Goal: Task Accomplishment & Management: Manage account settings

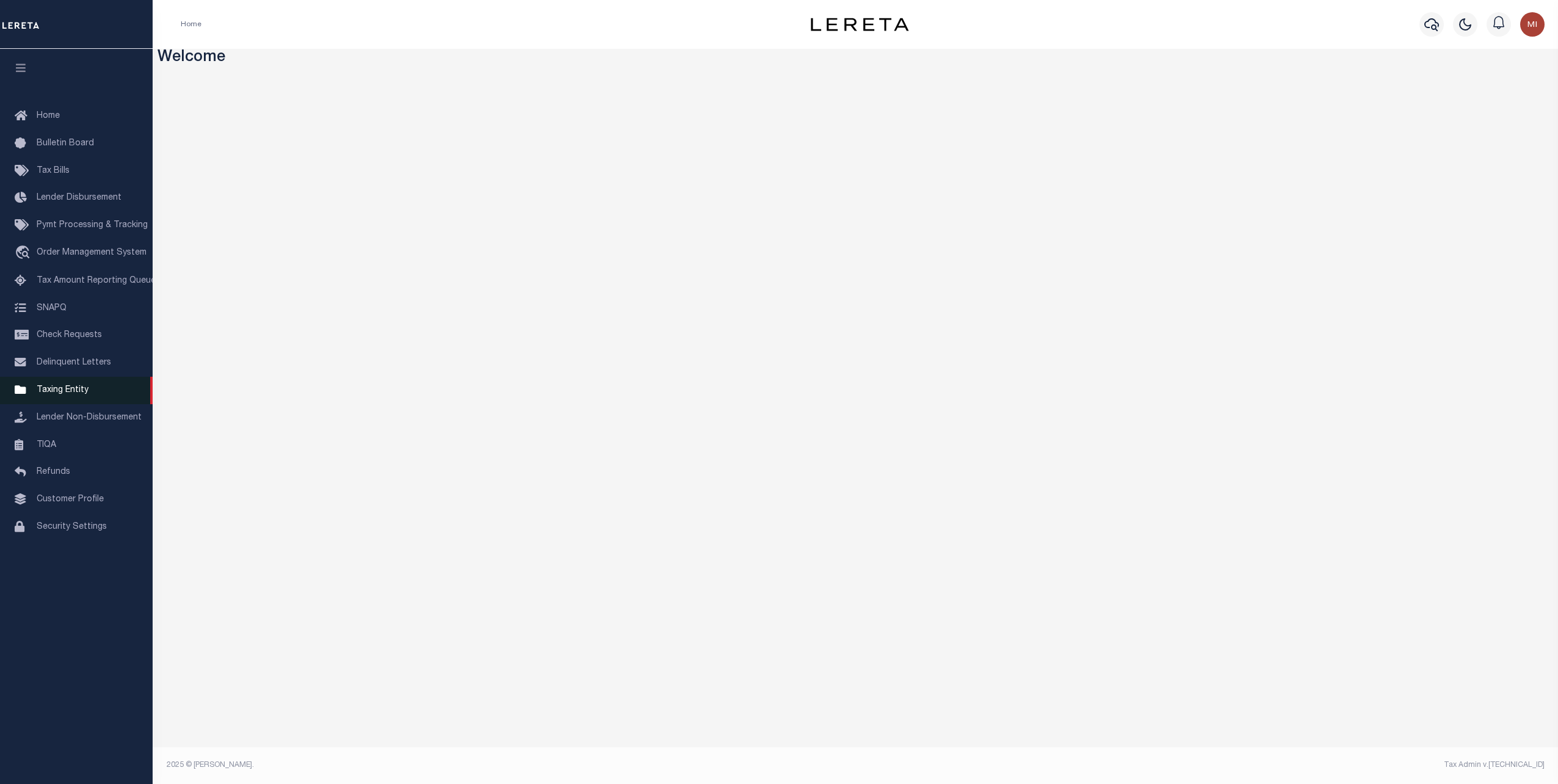
click at [77, 395] on span "Taxing Entity" at bounding box center [62, 390] width 52 height 9
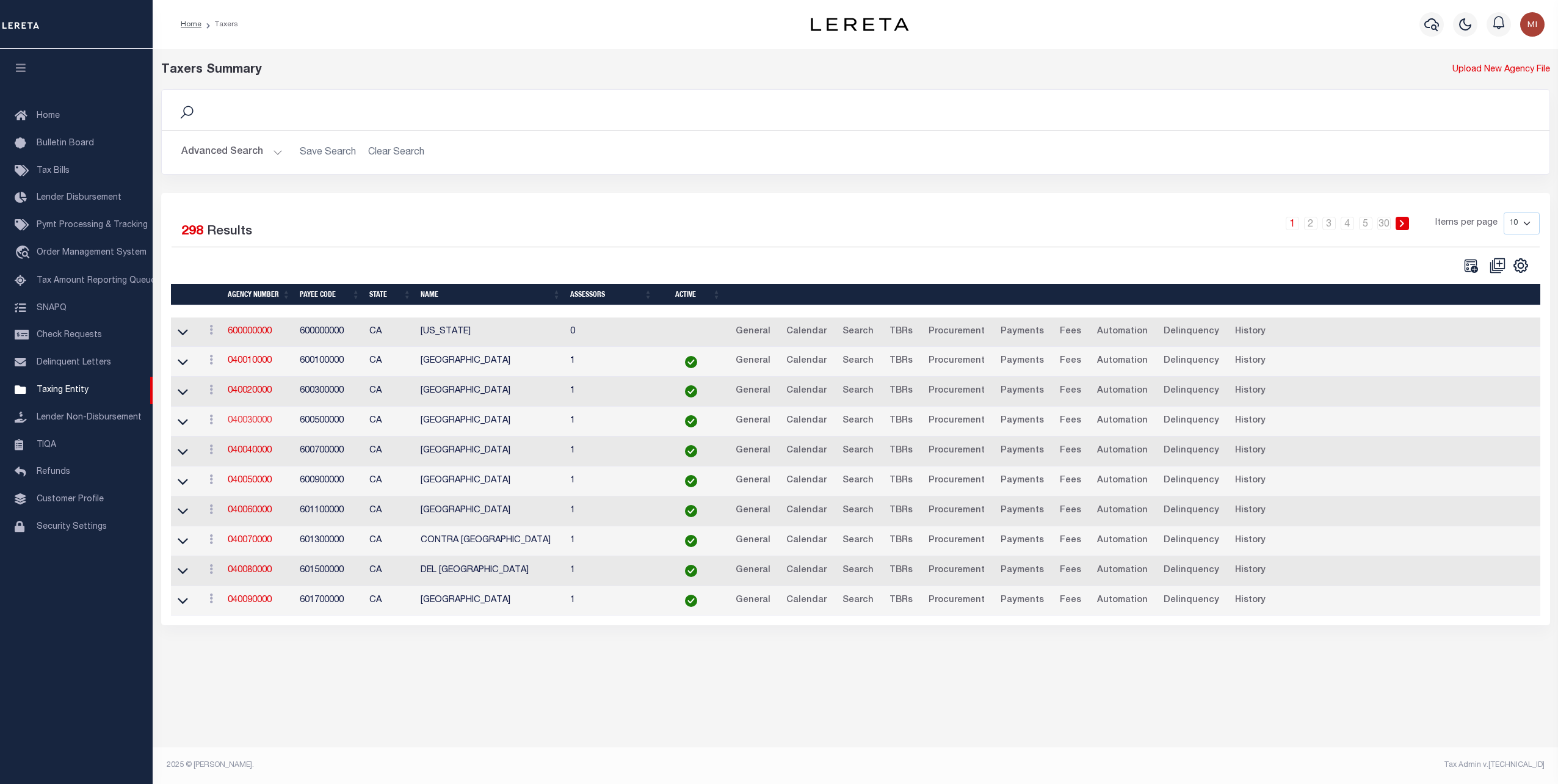
click at [239, 421] on link "040030000" at bounding box center [249, 421] width 44 height 9
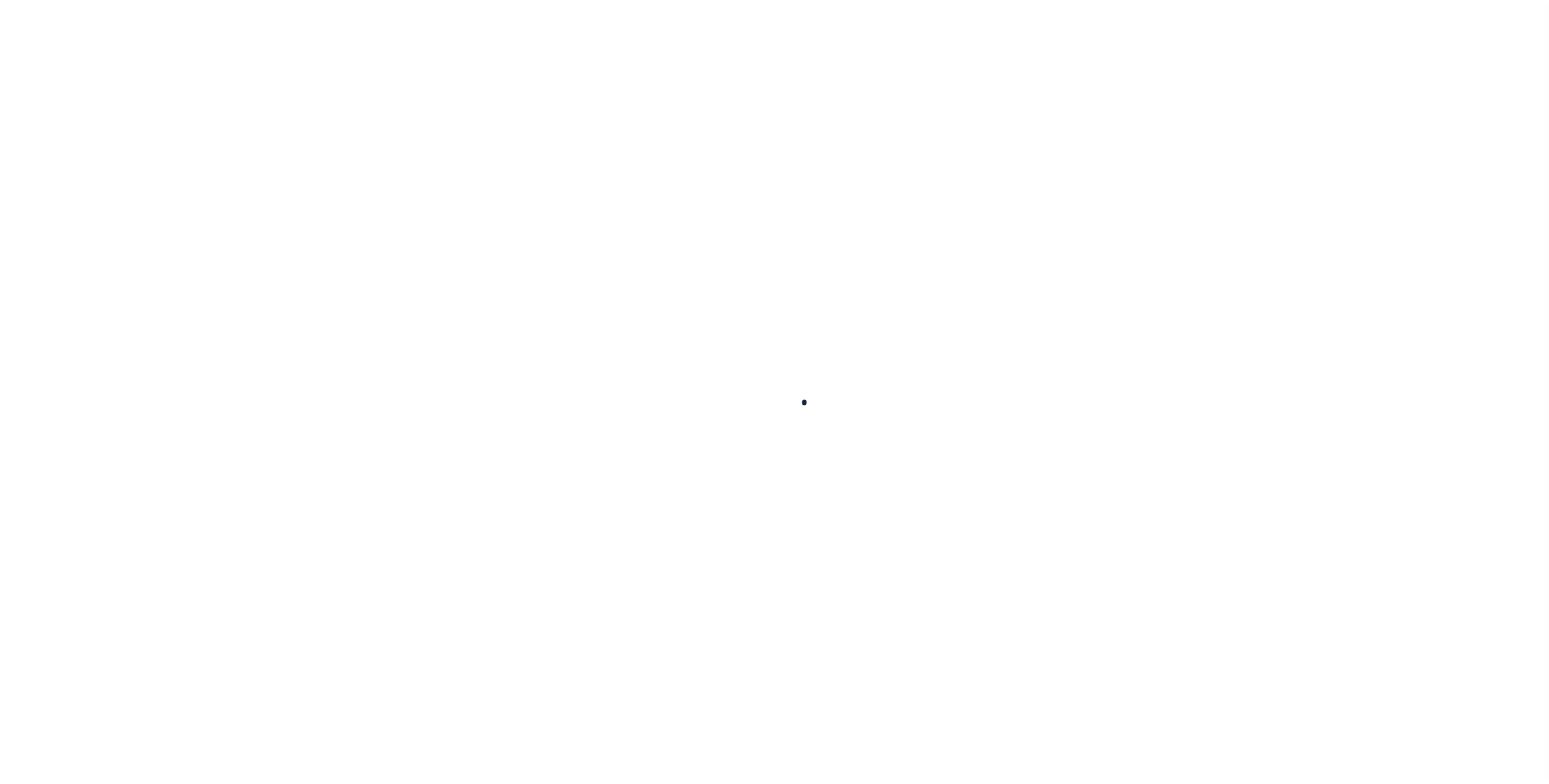
select select
checkbox input "false"
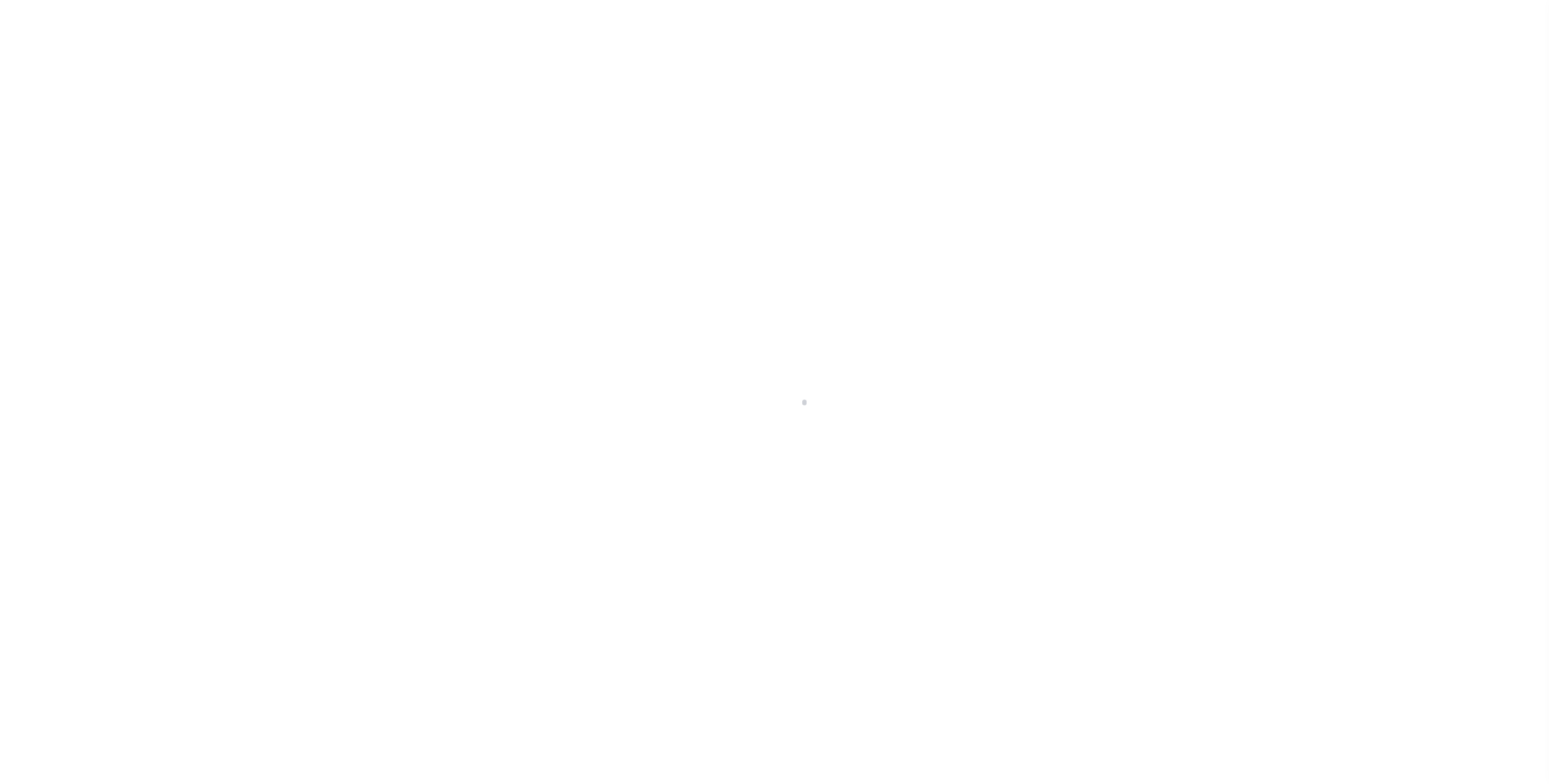
checkbox input "false"
type input "600500000"
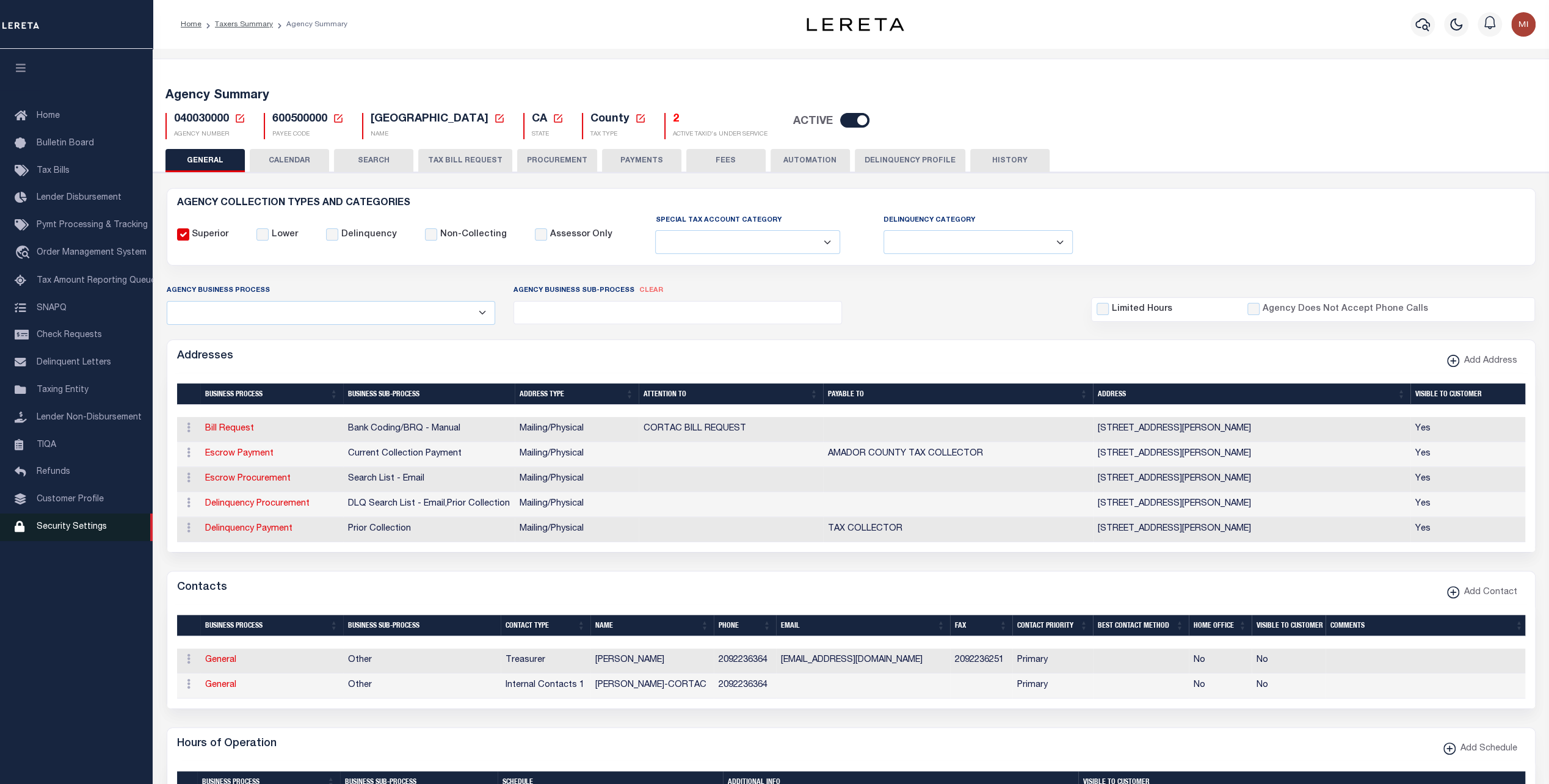
click at [57, 531] on span "Security Settings" at bounding box center [72, 527] width 70 height 9
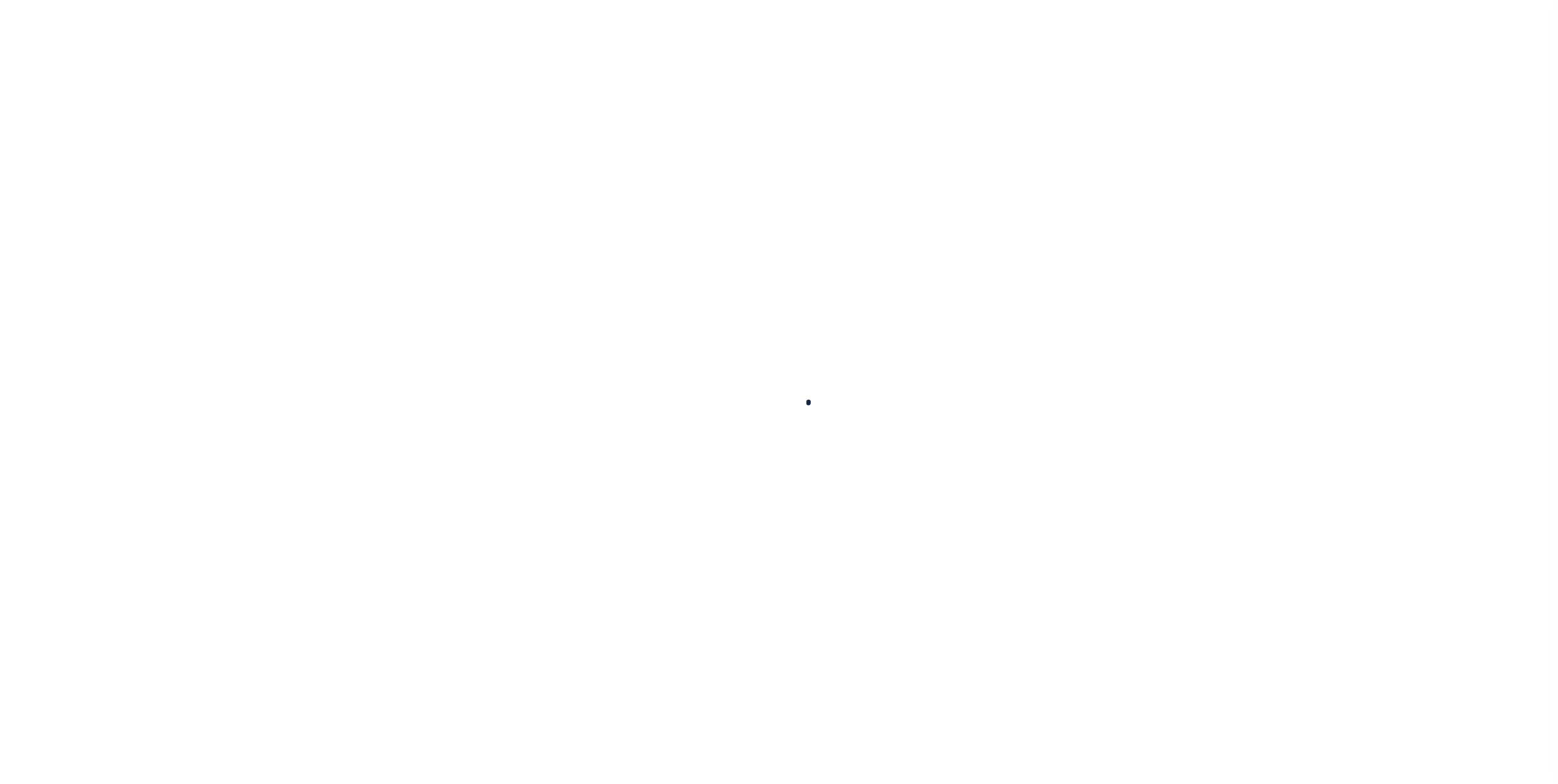
select select "100"
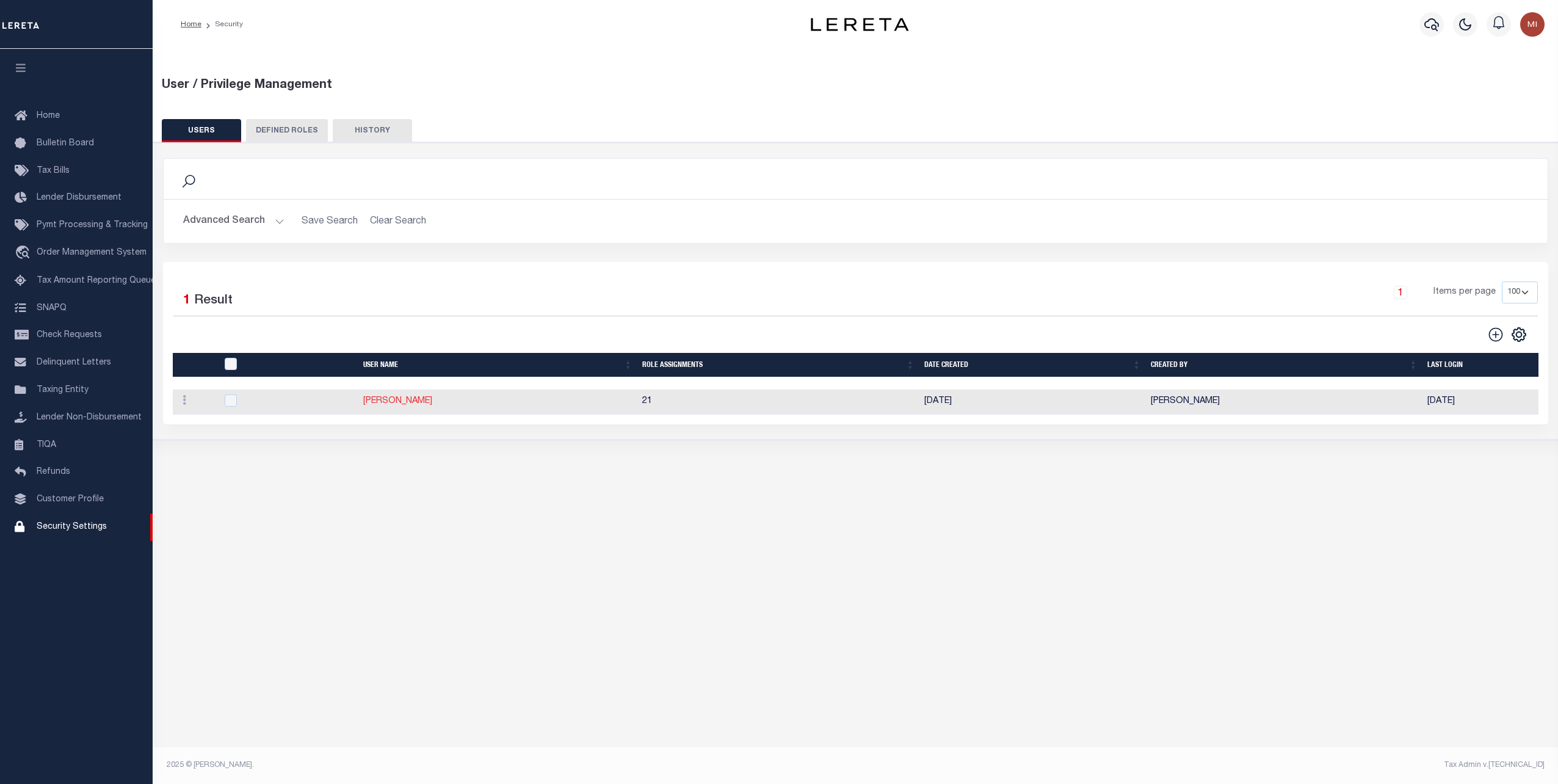
click at [395, 402] on link "Yang Quansheng" at bounding box center [397, 401] width 69 height 9
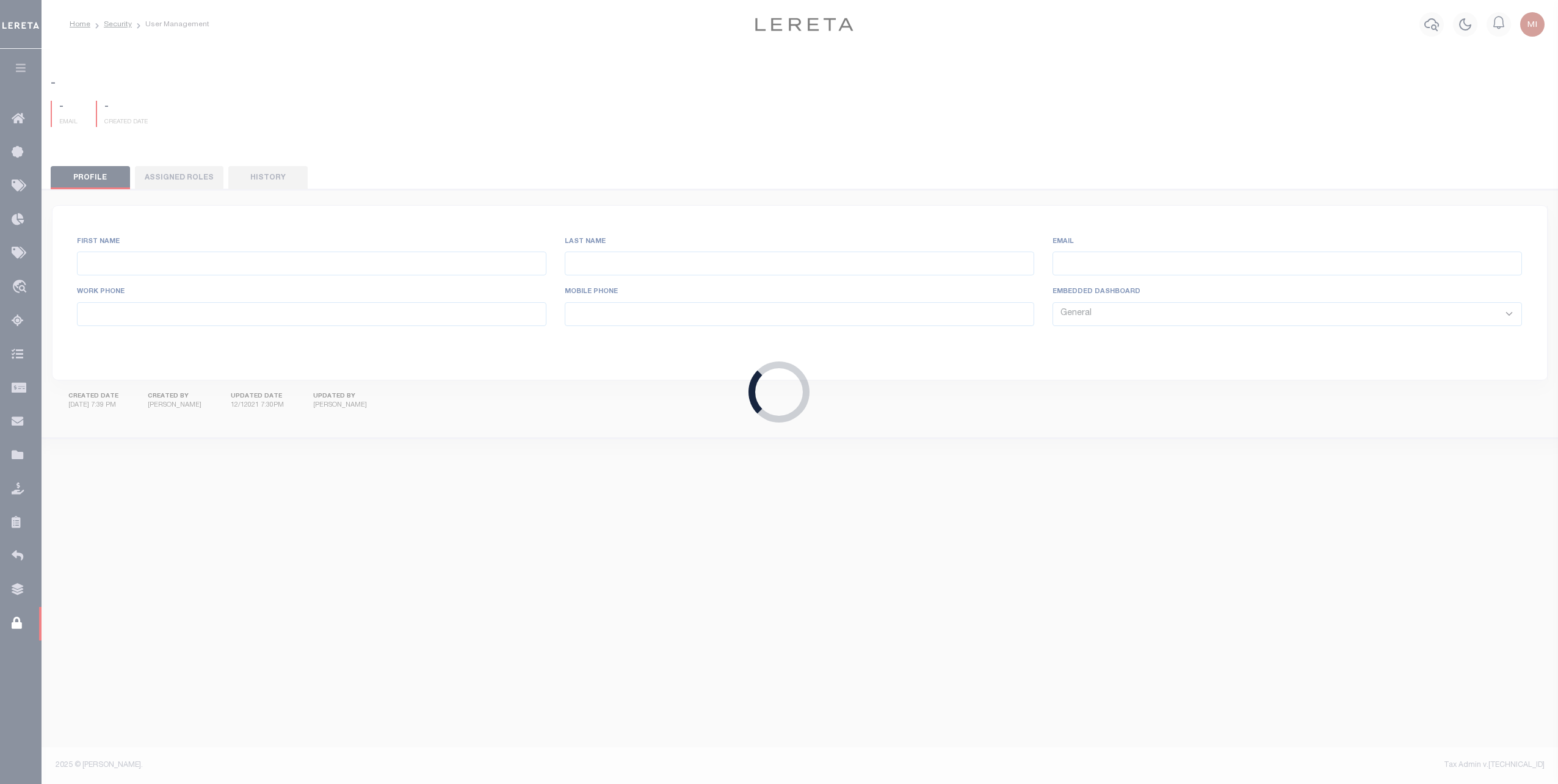
type input "Yang"
type input "Quansheng"
type input "Yang.Quansheng@accumatch.com"
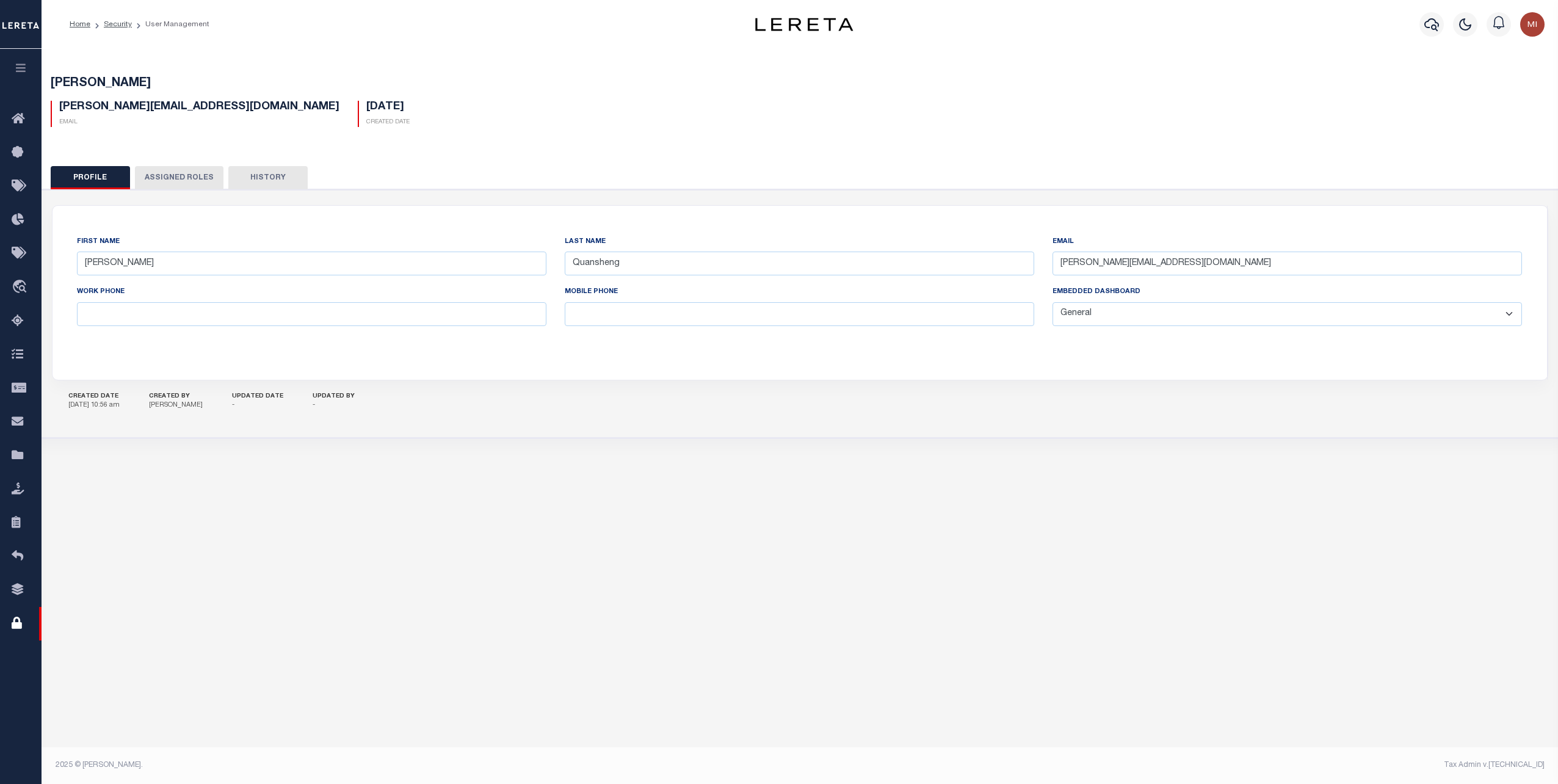
click at [171, 178] on button "Assigned Roles" at bounding box center [179, 178] width 89 height 23
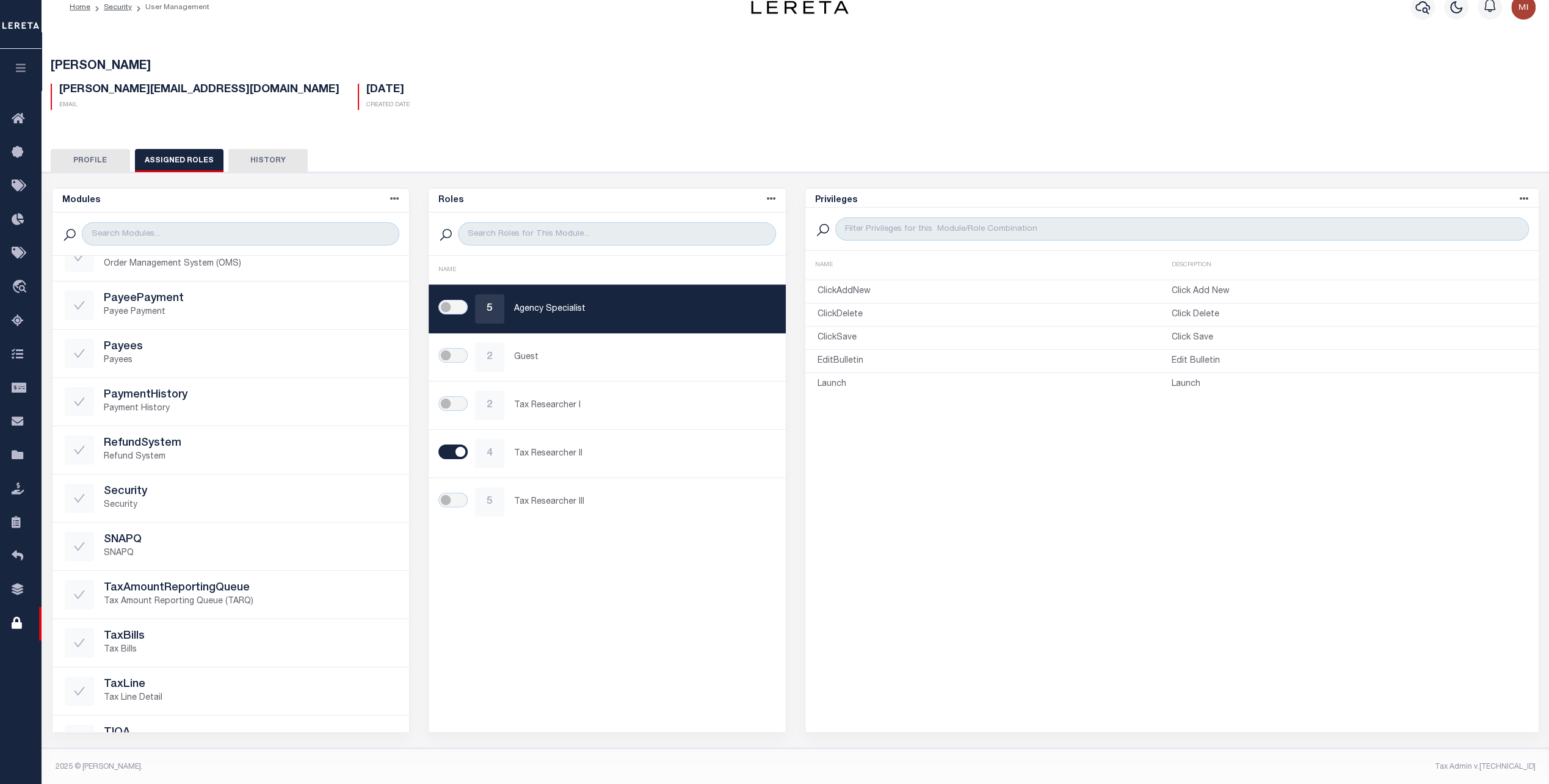
scroll to position [609, 0]
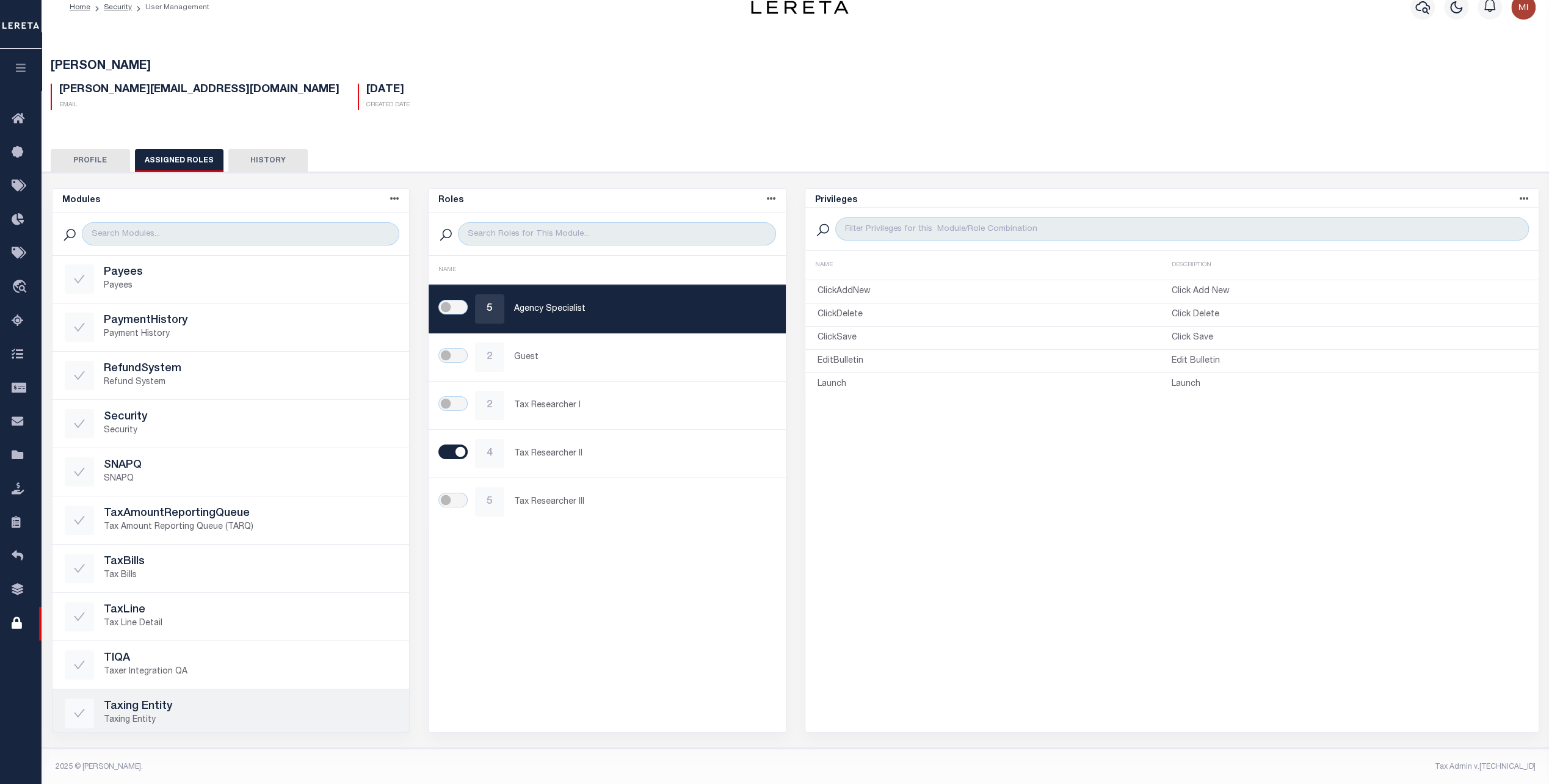
click at [185, 705] on h5 "Taxing Entity" at bounding box center [251, 707] width 294 height 14
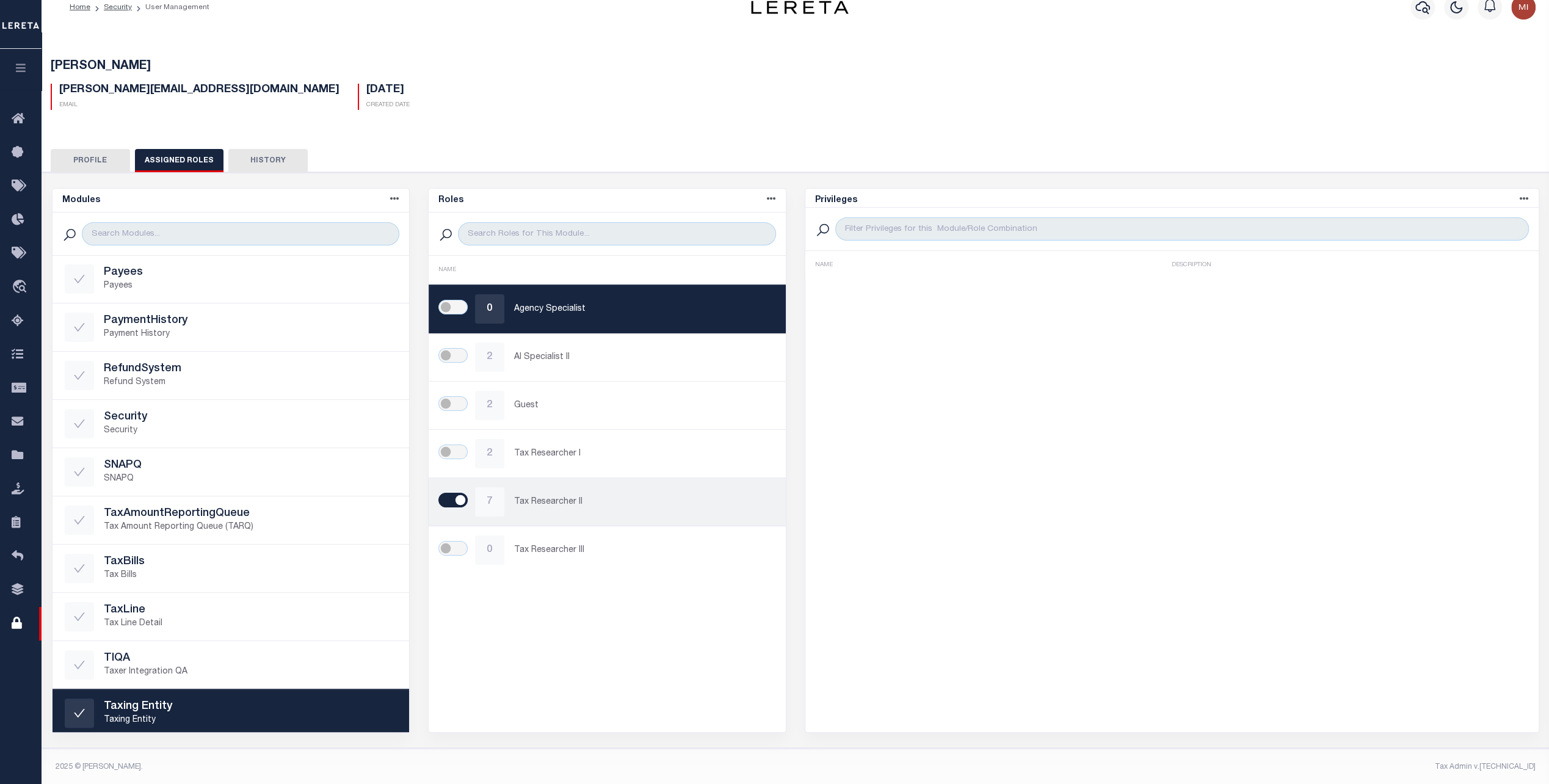
click at [575, 505] on p "Tax Researcher II" at bounding box center [644, 502] width 259 height 13
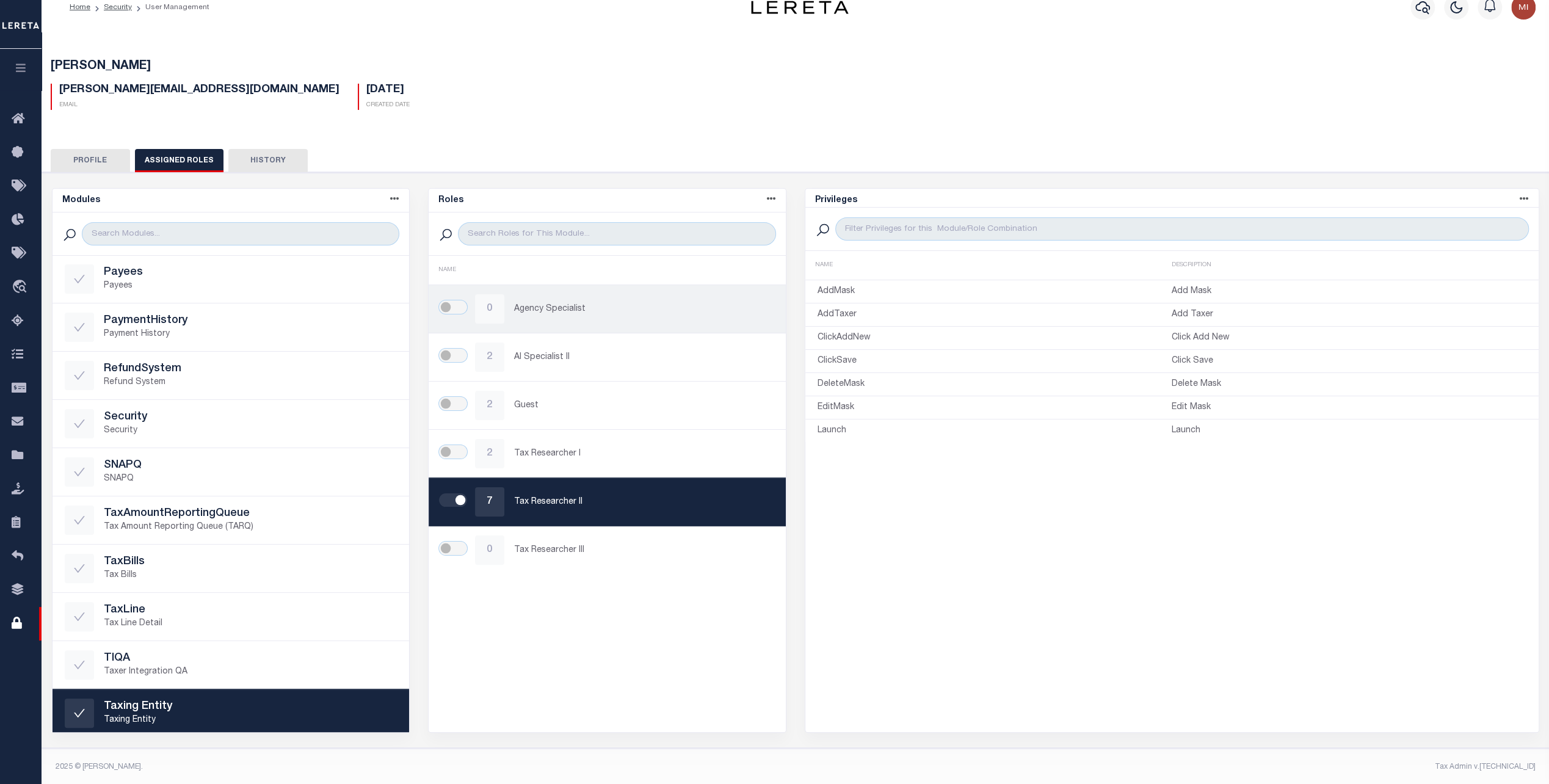
click at [651, 310] on p "Agency Specialist" at bounding box center [644, 309] width 259 height 13
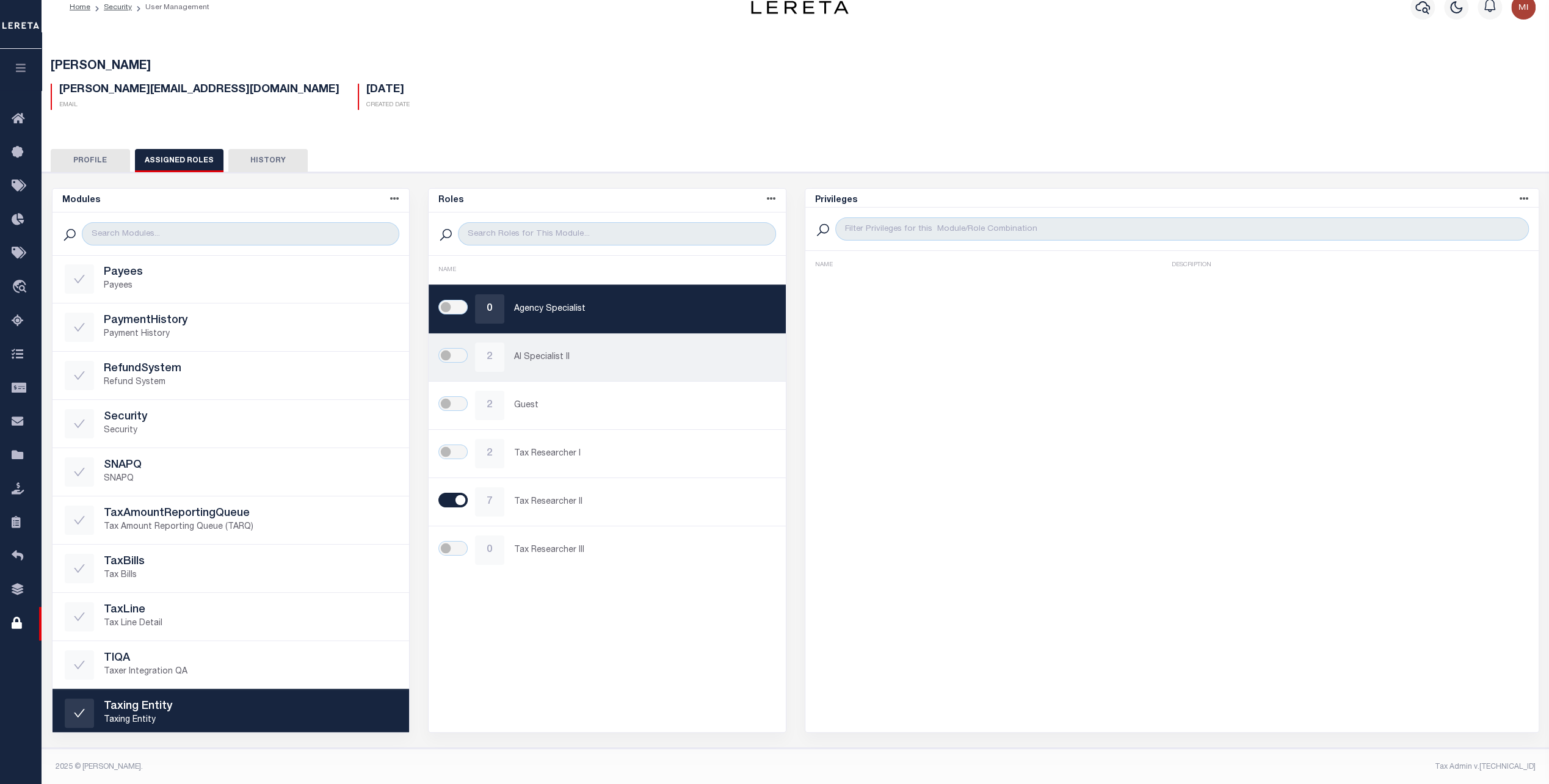
click at [617, 352] on p "AI Specialist II" at bounding box center [644, 357] width 259 height 13
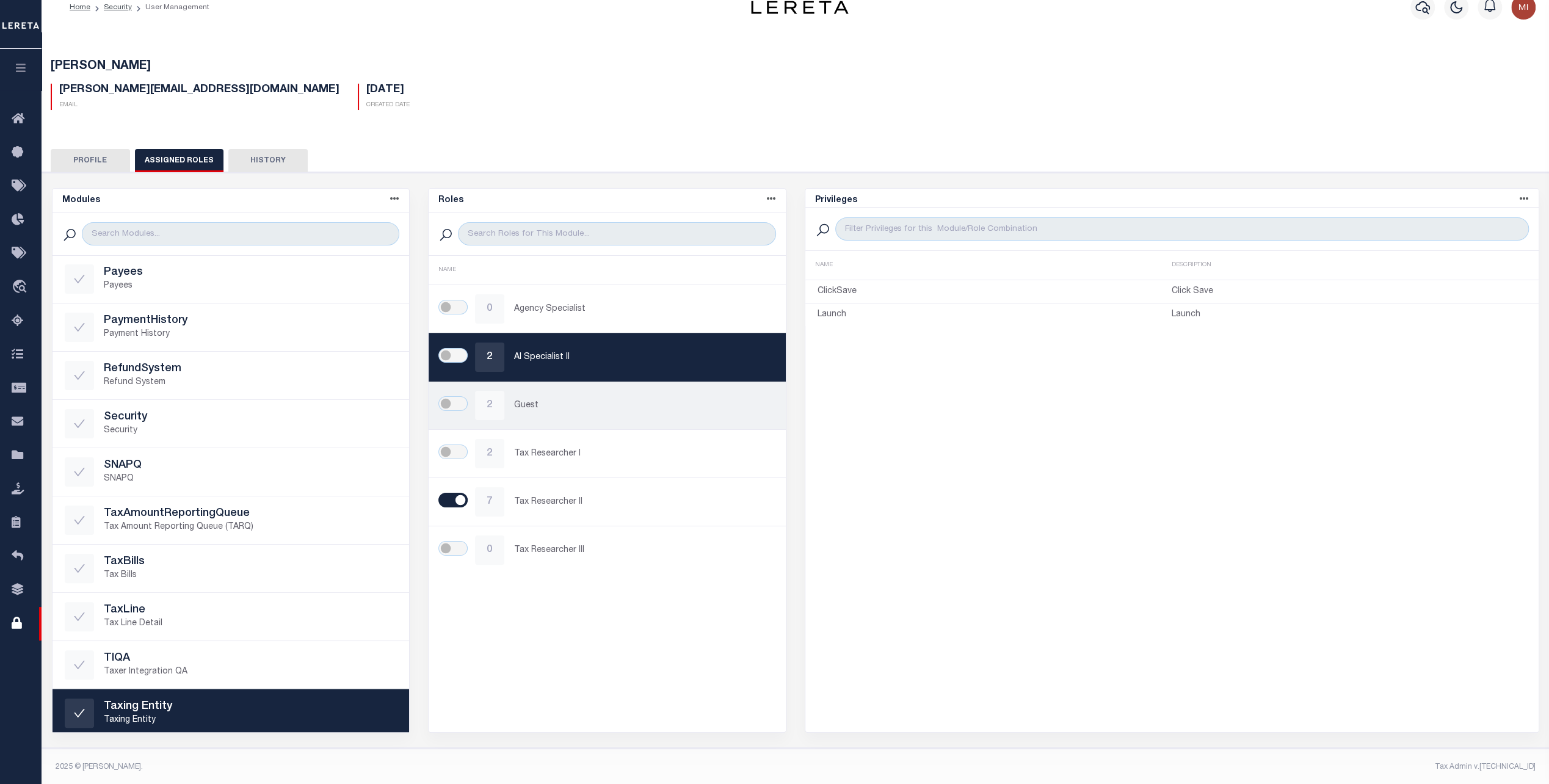
click at [608, 400] on p "Guest" at bounding box center [644, 406] width 259 height 13
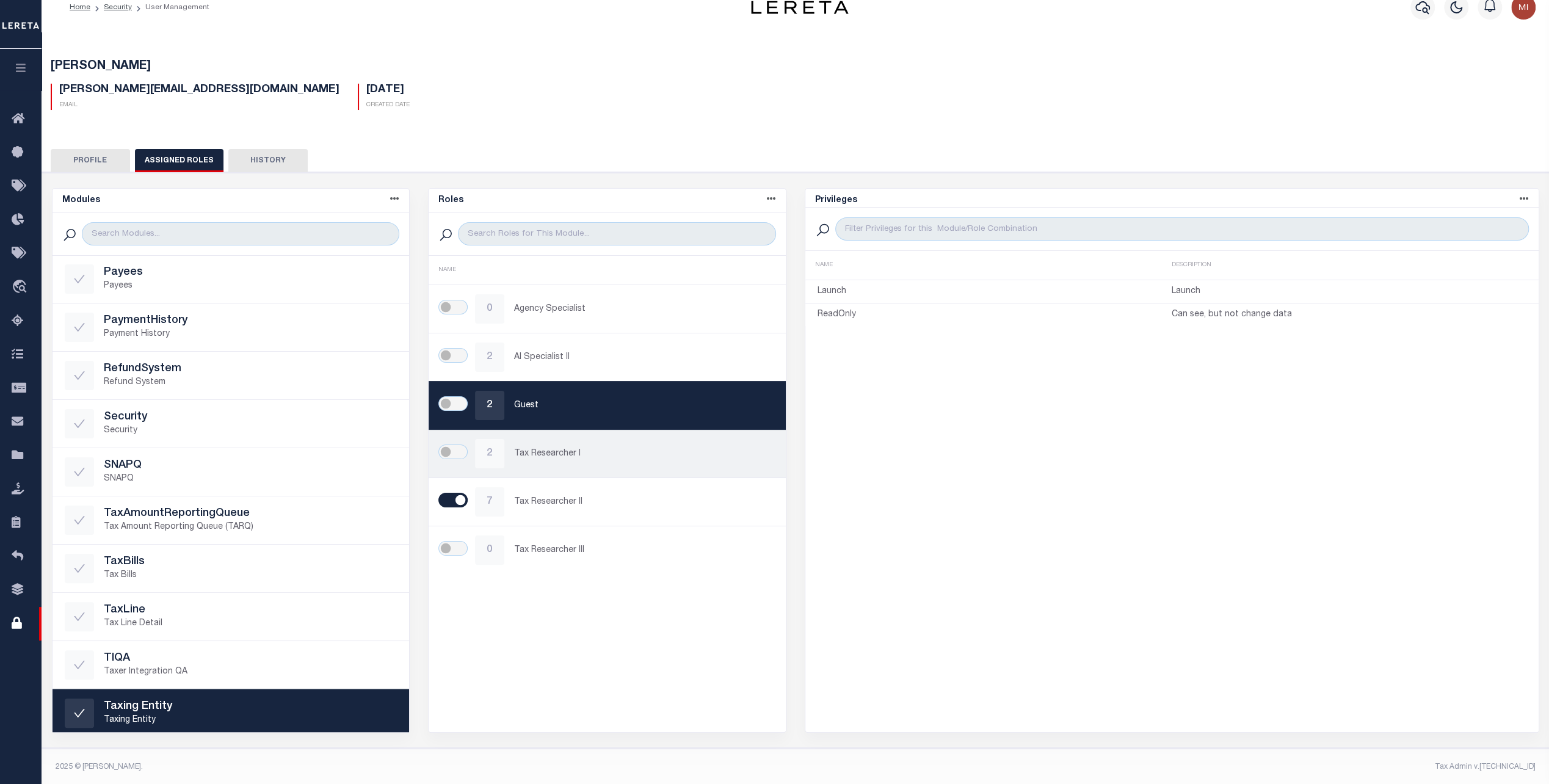
click at [612, 449] on p "Tax Researcher I" at bounding box center [644, 454] width 259 height 13
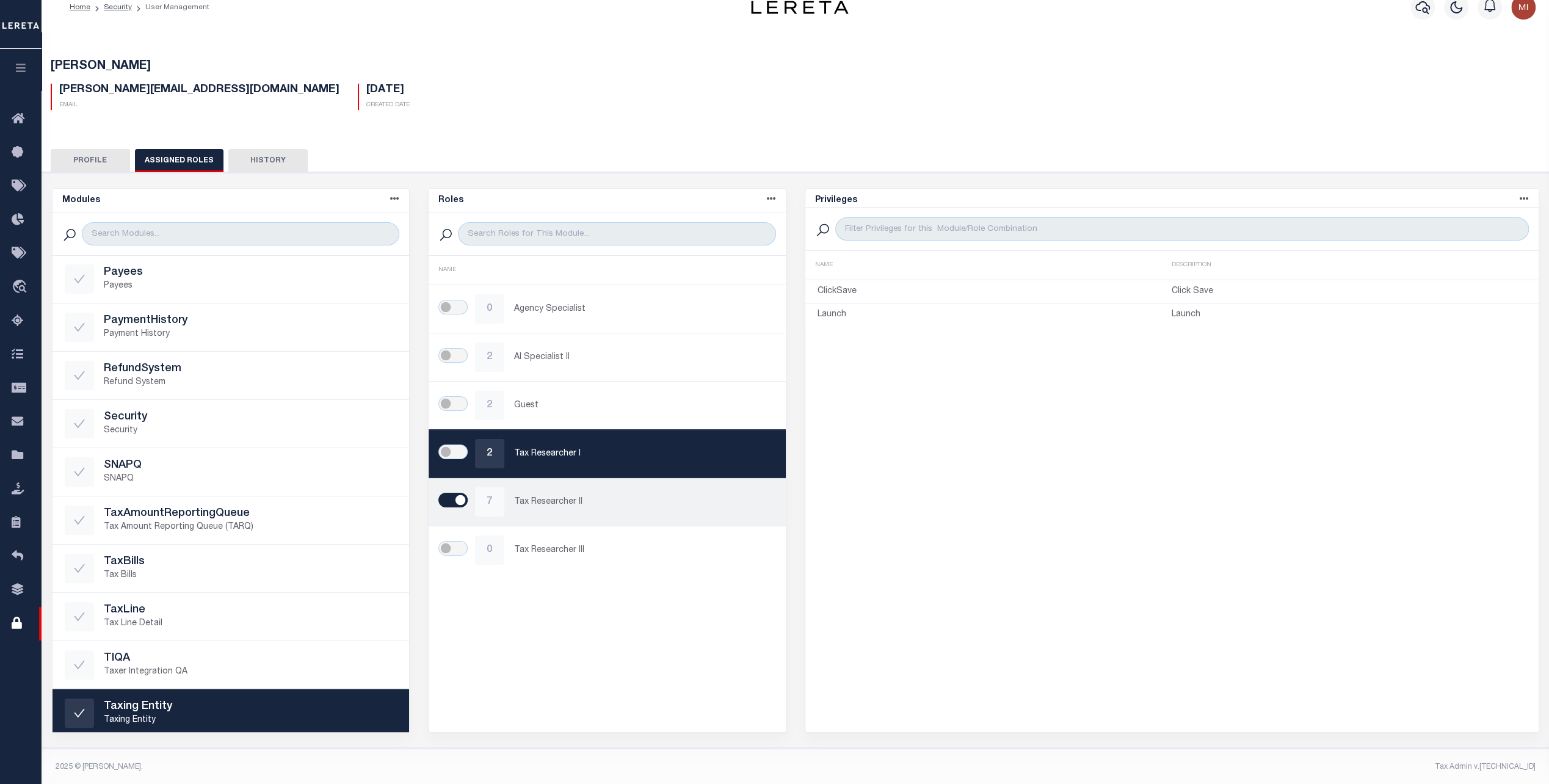
click at [612, 498] on p "Tax Researcher II" at bounding box center [644, 502] width 259 height 13
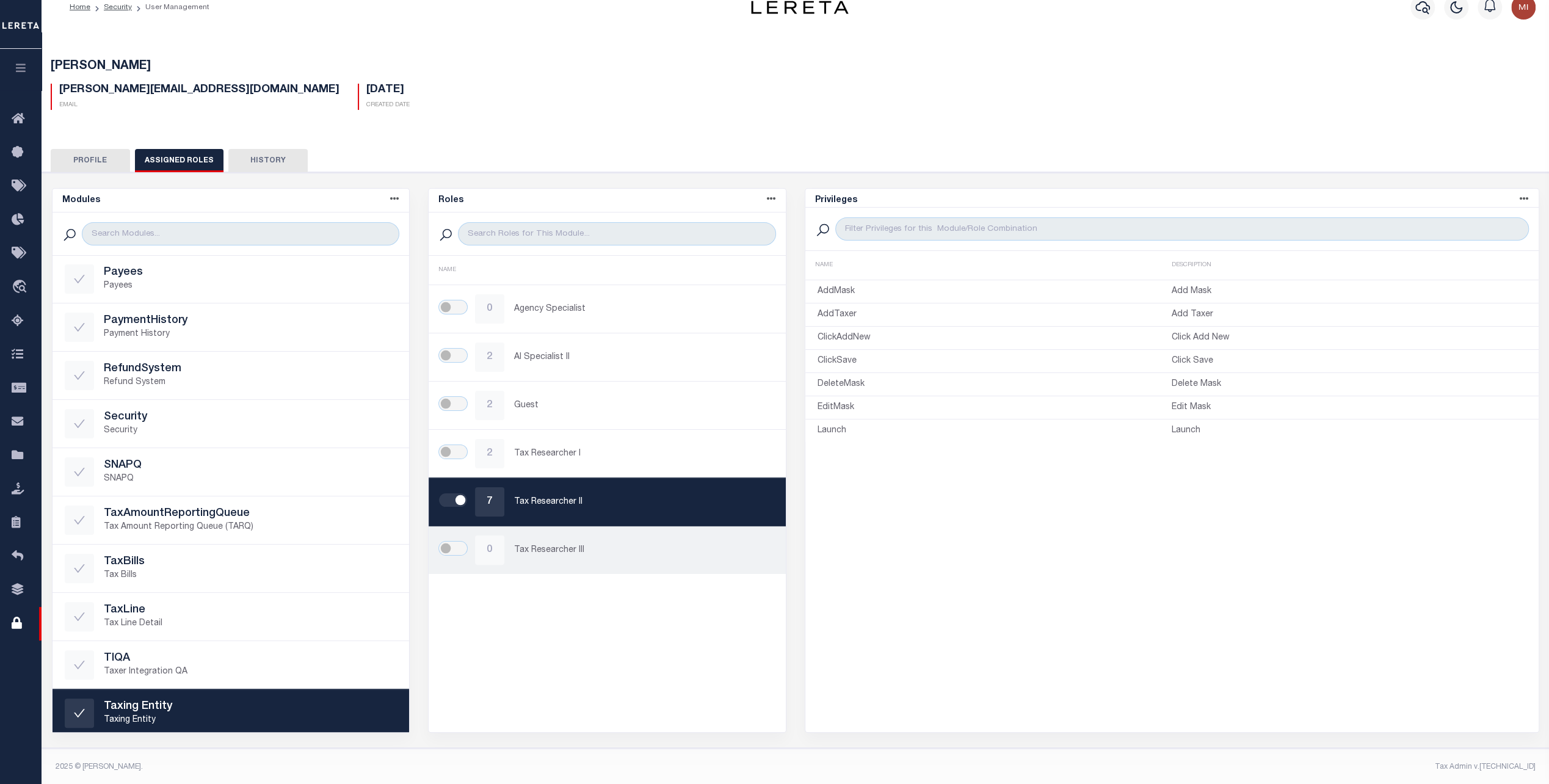
click at [620, 558] on div "0 Tax Researcher III" at bounding box center [607, 550] width 333 height 29
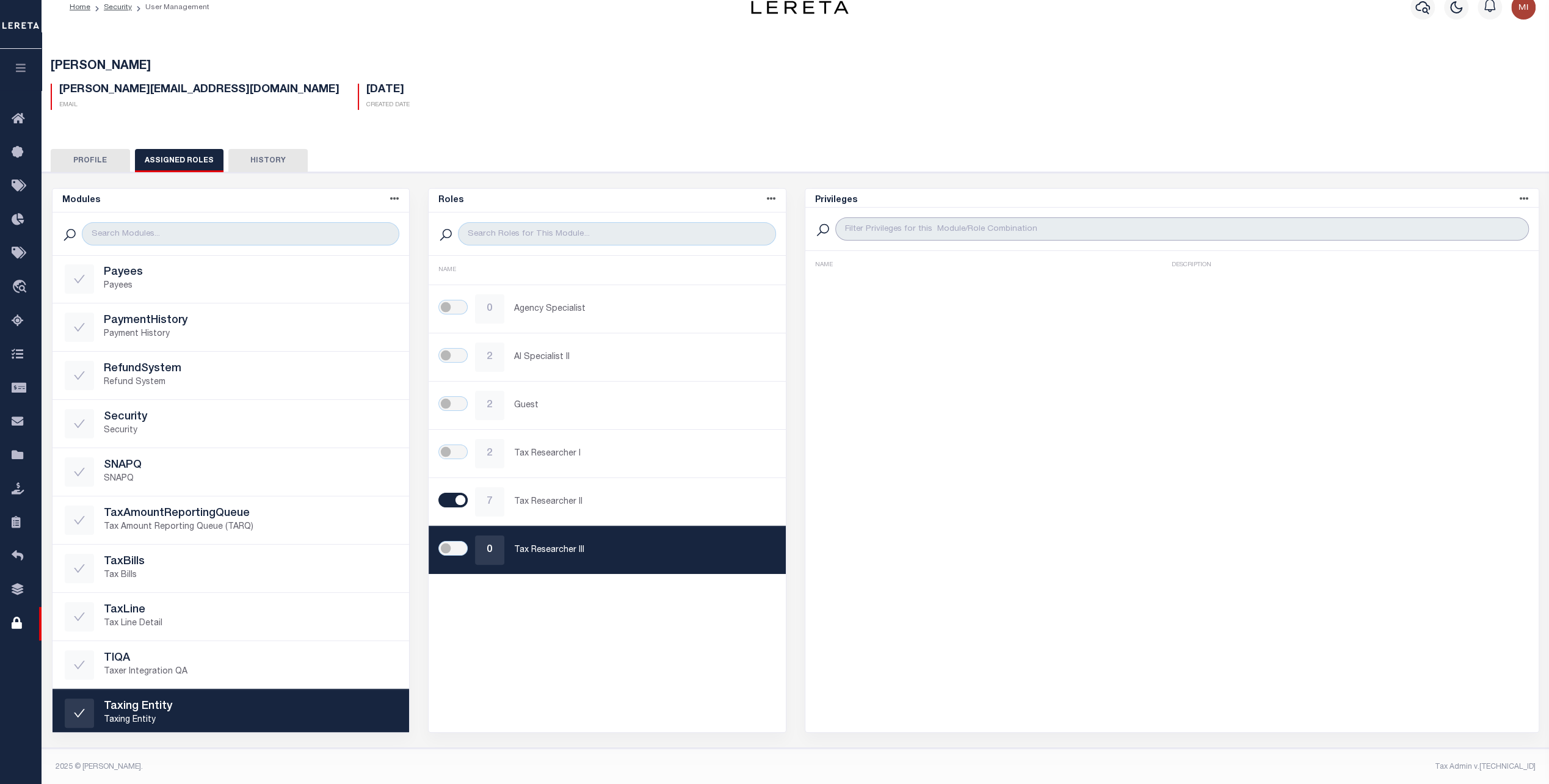
click at [892, 230] on input "search" at bounding box center [1182, 229] width 694 height 23
type input "A"
click at [609, 516] on link "7 Tax Researcher II" at bounding box center [607, 502] width 357 height 48
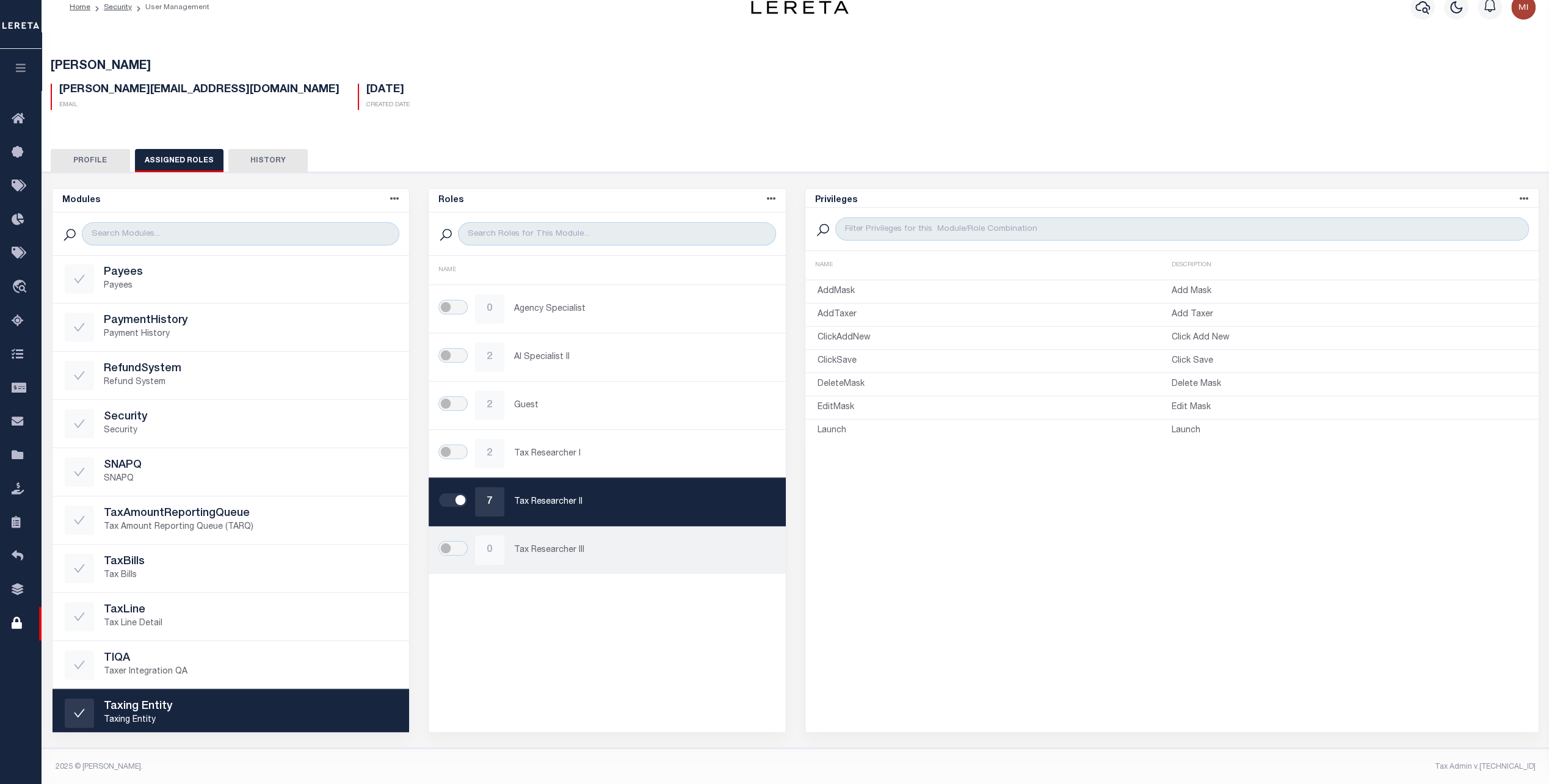
click at [626, 544] on p "Tax Researcher III" at bounding box center [644, 551] width 259 height 13
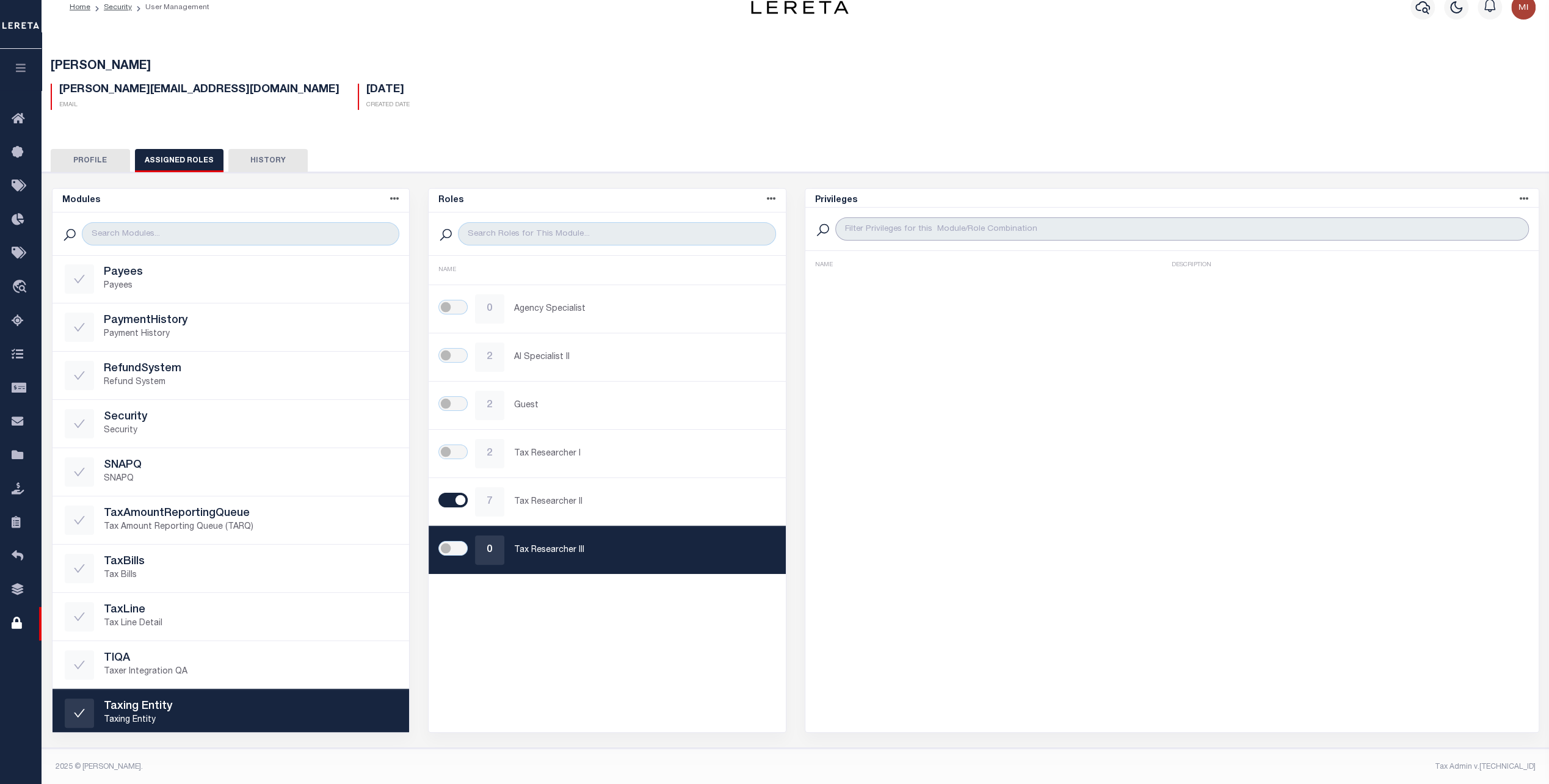
click at [939, 230] on input "search" at bounding box center [1182, 229] width 694 height 23
type input "A"
click at [521, 313] on p "Agency Specialist" at bounding box center [644, 309] width 259 height 13
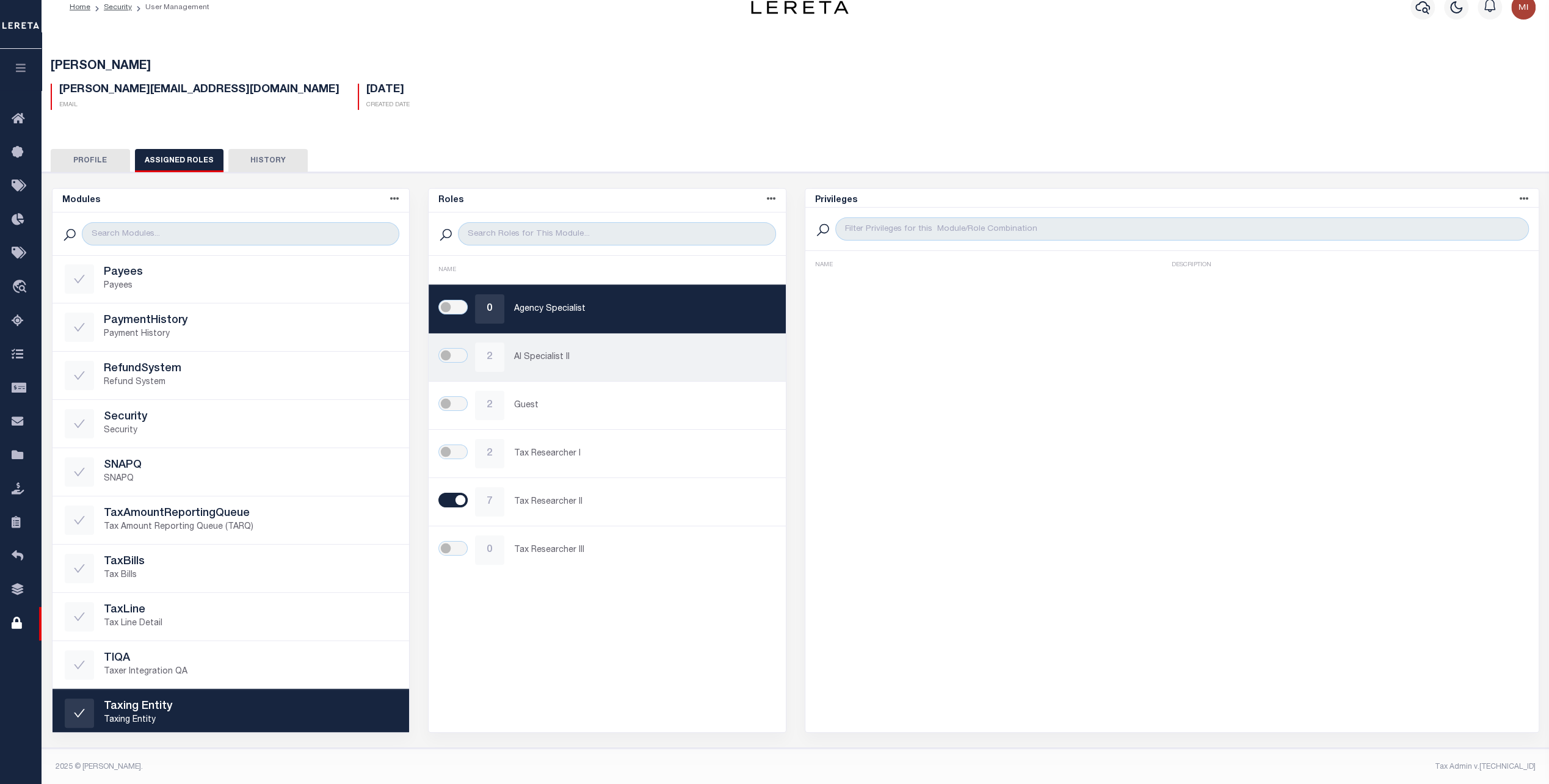
click at [543, 351] on p "AI Specialist II" at bounding box center [644, 357] width 259 height 13
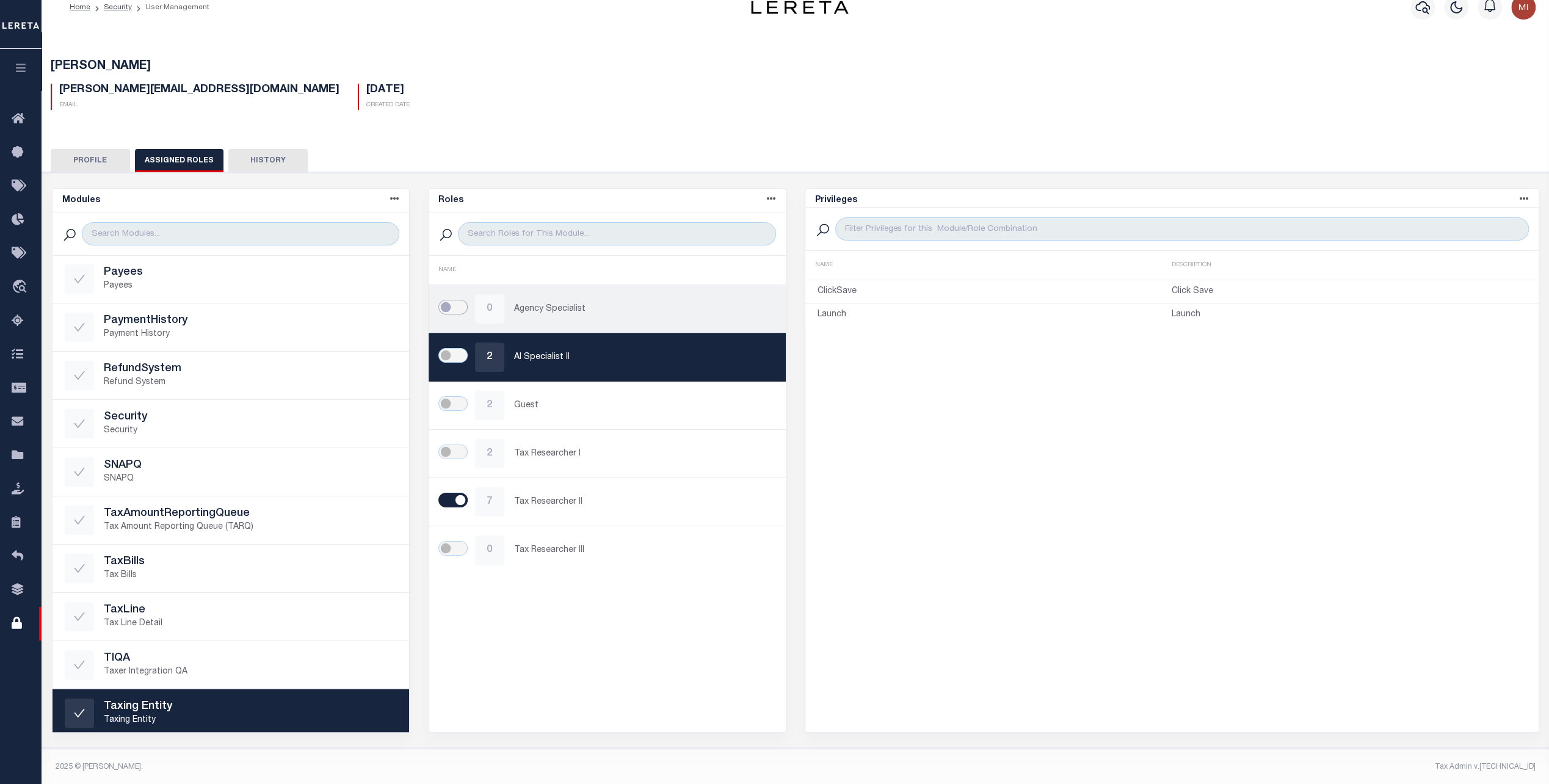
click at [447, 305] on input "checkbox" at bounding box center [453, 307] width 29 height 14
checkbox input "true"
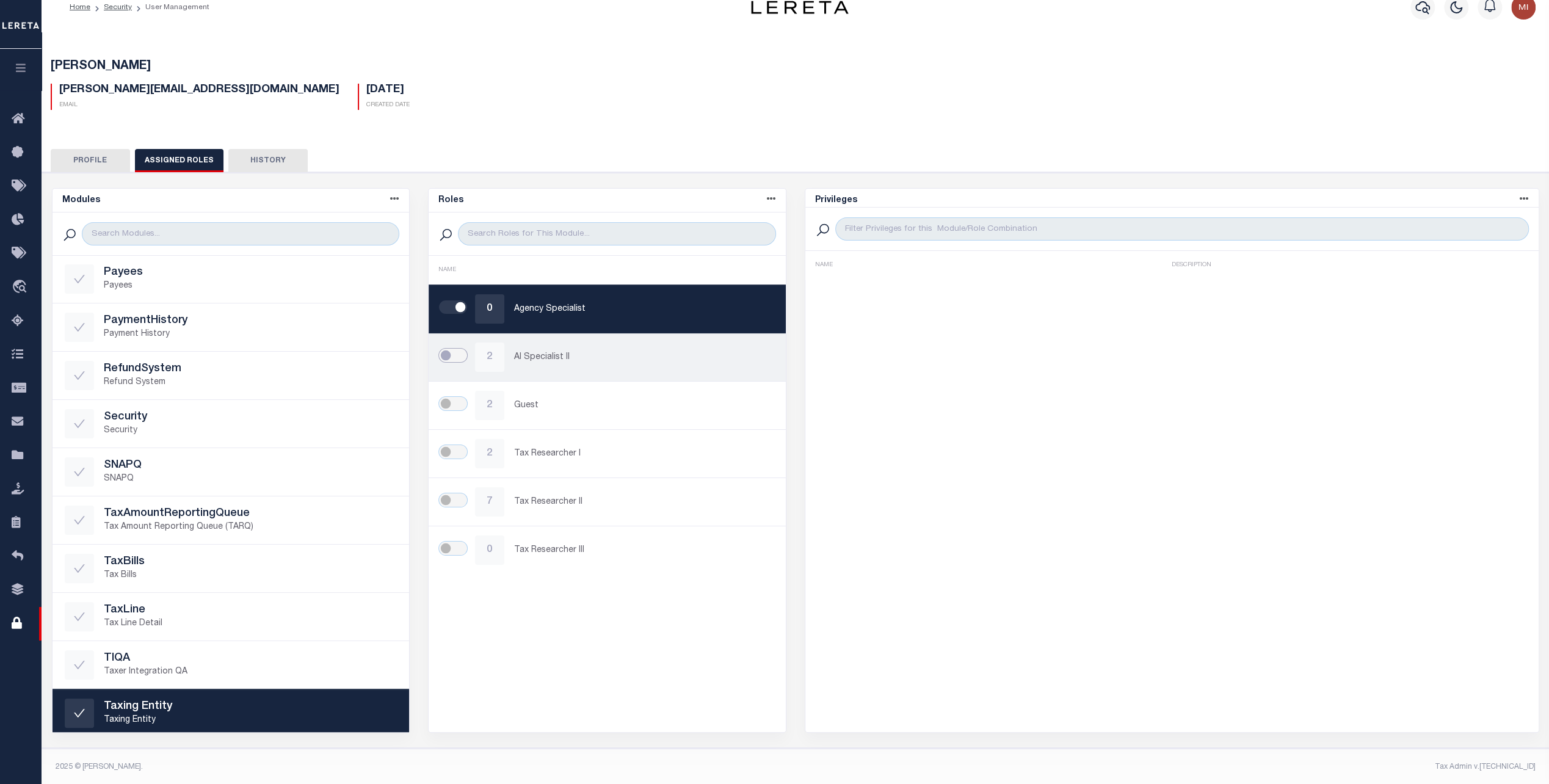
click at [448, 358] on input "checkbox" at bounding box center [453, 355] width 29 height 14
checkbox input "true"
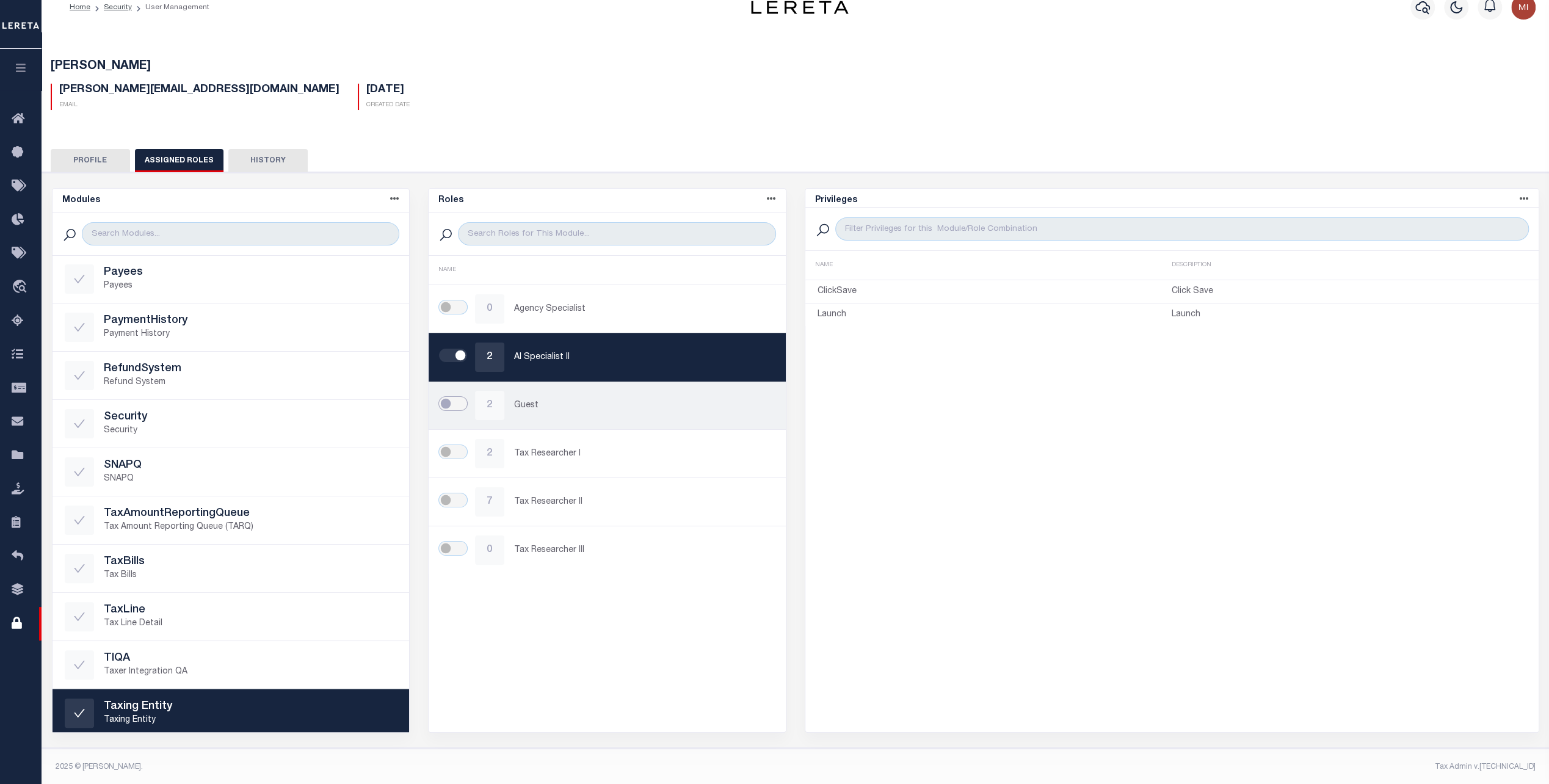
click at [450, 405] on input "checkbox" at bounding box center [453, 403] width 29 height 14
checkbox input "true"
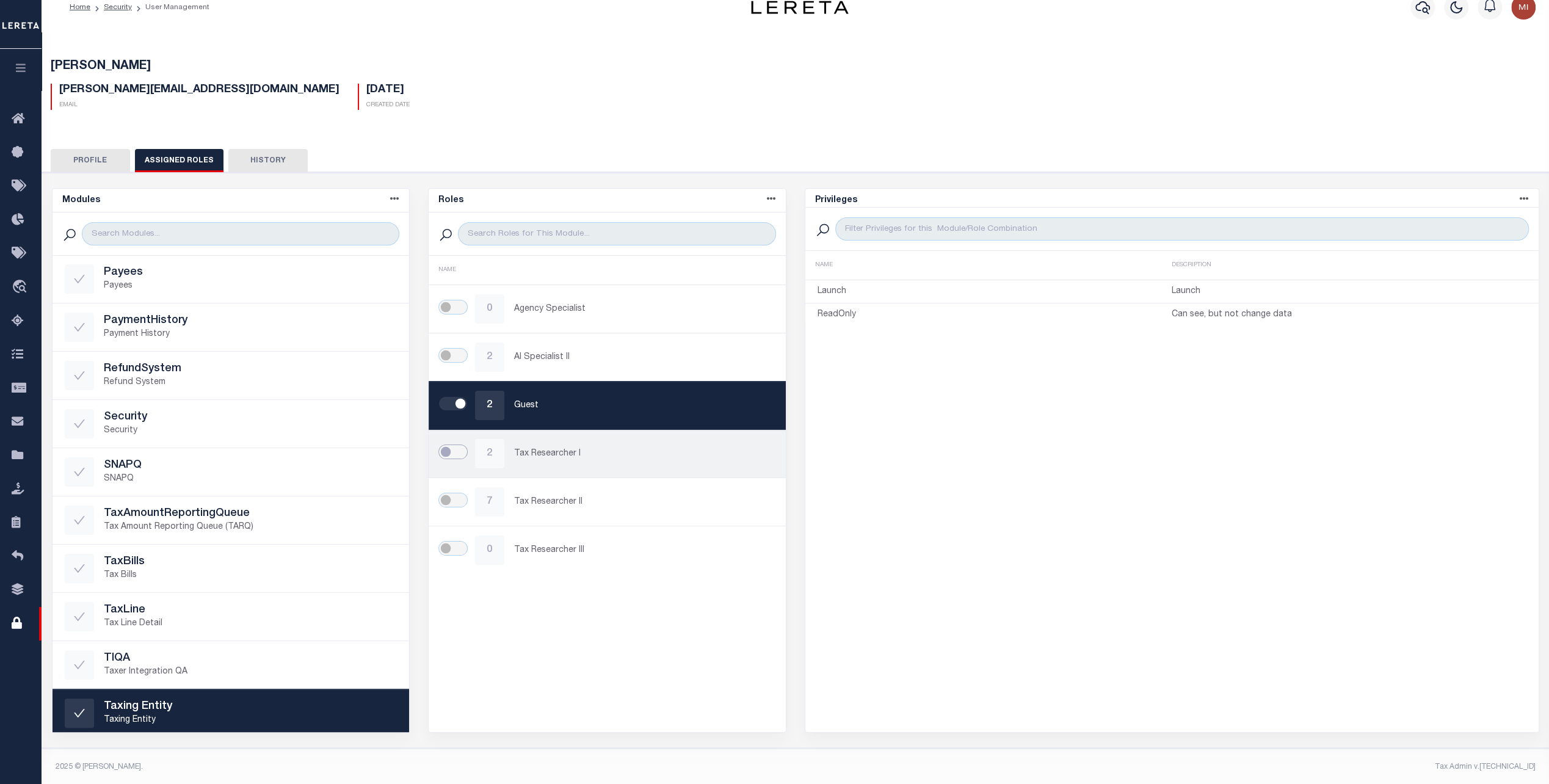
click at [445, 455] on input "checkbox" at bounding box center [453, 452] width 29 height 14
checkbox input "true"
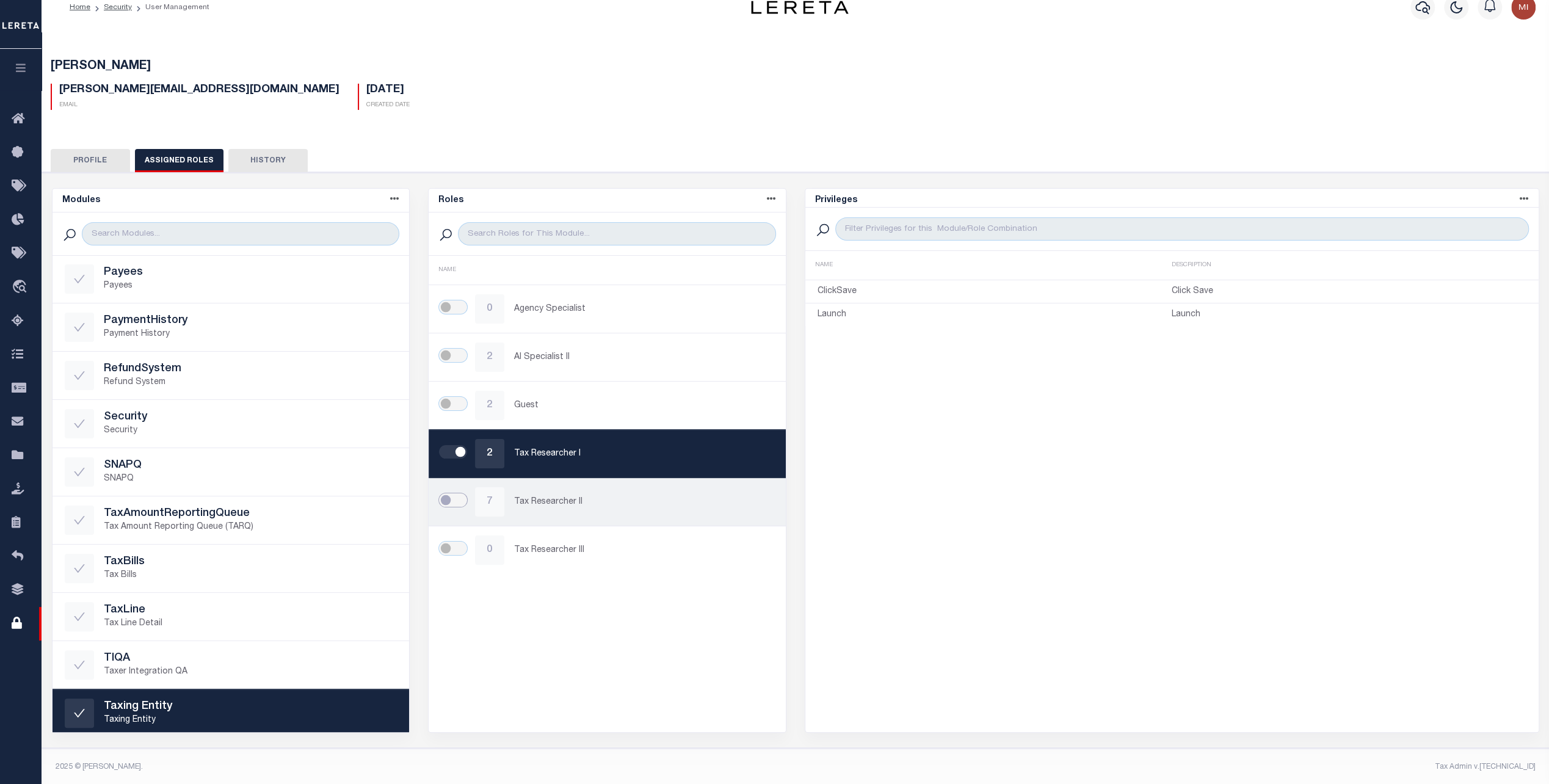
click at [443, 500] on input "checkbox" at bounding box center [453, 500] width 29 height 14
checkbox input "true"
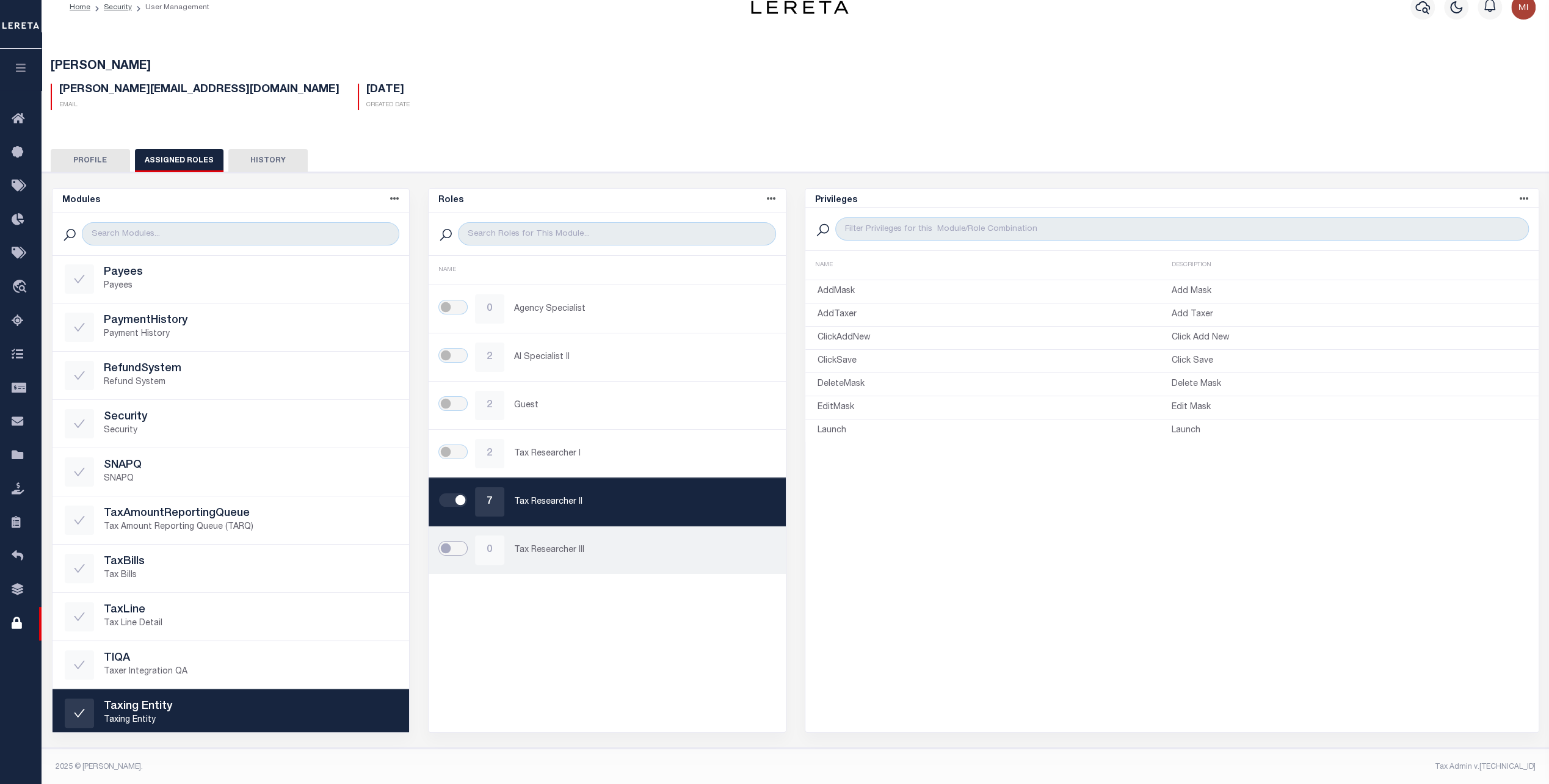
click at [445, 542] on input "checkbox" at bounding box center [453, 548] width 29 height 14
checkbox input "true"
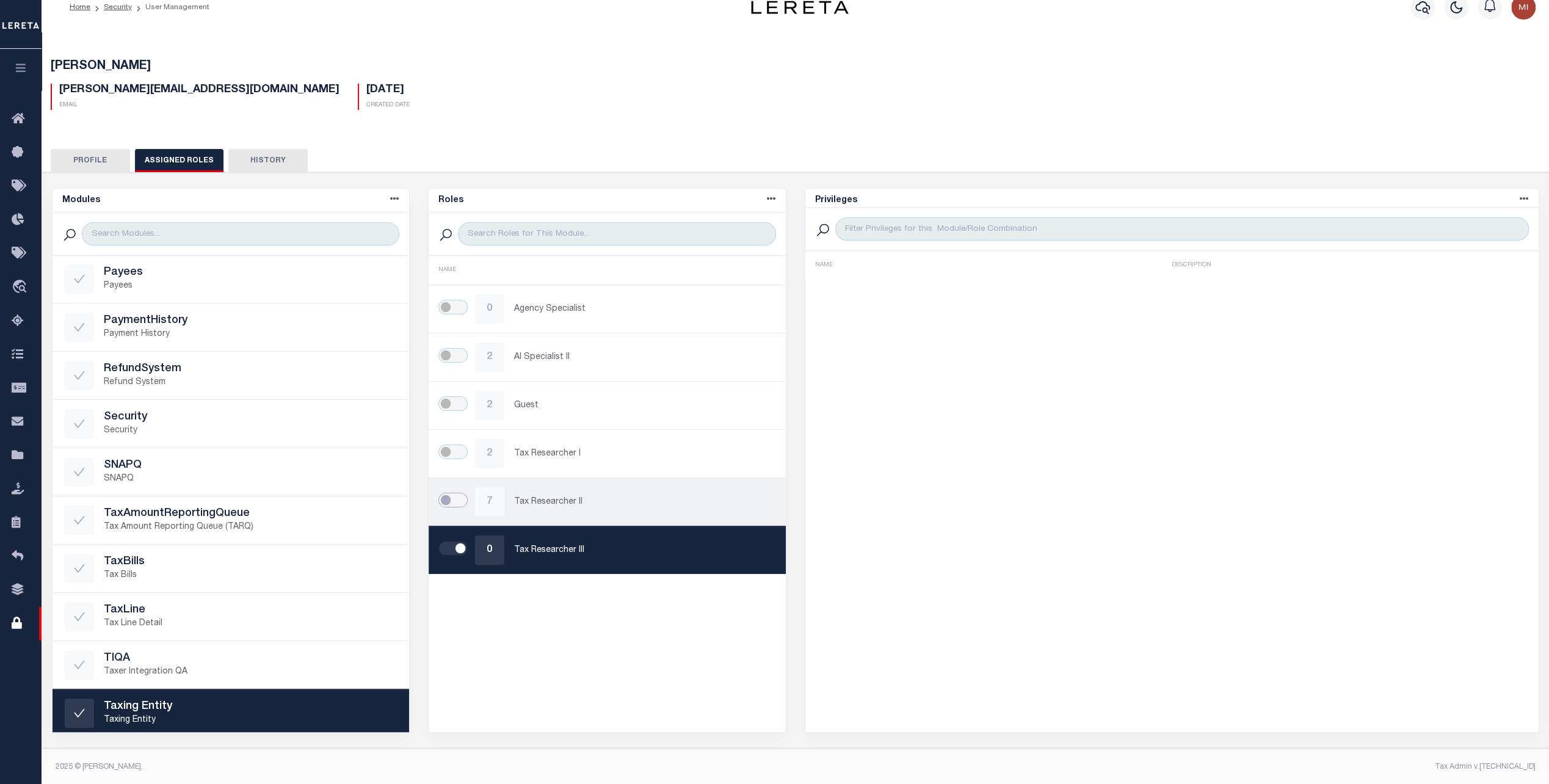
click at [448, 498] on input "checkbox" at bounding box center [453, 500] width 29 height 14
checkbox input "true"
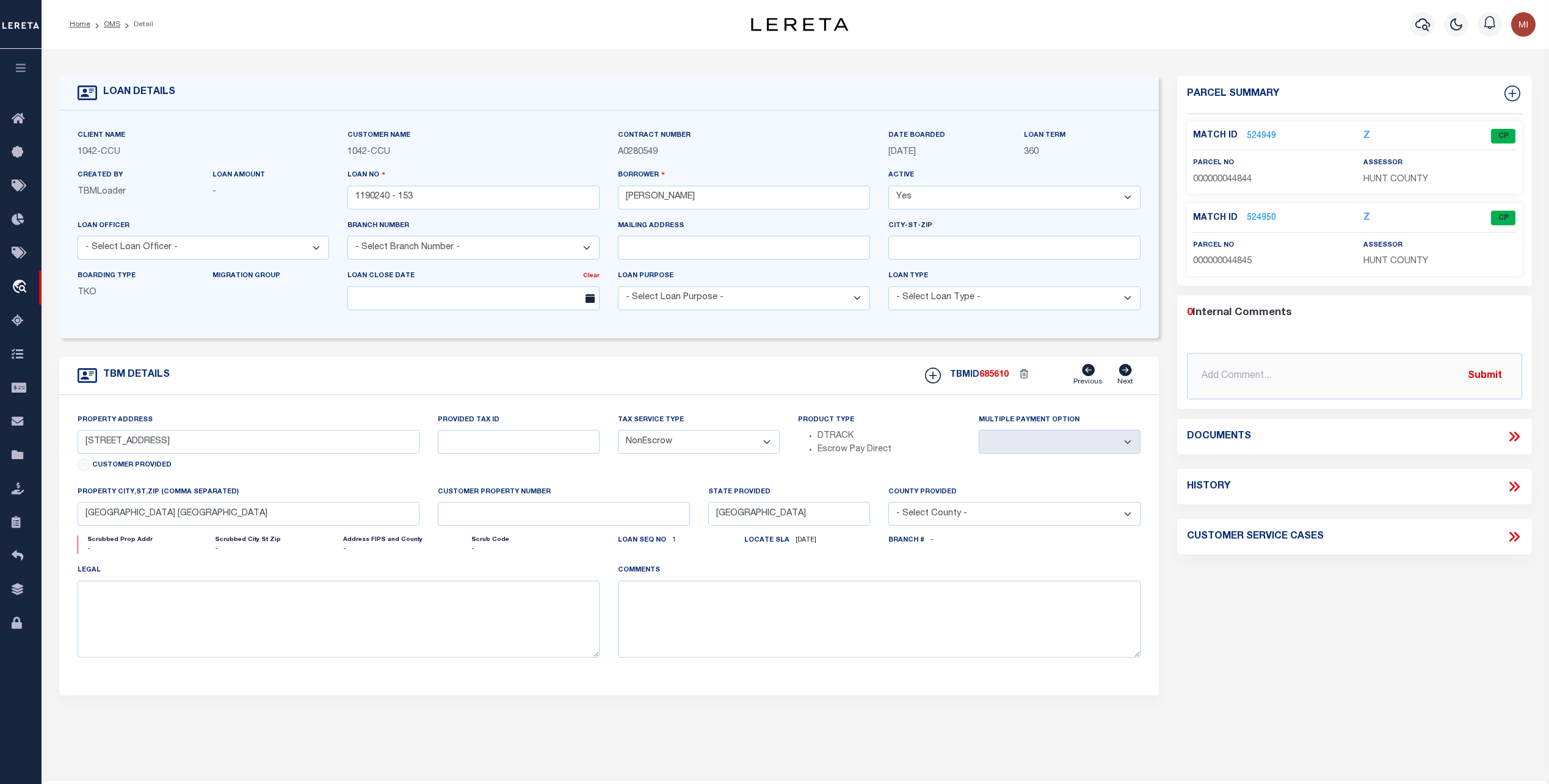
select select "NonEscrow"
click at [27, 64] on icon "button" at bounding box center [21, 67] width 14 height 11
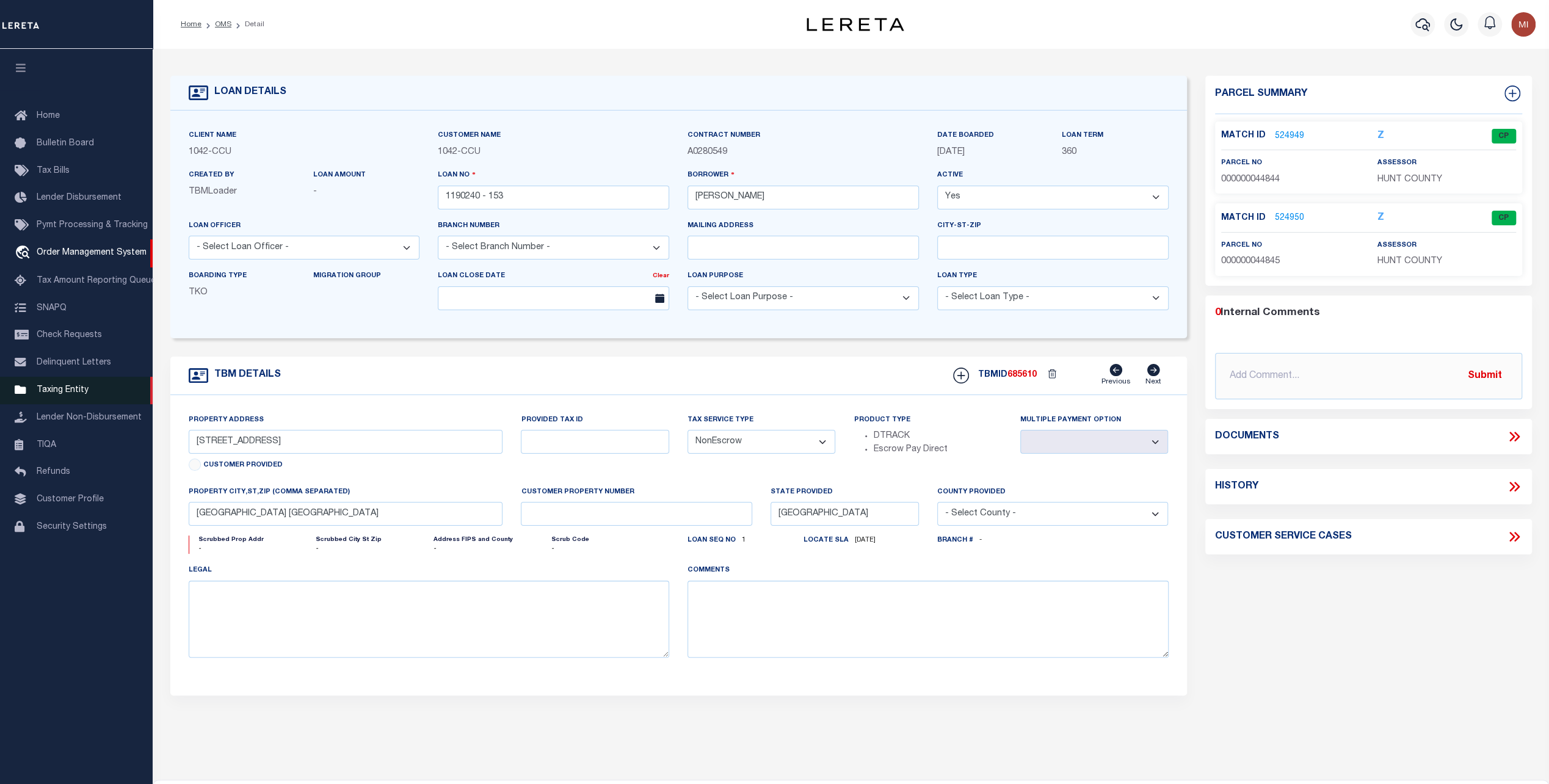
click at [77, 394] on span "Taxing Entity" at bounding box center [62, 390] width 52 height 9
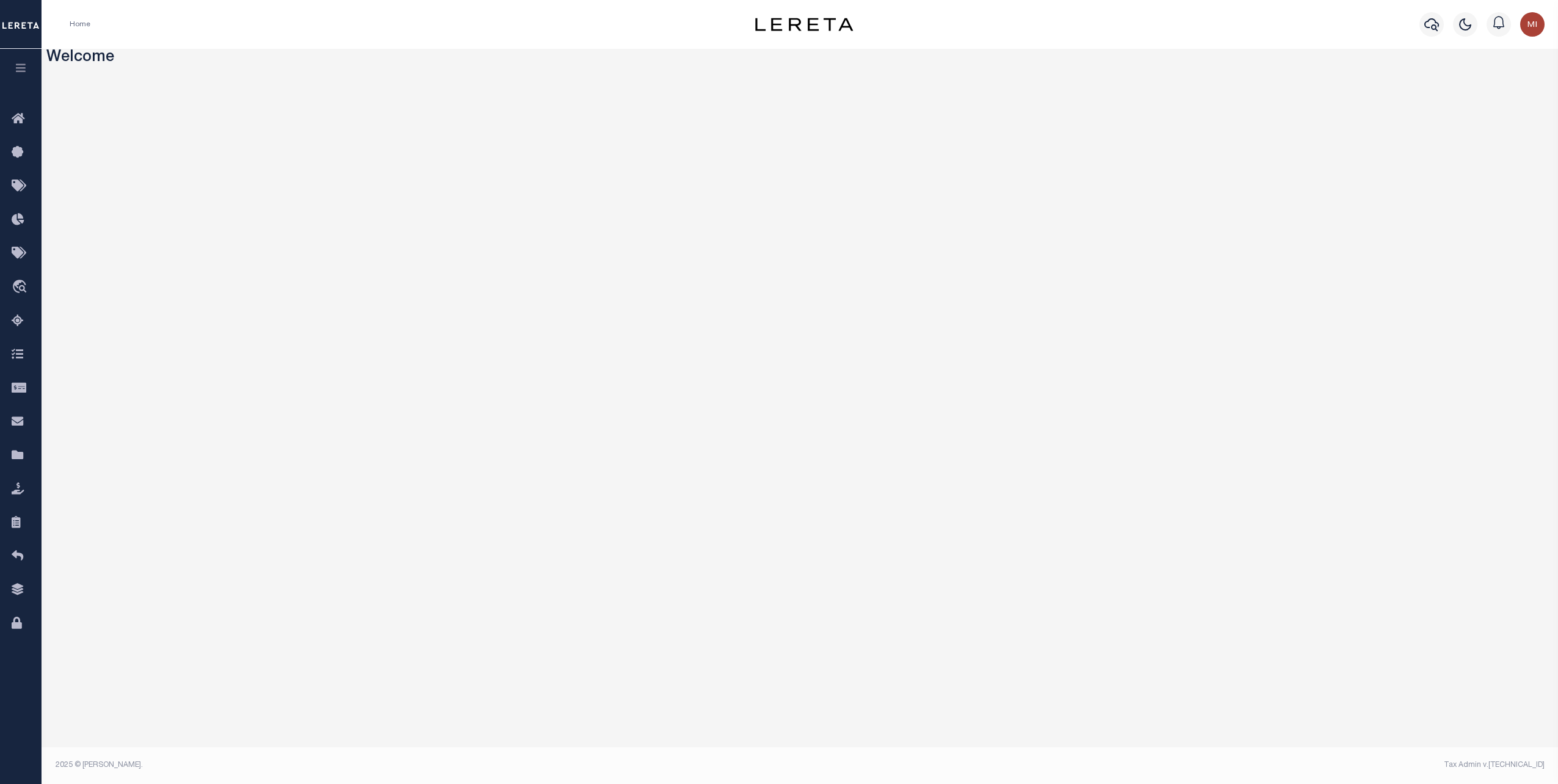
click at [24, 64] on icon "button" at bounding box center [21, 67] width 14 height 11
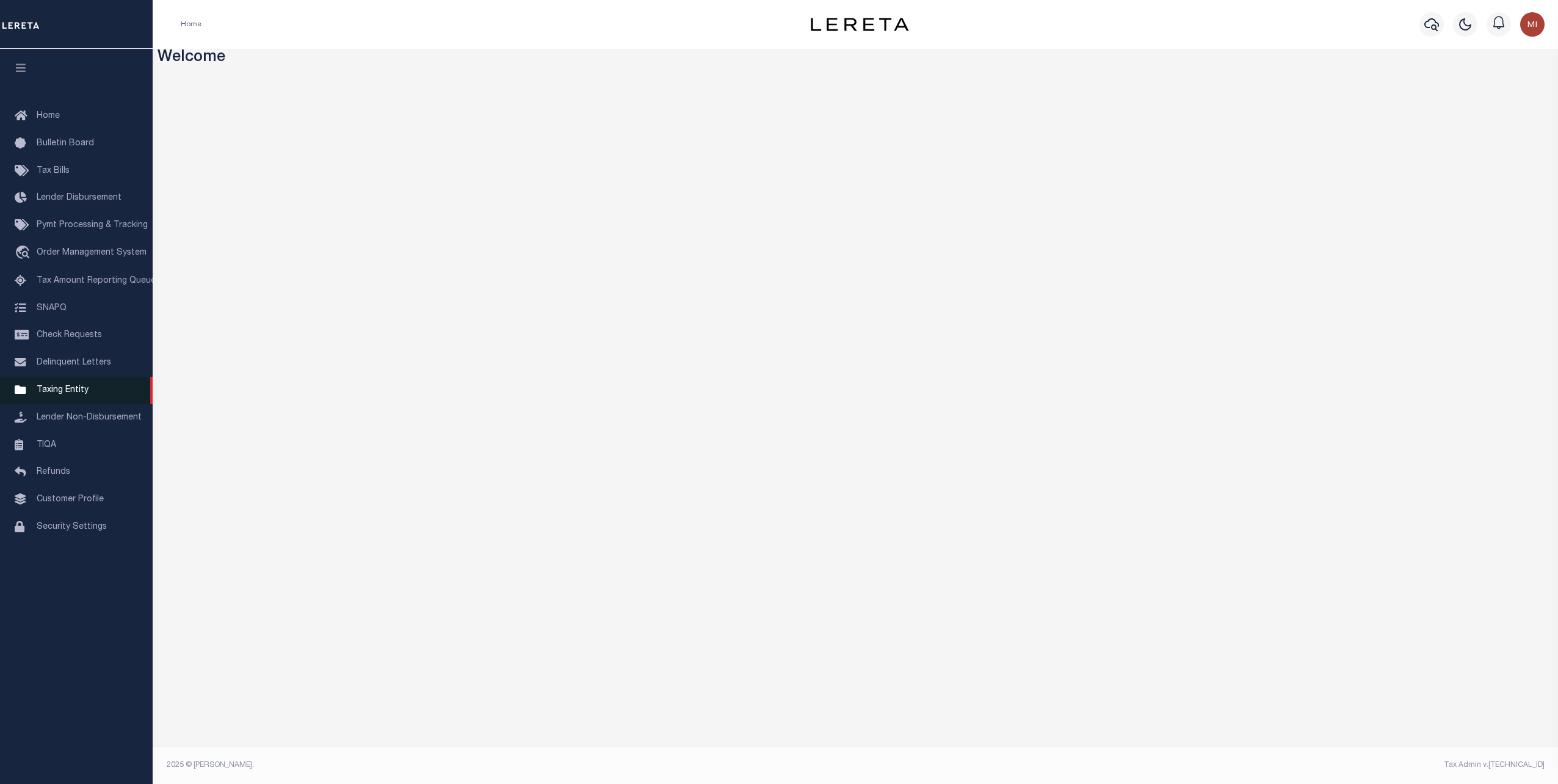
click at [72, 393] on span "Taxing Entity" at bounding box center [62, 390] width 52 height 9
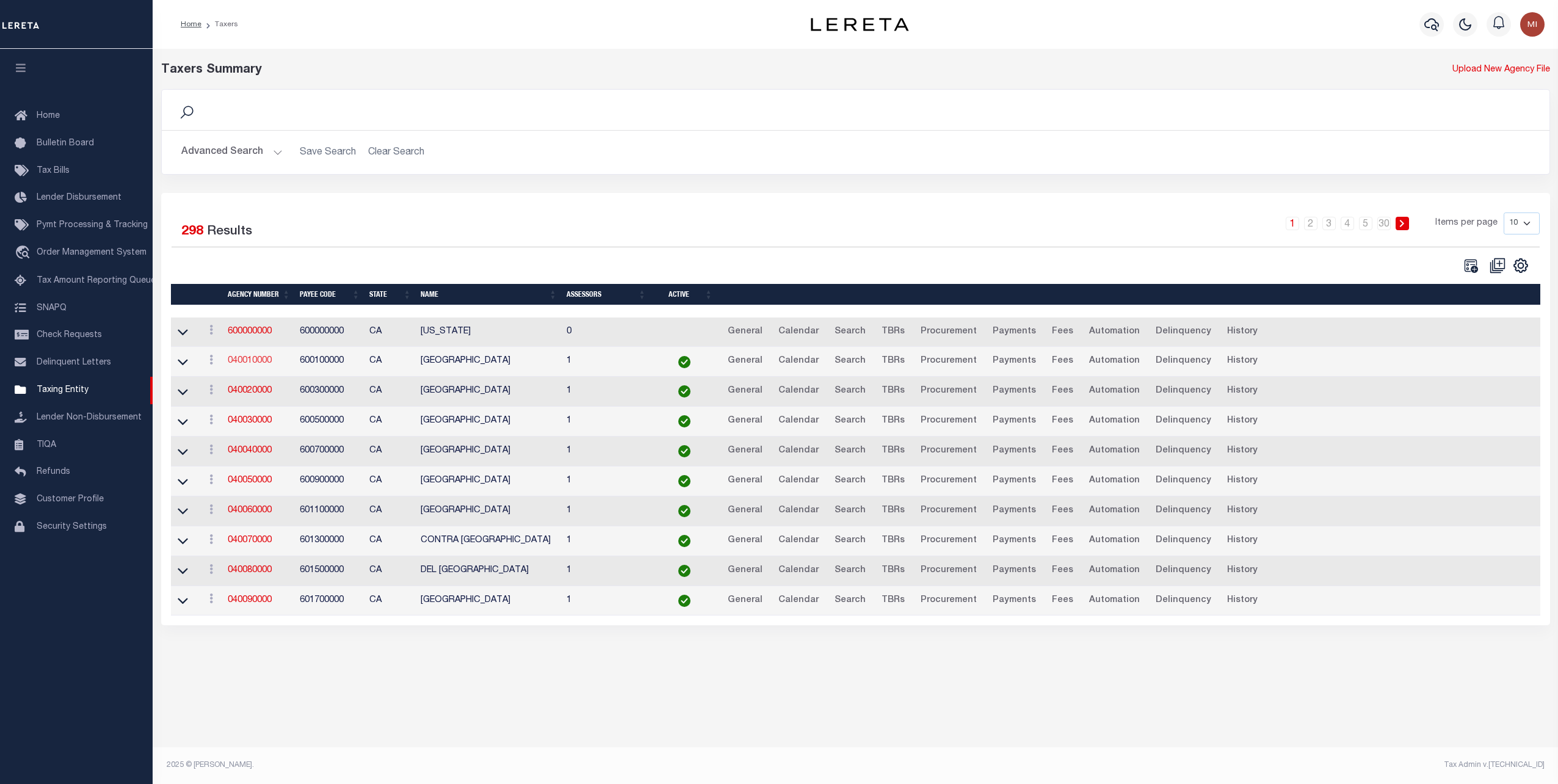
click at [258, 359] on link "040010000" at bounding box center [249, 361] width 44 height 9
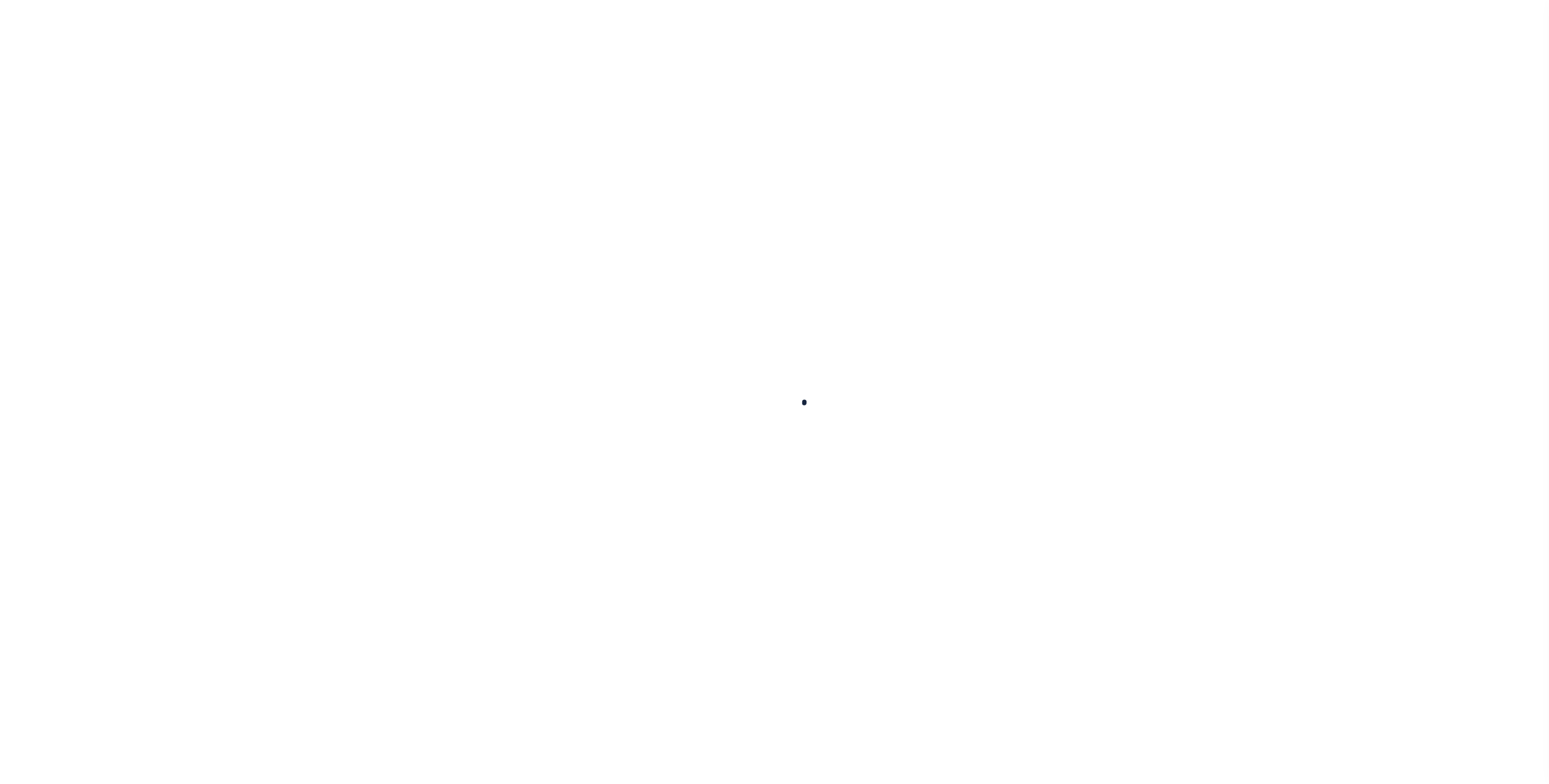
select select
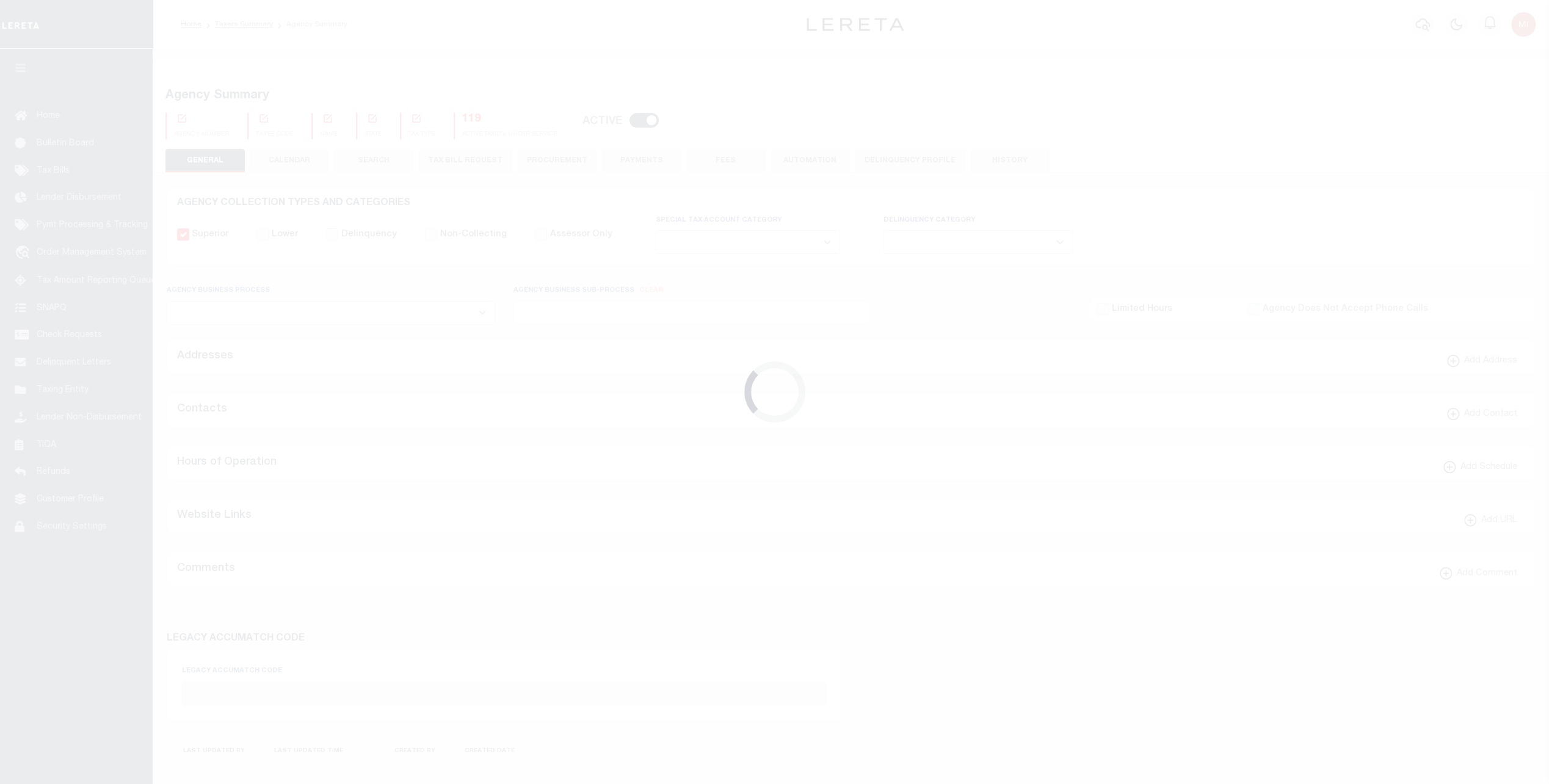
checkbox input "false"
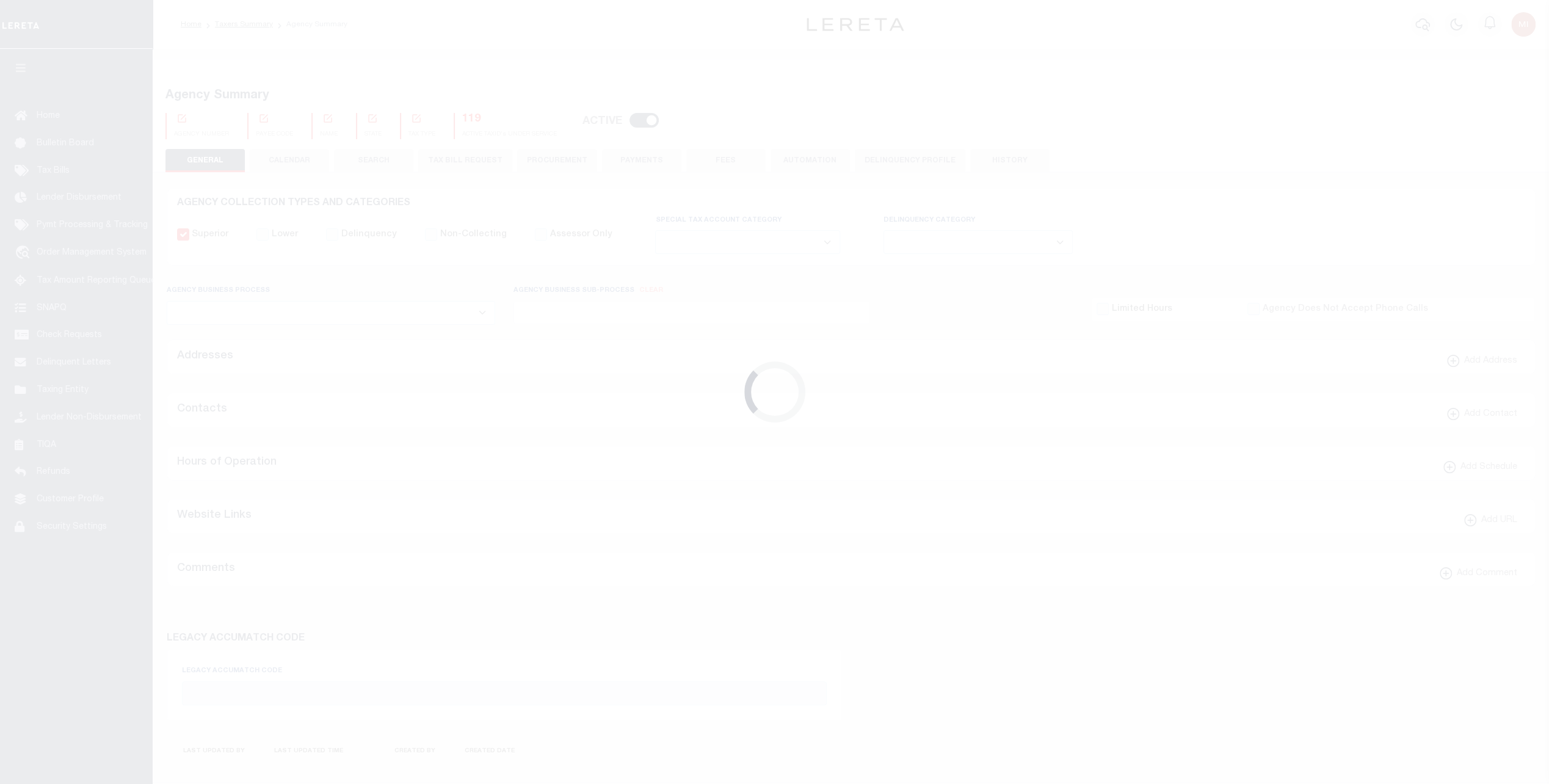
type input "600100000"
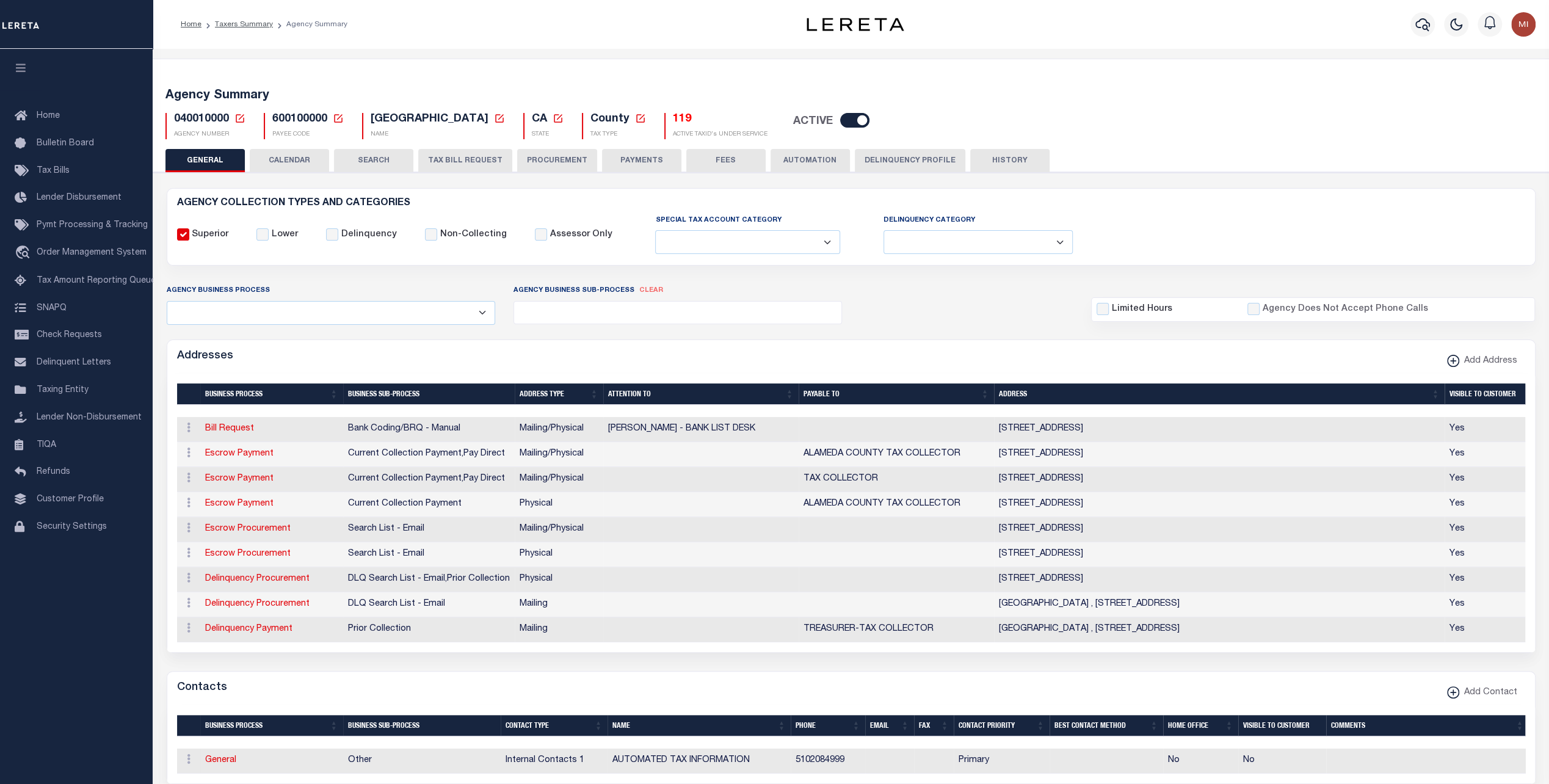
click at [645, 159] on button "PAYMENTS" at bounding box center [642, 160] width 79 height 23
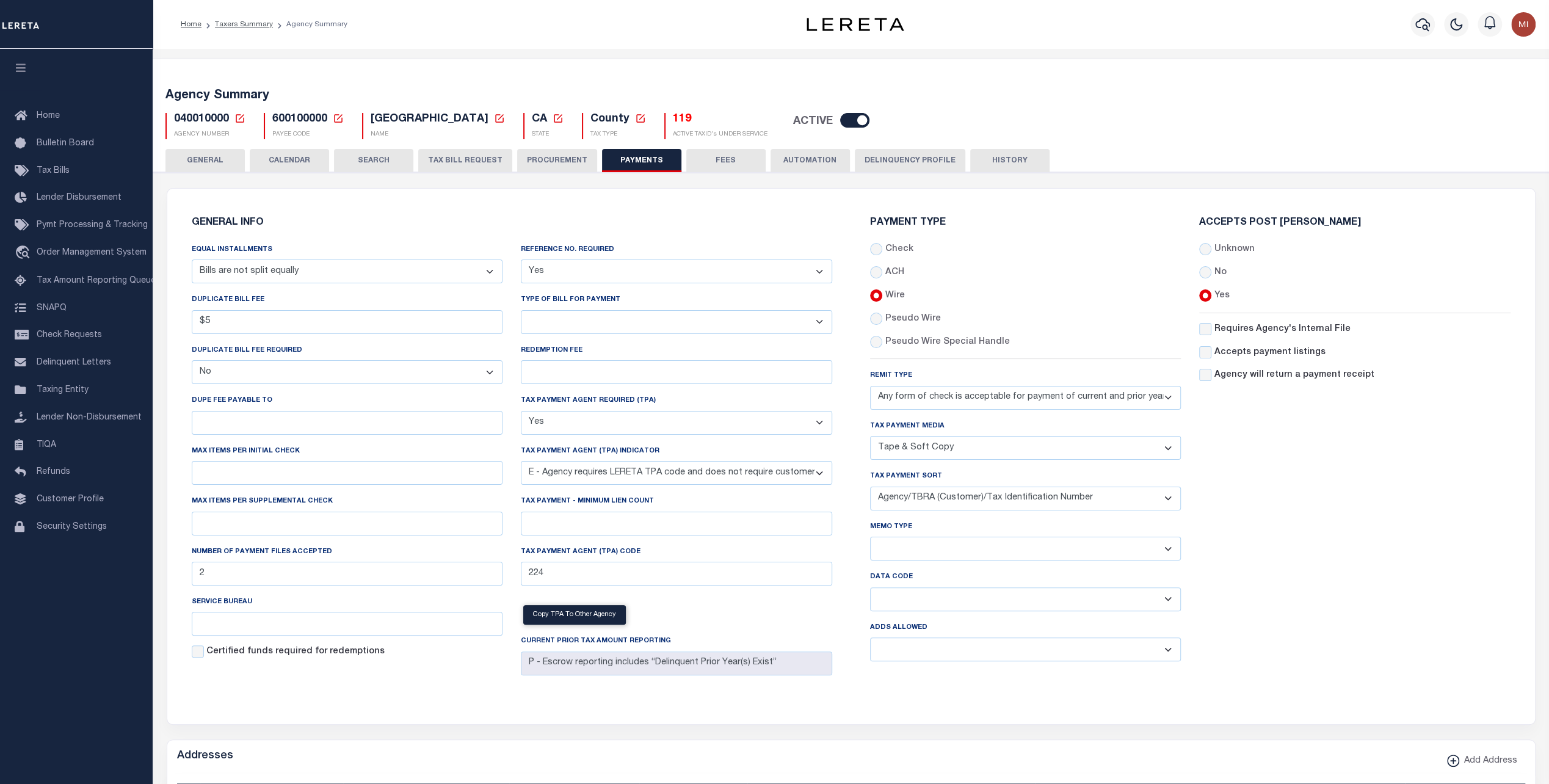
click at [607, 265] on select "Yes No" at bounding box center [676, 271] width 312 height 24
click at [801, 233] on div "GENERAL INFO Equal Installments Annual Billing no split Bills are not split equ…" at bounding box center [512, 449] width 660 height 491
click at [678, 271] on select "Yes No" at bounding box center [676, 271] width 312 height 24
click at [392, 226] on h6 "GENERAL INFO" at bounding box center [512, 223] width 641 height 10
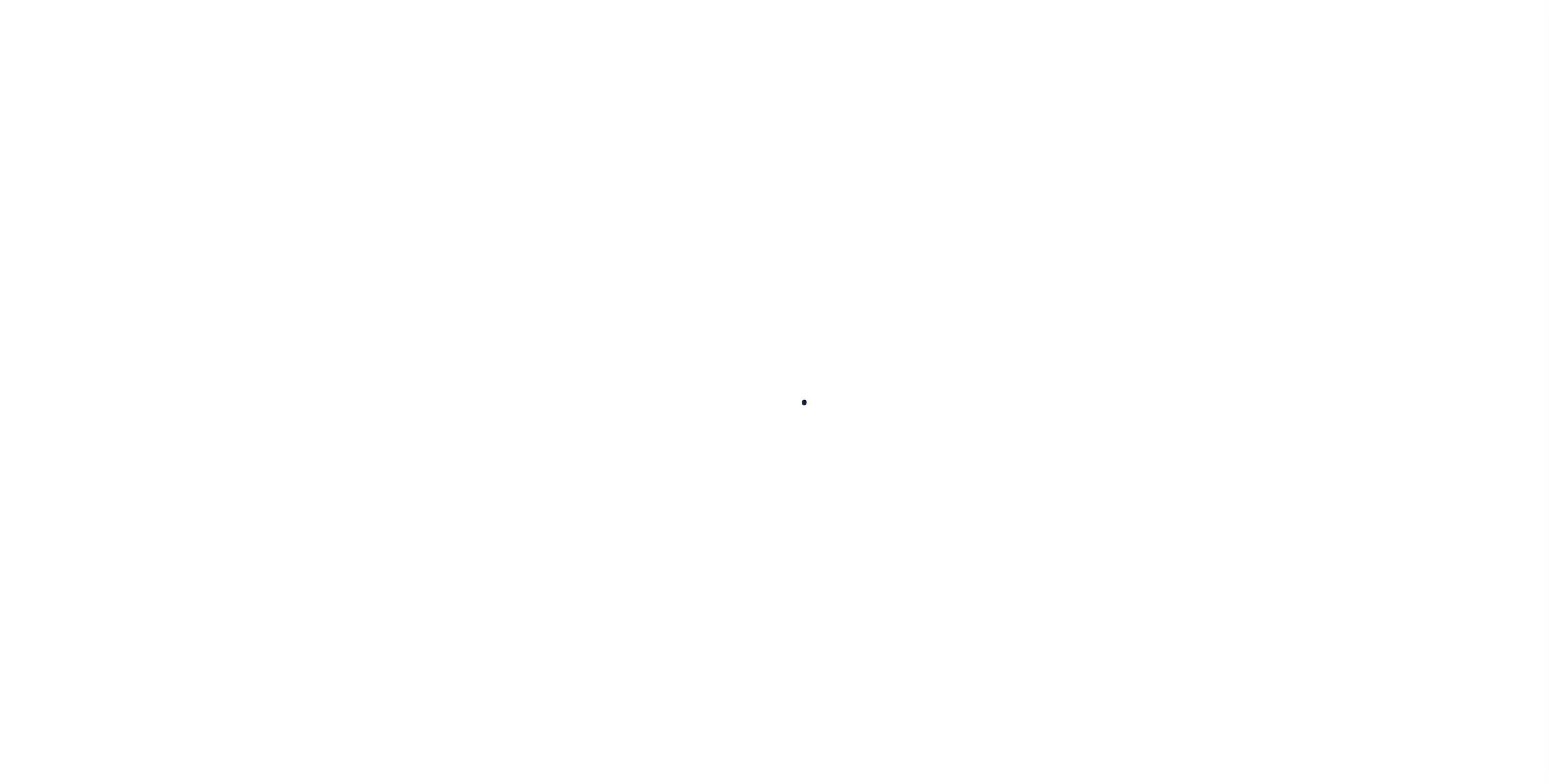
select select
checkbox input "false"
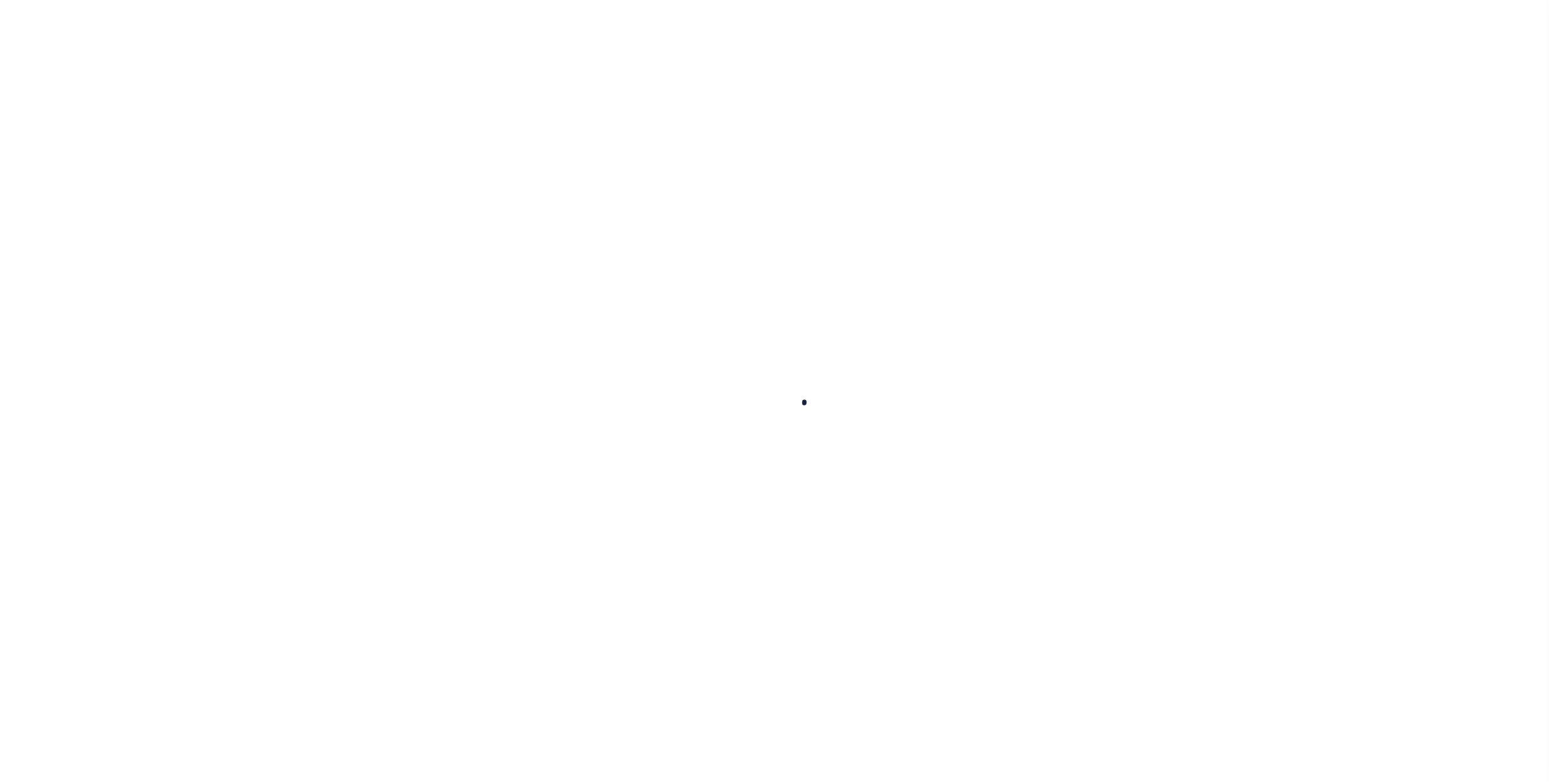
checkbox input "false"
type input "600100000"
select select "68"
type input "$5"
select select "false"
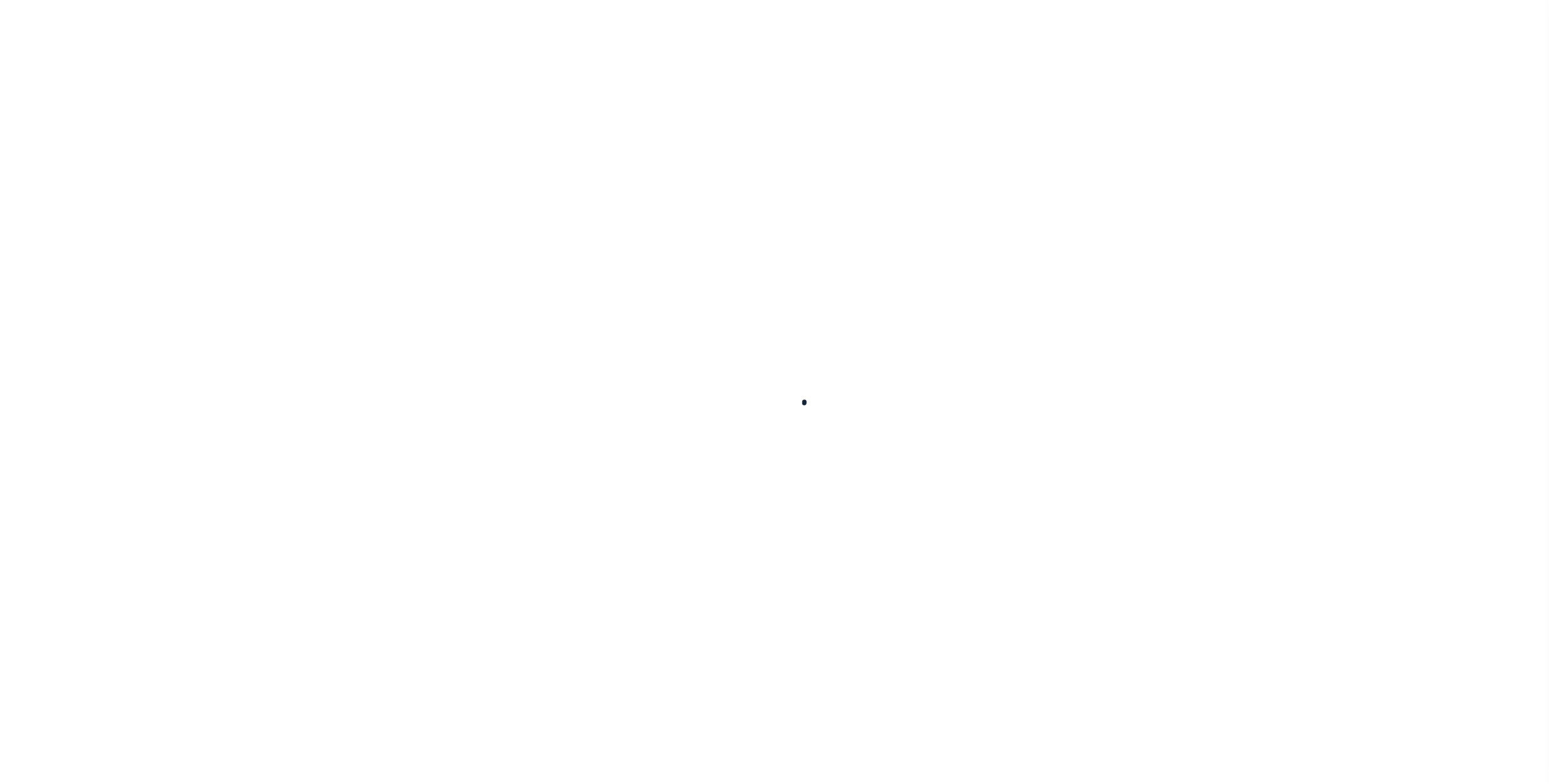
type input "2"
checkbox input "false"
select select "1"
select select "true"
select select "5"
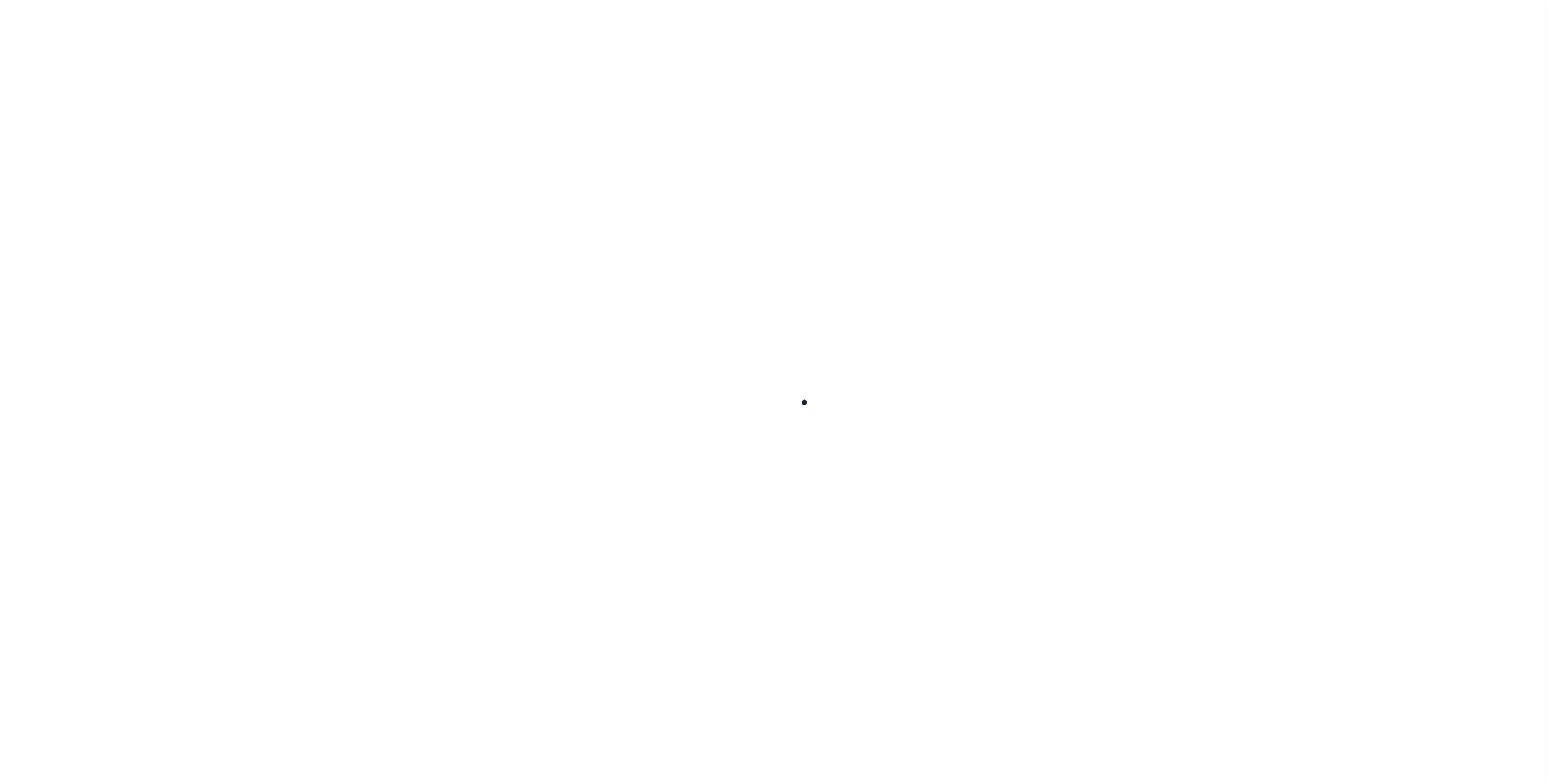
type input "224"
type input "P - Escrow reporting includes “Delinquent Prior Year(s) Exist”"
radio input "true"
select select "70"
select select "44"
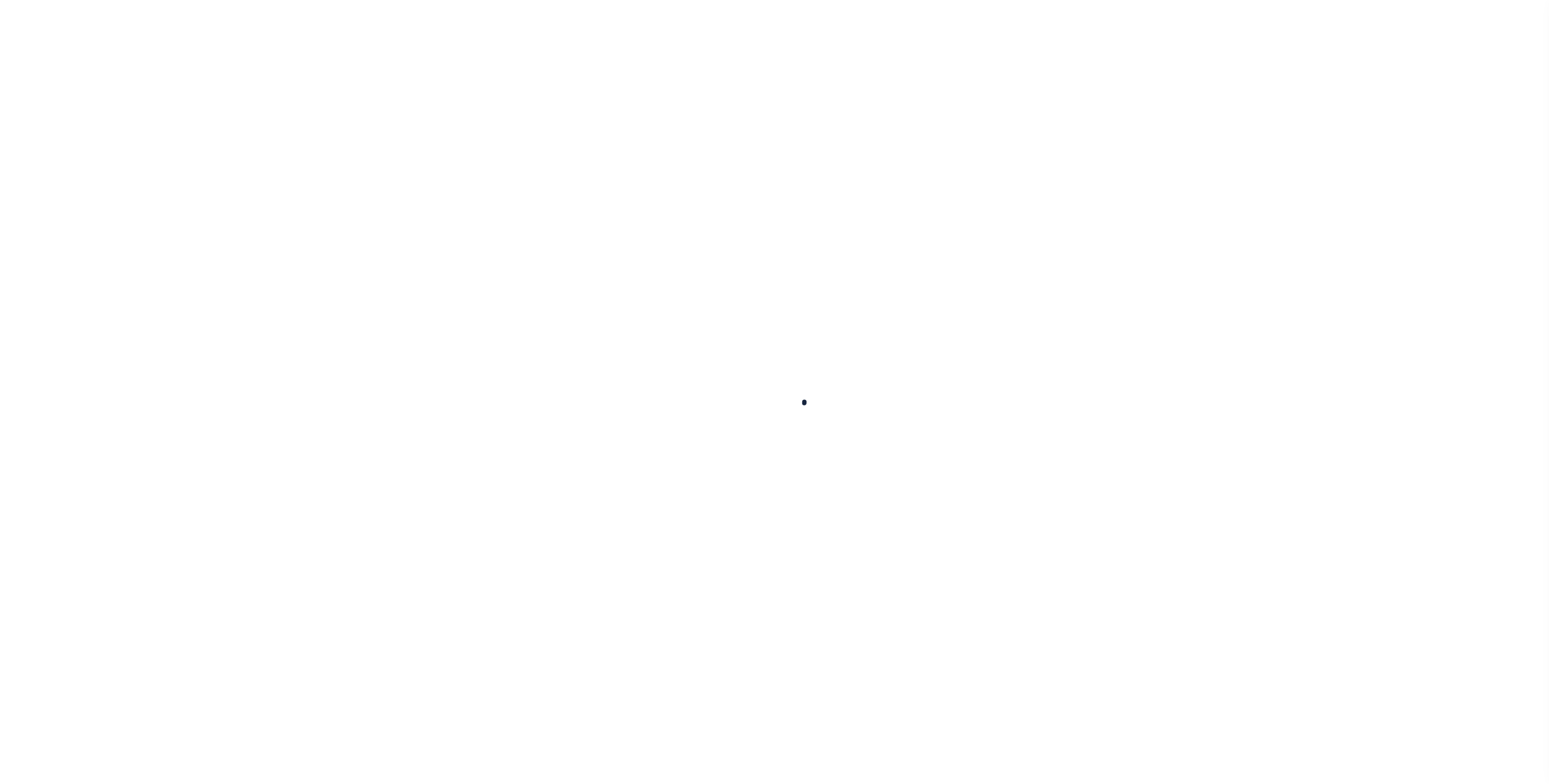
select select "50"
radio input "true"
checkbox input "false"
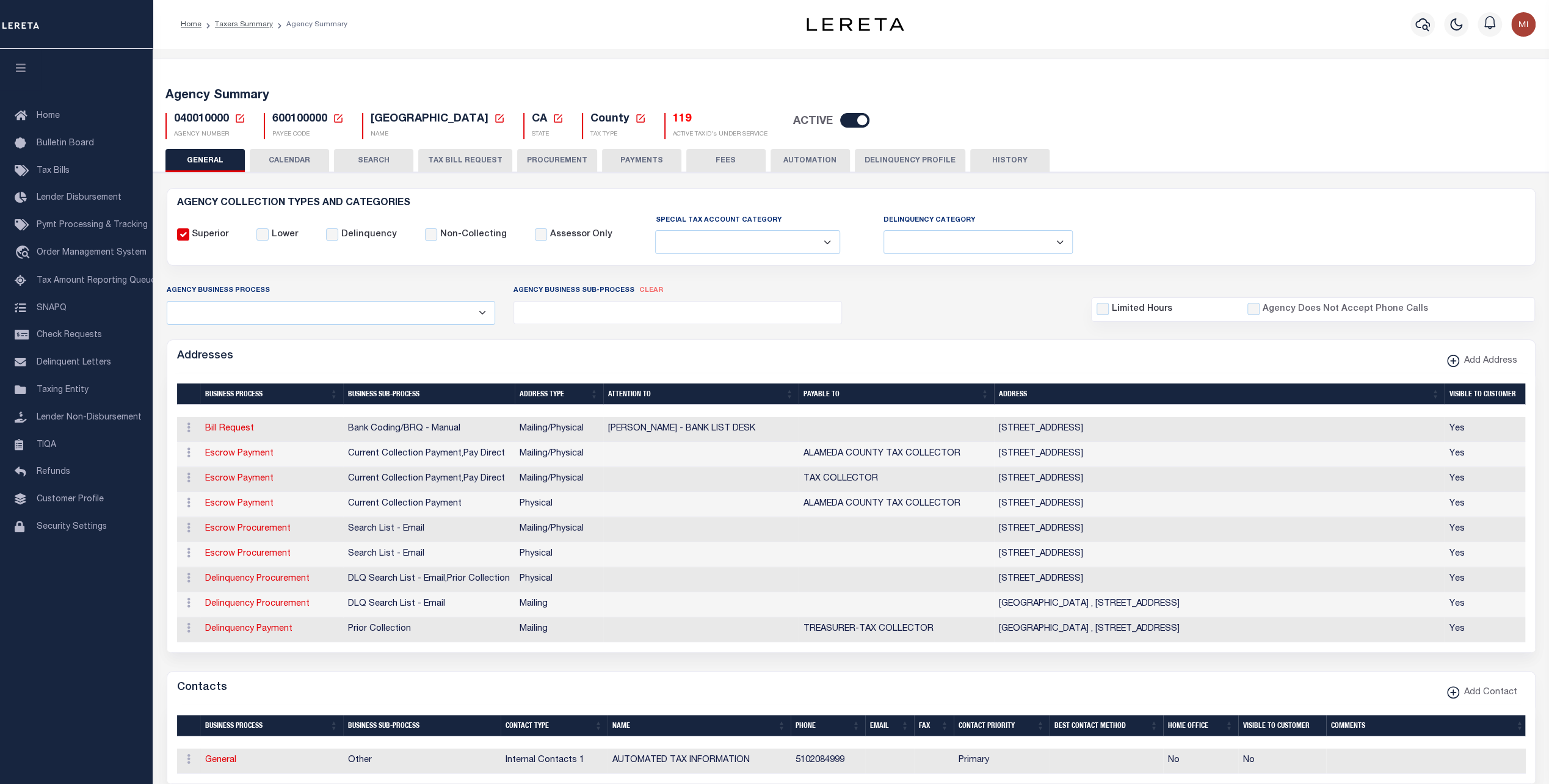
drag, startPoint x: 647, startPoint y: 163, endPoint x: 665, endPoint y: 183, distance: 26.9
click at [647, 163] on button "PAYMENTS" at bounding box center [642, 160] width 79 height 23
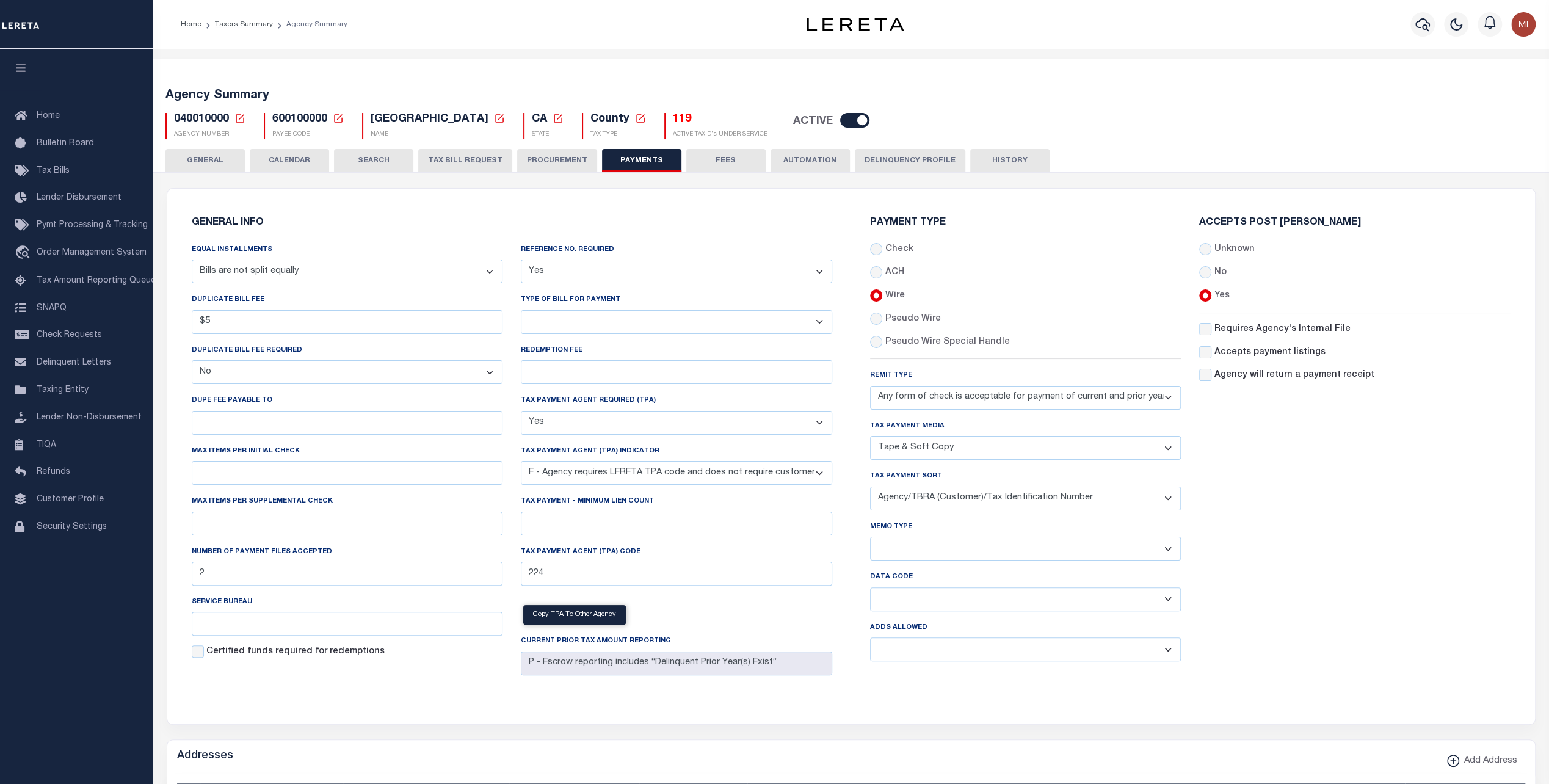
click at [627, 268] on select "Yes No" at bounding box center [676, 271] width 312 height 24
click at [521, 259] on select "Yes No" at bounding box center [676, 271] width 312 height 24
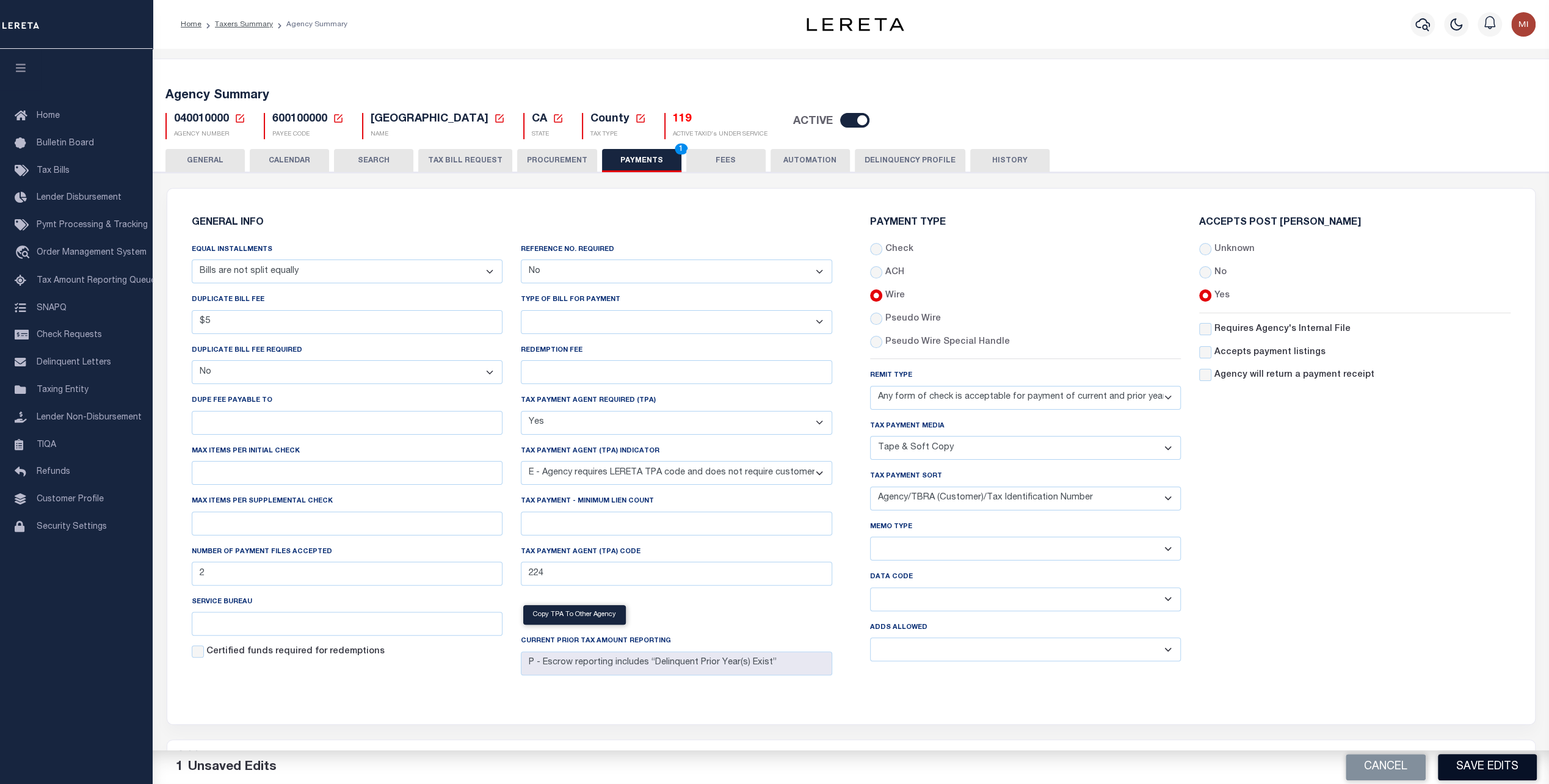
click at [1507, 758] on button "Save Edits" at bounding box center [1487, 767] width 99 height 26
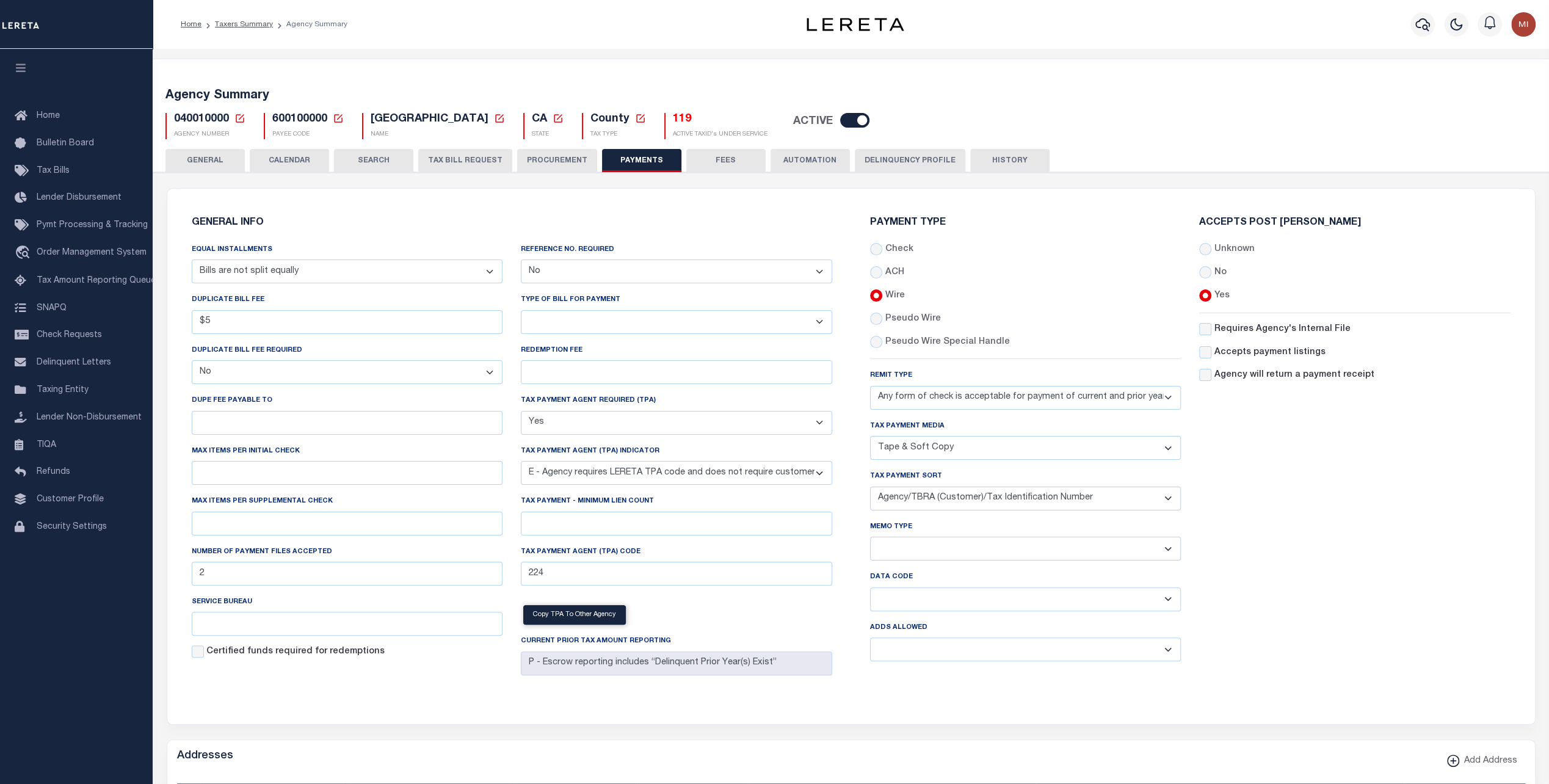
click at [561, 268] on select "Yes No" at bounding box center [676, 271] width 312 height 24
select select "2"
click at [521, 259] on select "Yes No" at bounding box center [676, 271] width 312 height 24
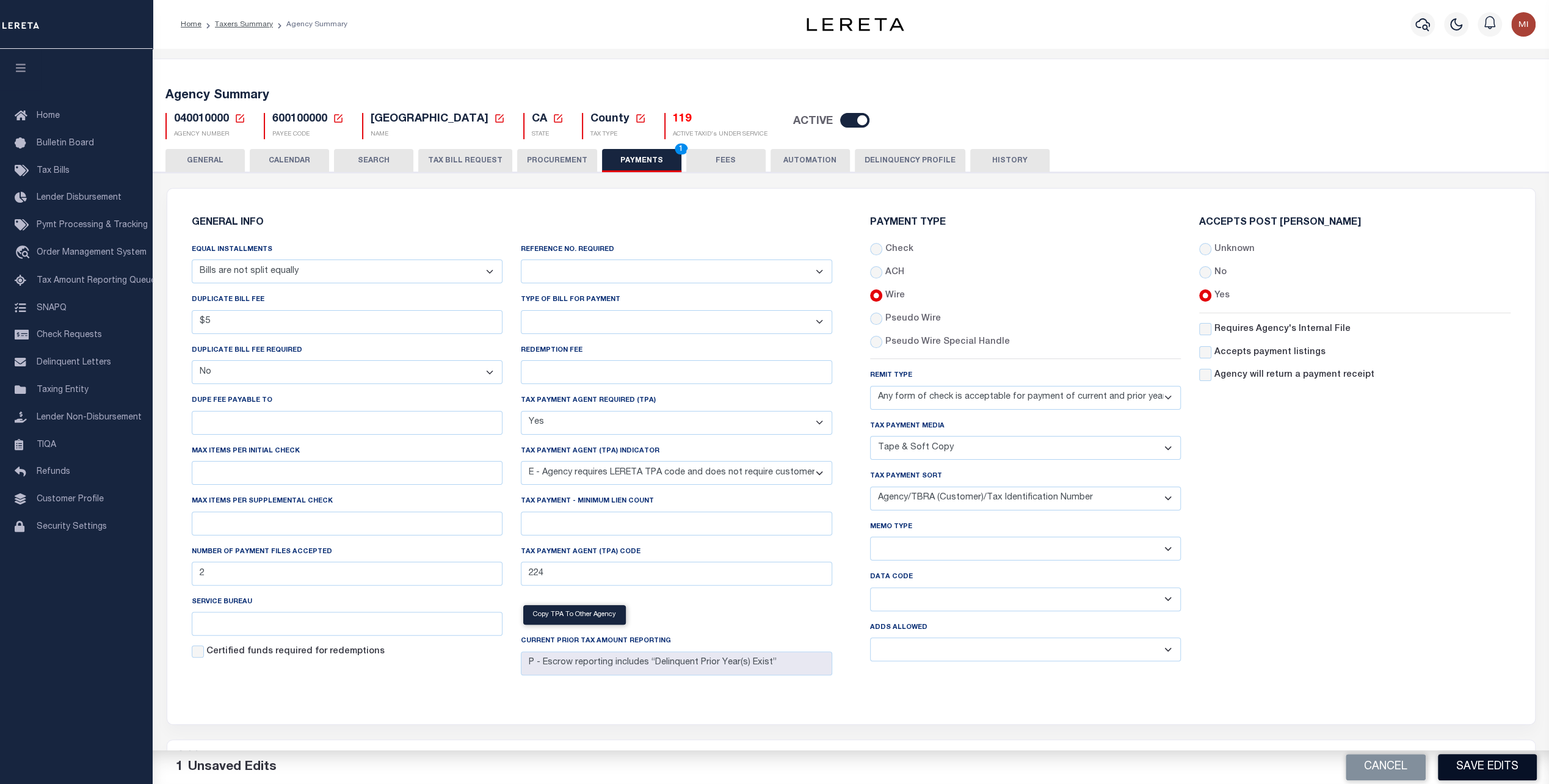
click at [1502, 768] on button "Save Edits" at bounding box center [1487, 767] width 99 height 26
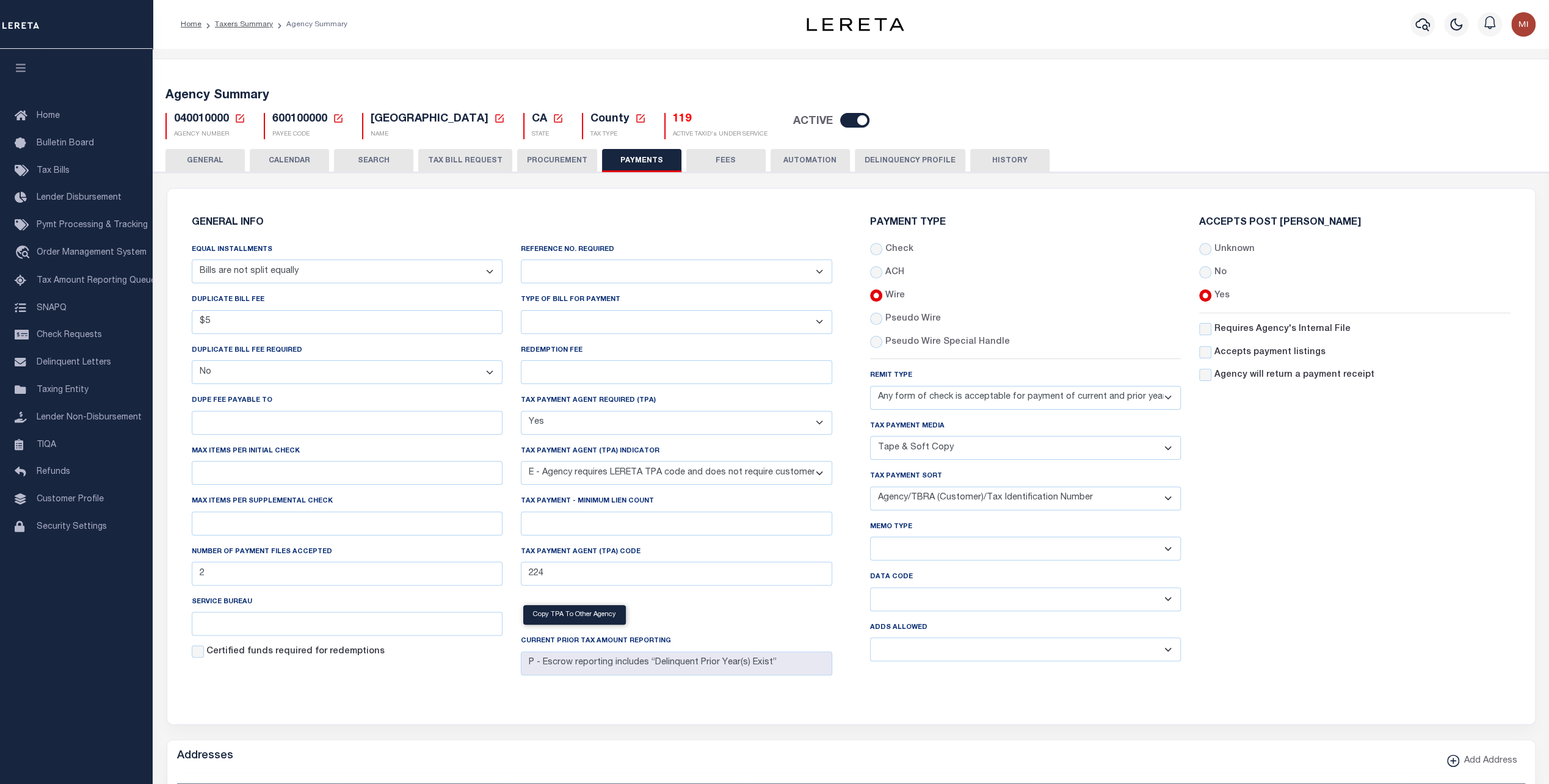
click at [662, 276] on select "Yes No" at bounding box center [676, 271] width 312 height 24
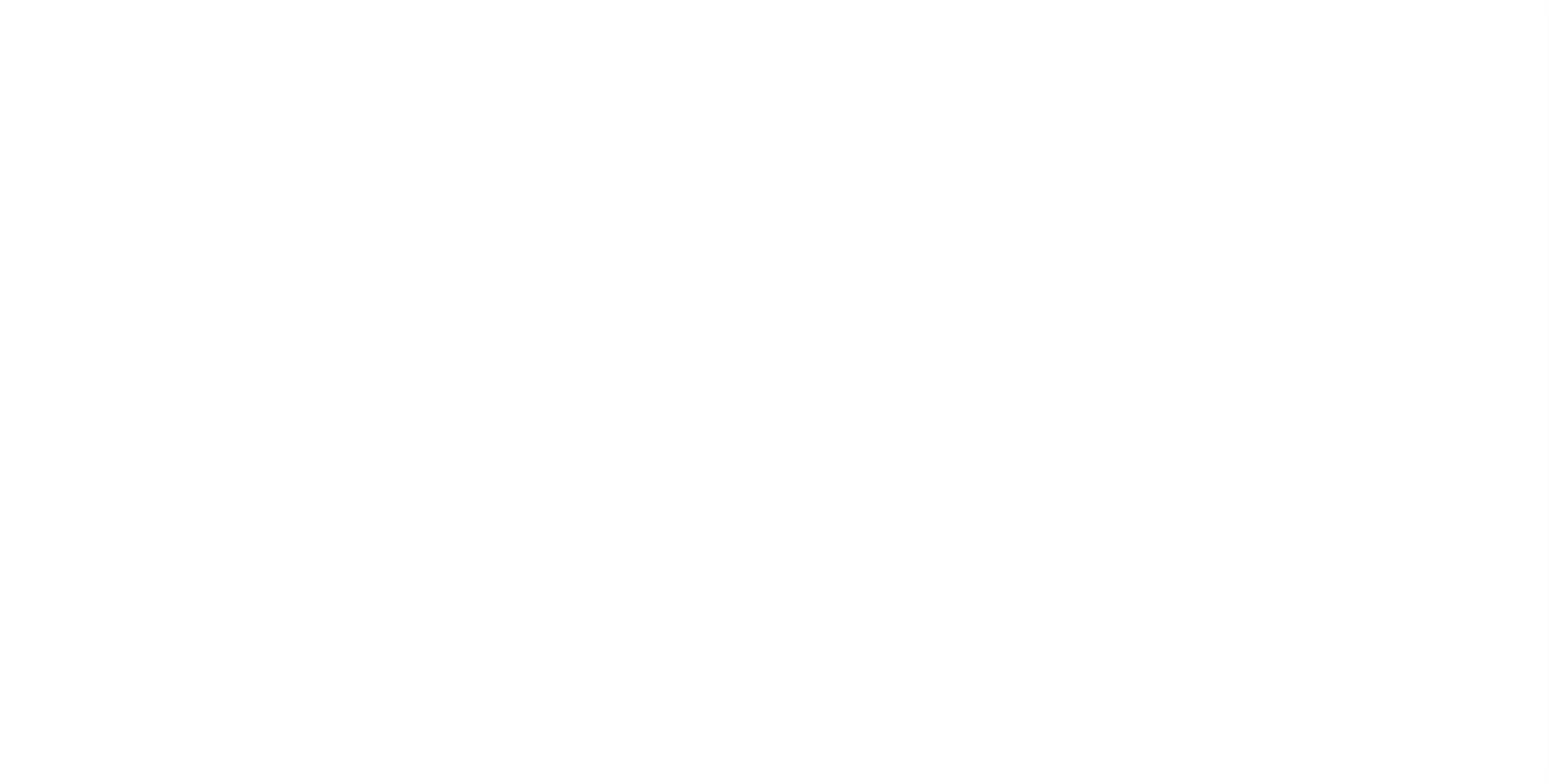
select select
select select "68"
select select "false"
select select "true"
select select "5"
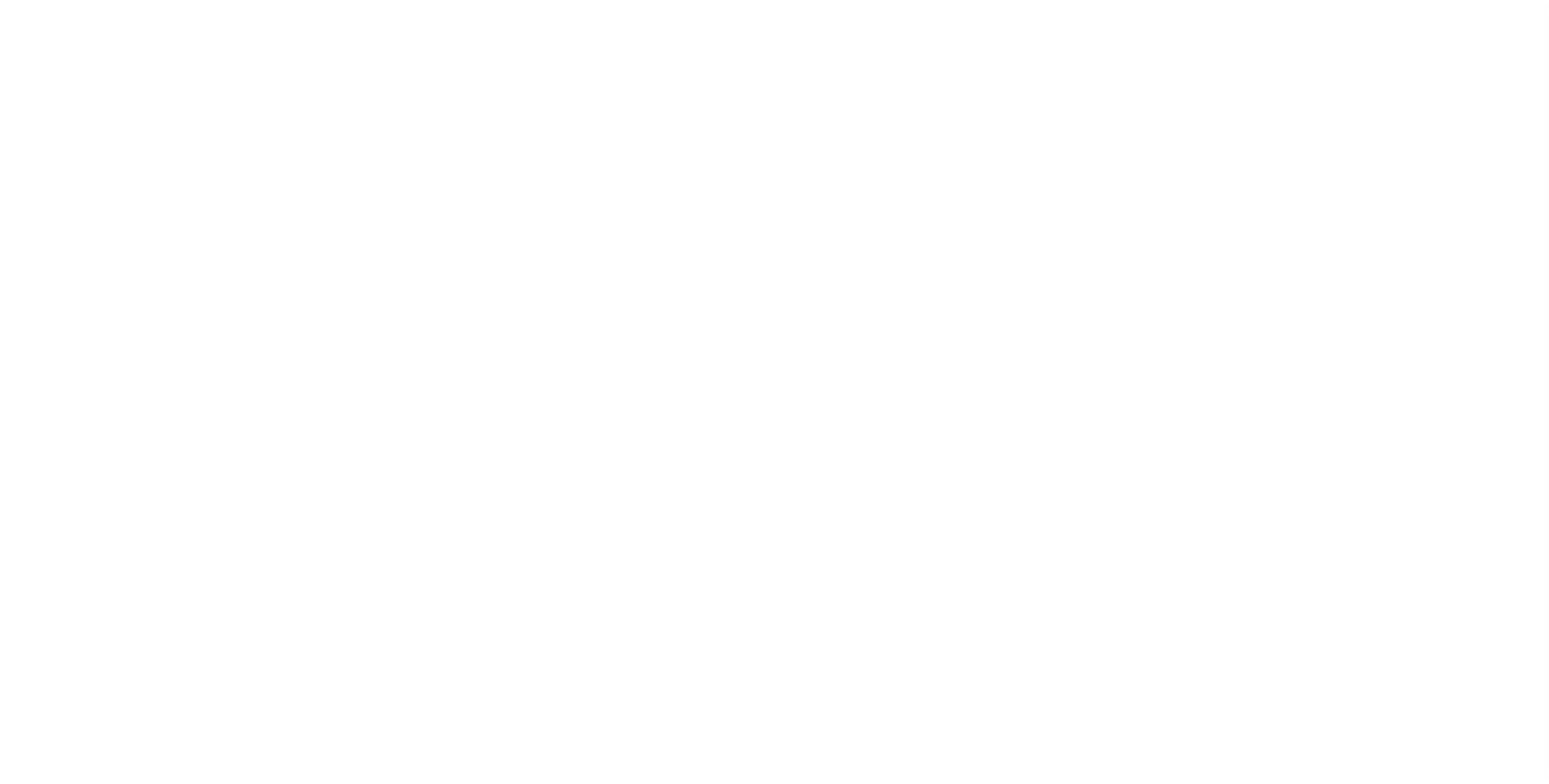
select select "70"
select select "44"
select select "50"
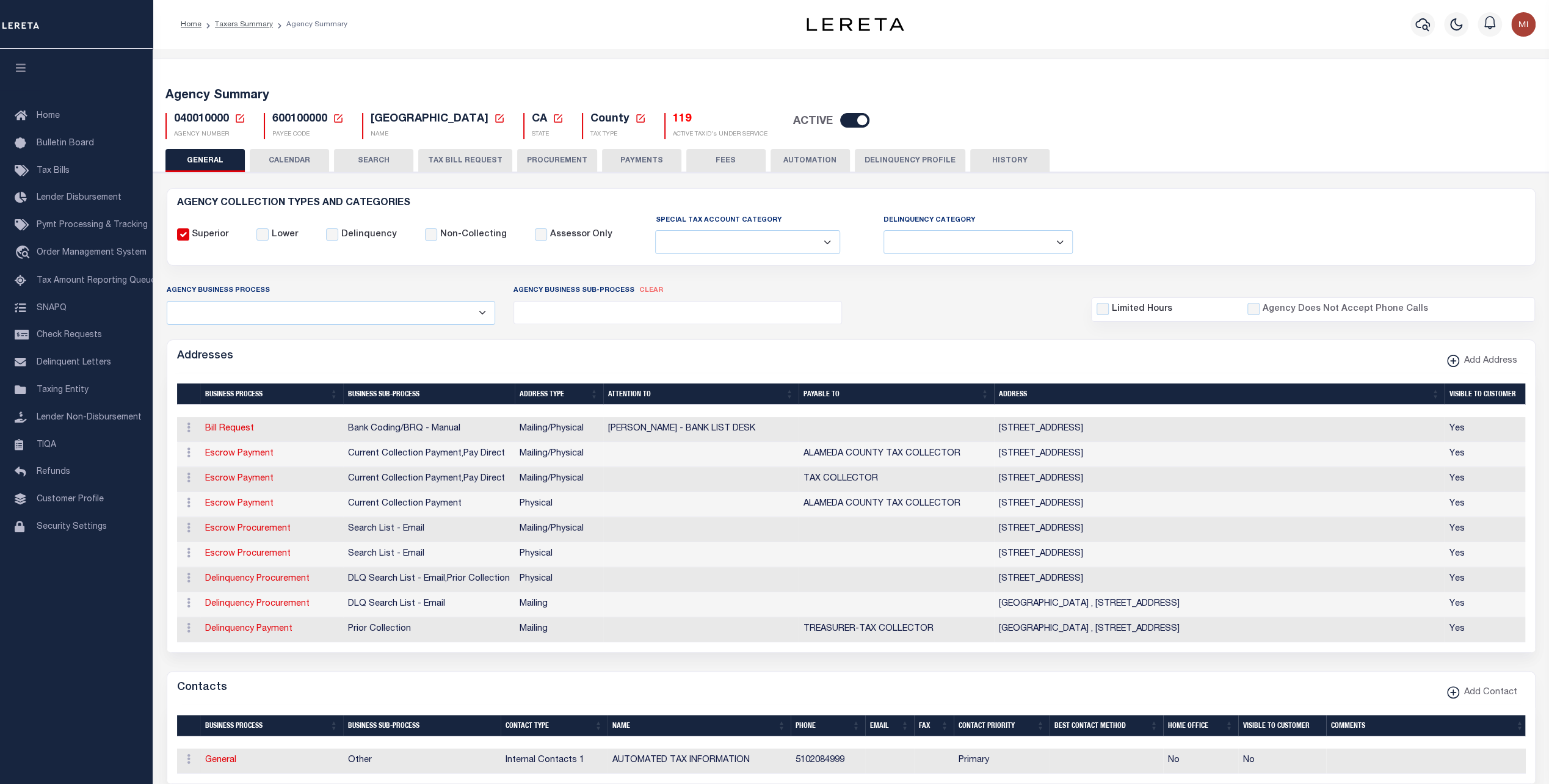
click at [632, 161] on button "PAYMENTS" at bounding box center [642, 160] width 79 height 23
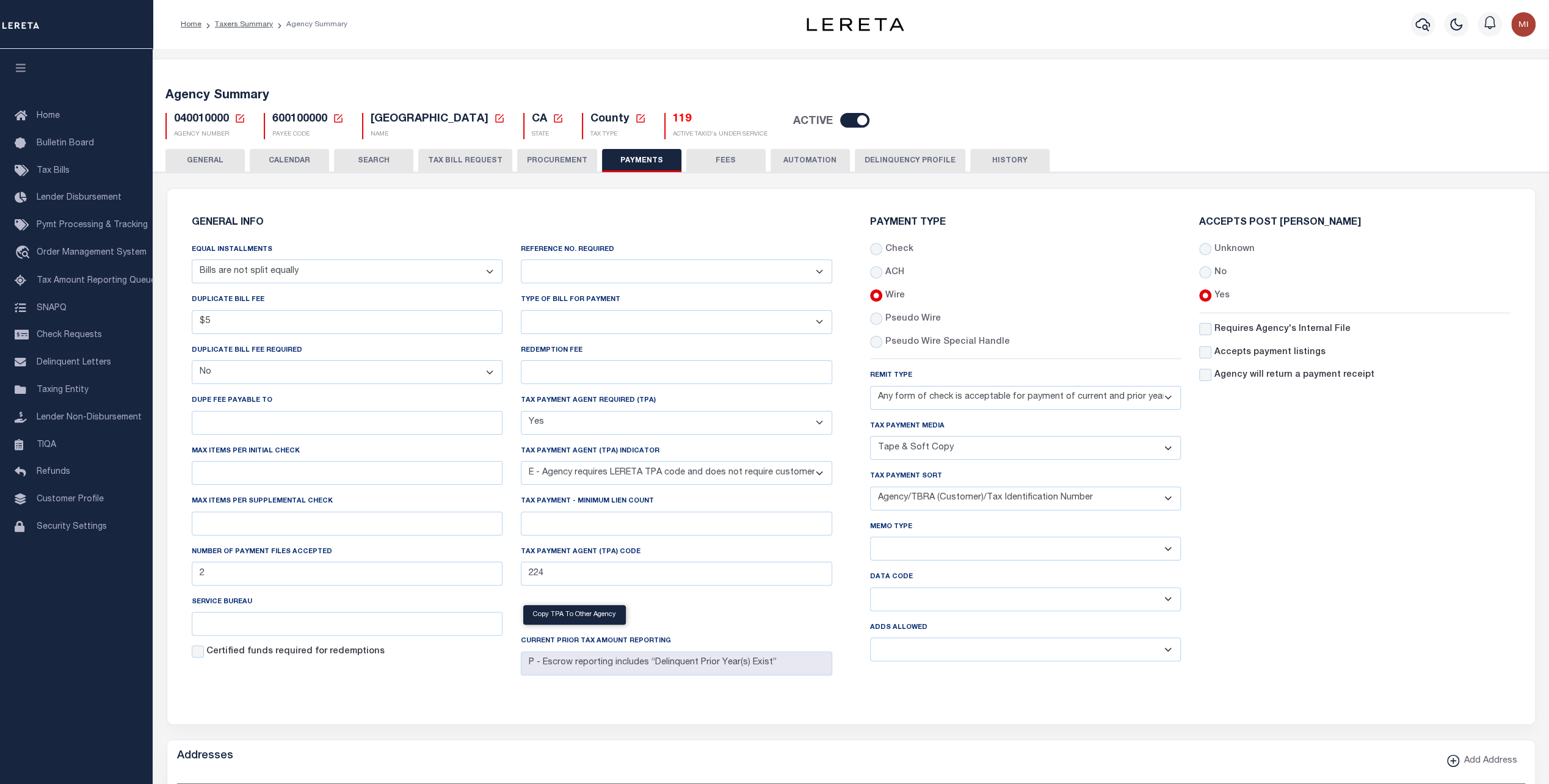
click at [928, 644] on select "Yes No" at bounding box center [1026, 649] width 312 height 24
click at [919, 653] on select "Yes No" at bounding box center [1026, 649] width 312 height 24
click at [952, 400] on select "Any form of check is acceptable for payment of current and prior year taxes. On…" at bounding box center [1026, 397] width 312 height 24
click at [1262, 432] on div "Accepts Post [PERSON_NAME] Unknown No Yes" at bounding box center [1355, 444] width 329 height 453
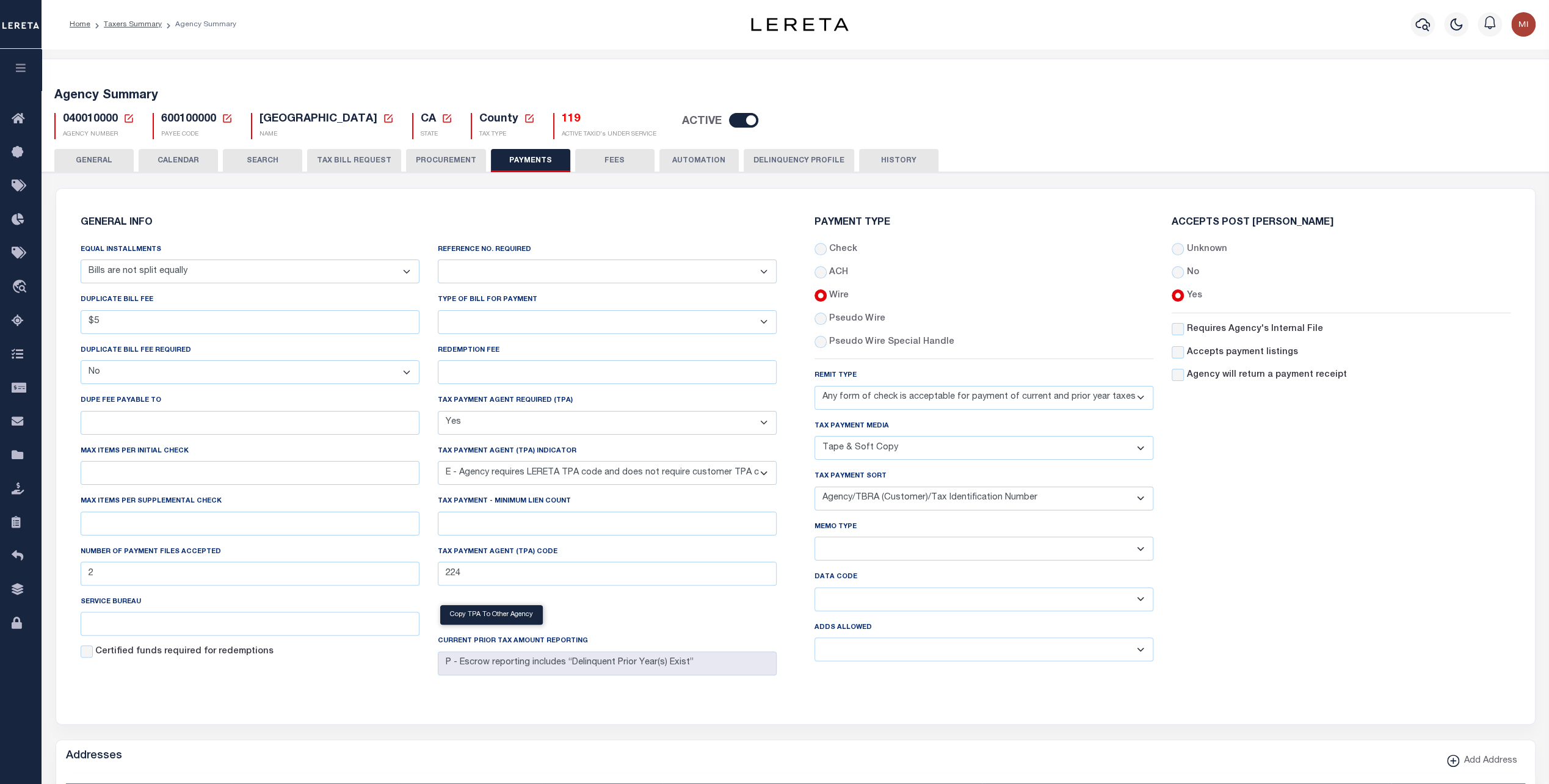
click at [339, 153] on button "TAX BILL REQUEST" at bounding box center [354, 160] width 94 height 23
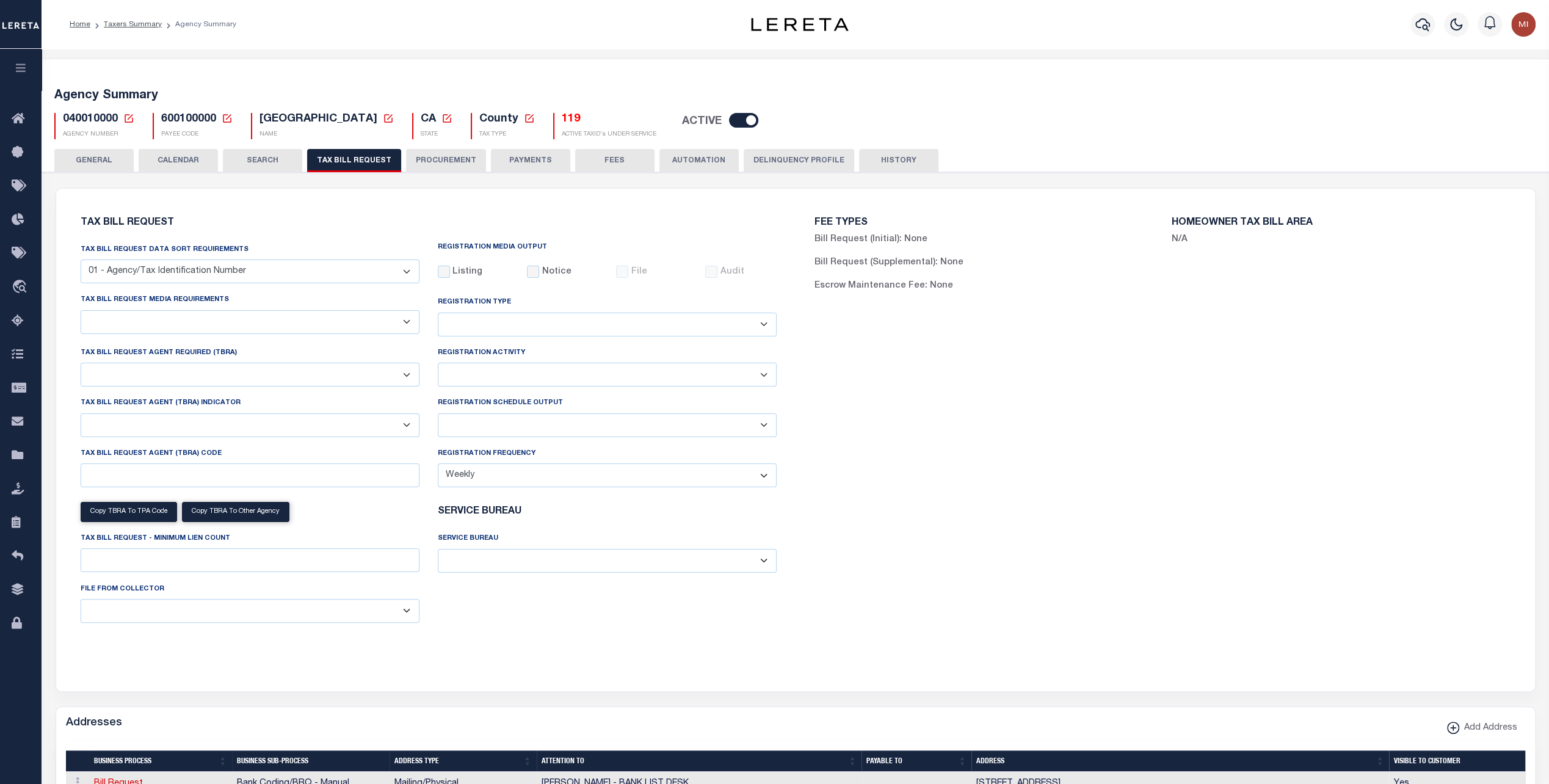
checkbox input "false"
select select "22"
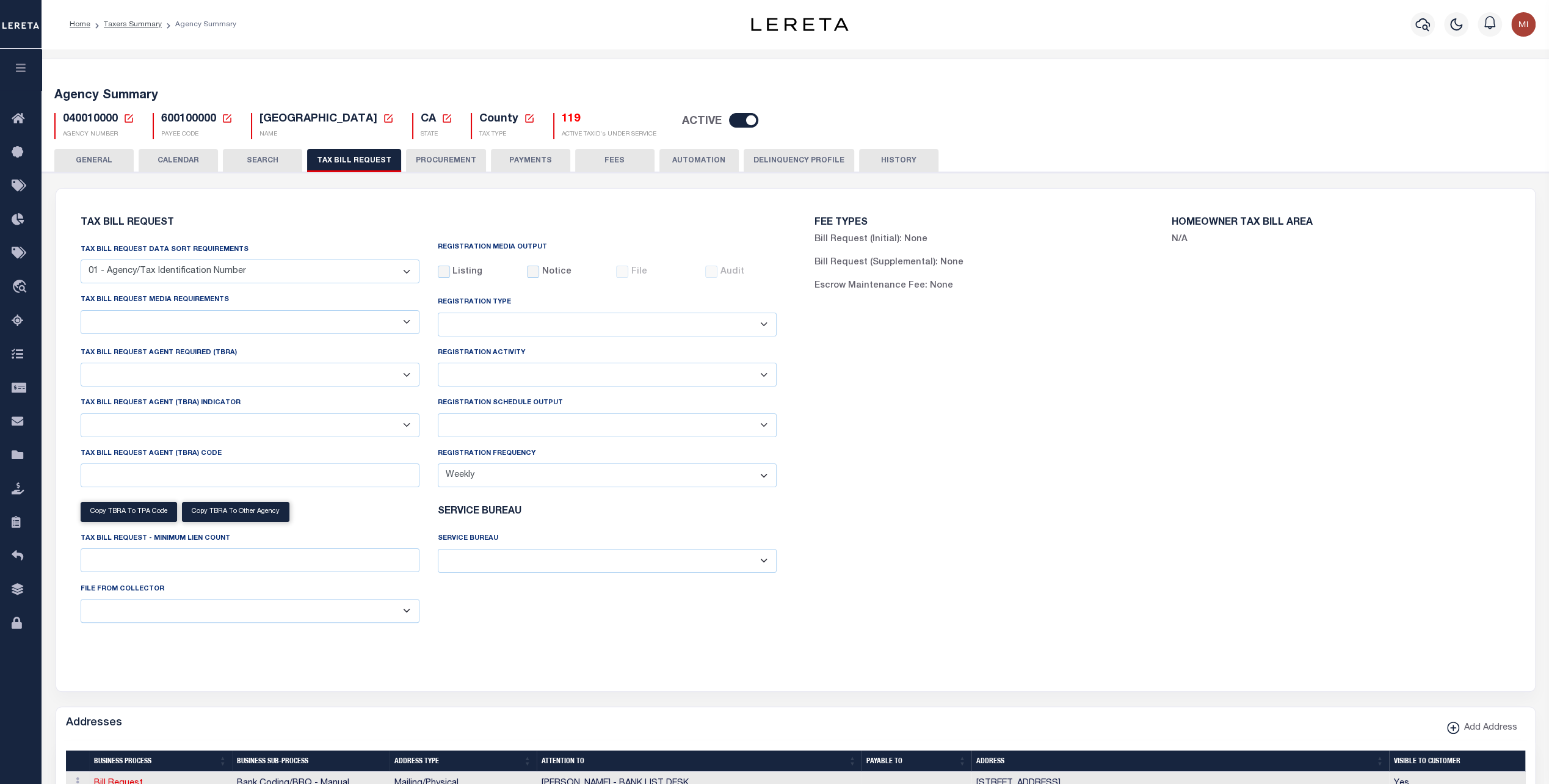
select select "true"
select select "13"
type input "225"
select select
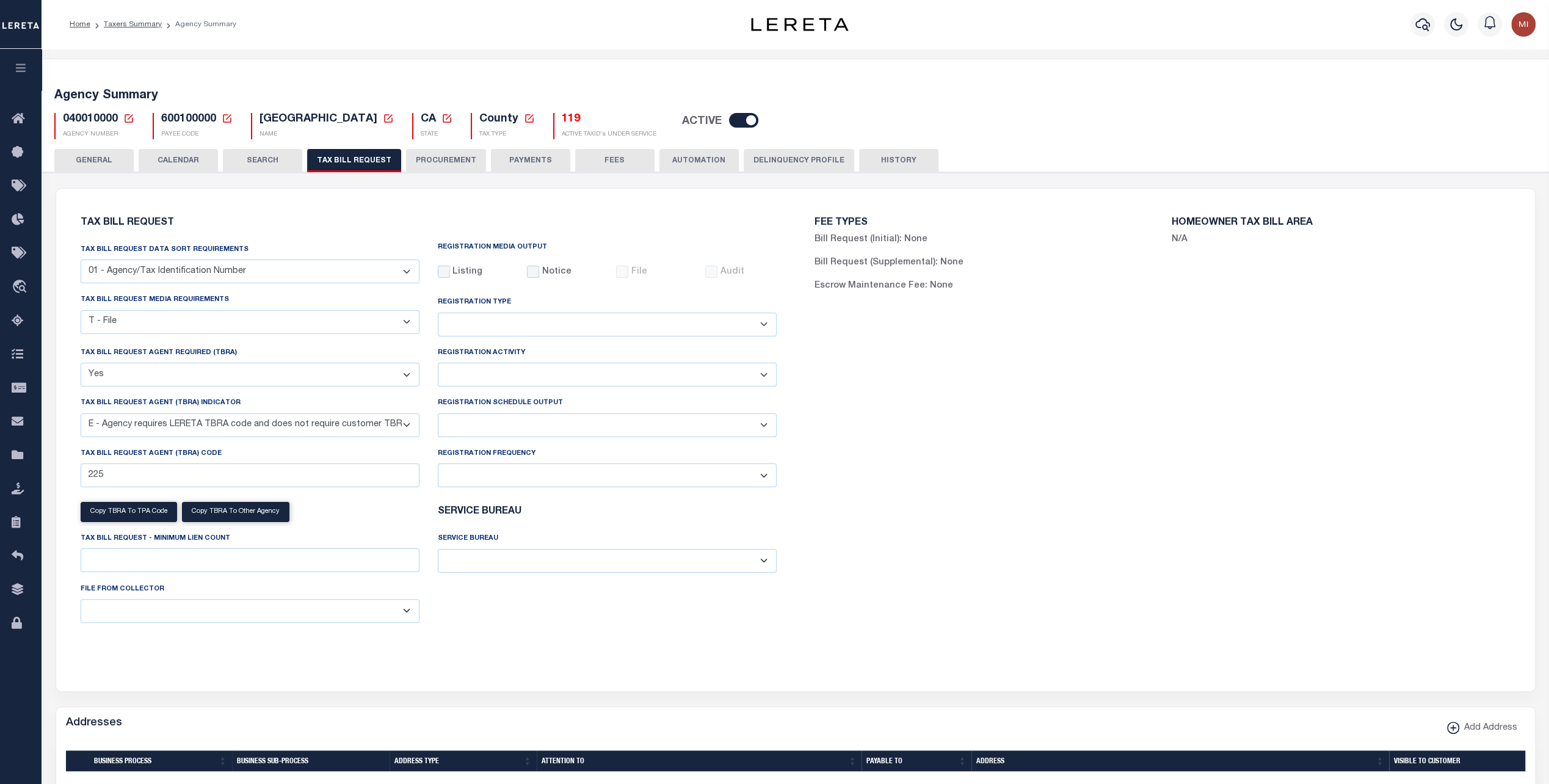
click at [307, 270] on select "01 - Agency/Tax Identification Number 02 - Agency/Lien Description/Tax Identifi…" at bounding box center [250, 271] width 339 height 24
click at [260, 162] on button "SEARCH" at bounding box center [262, 160] width 79 height 23
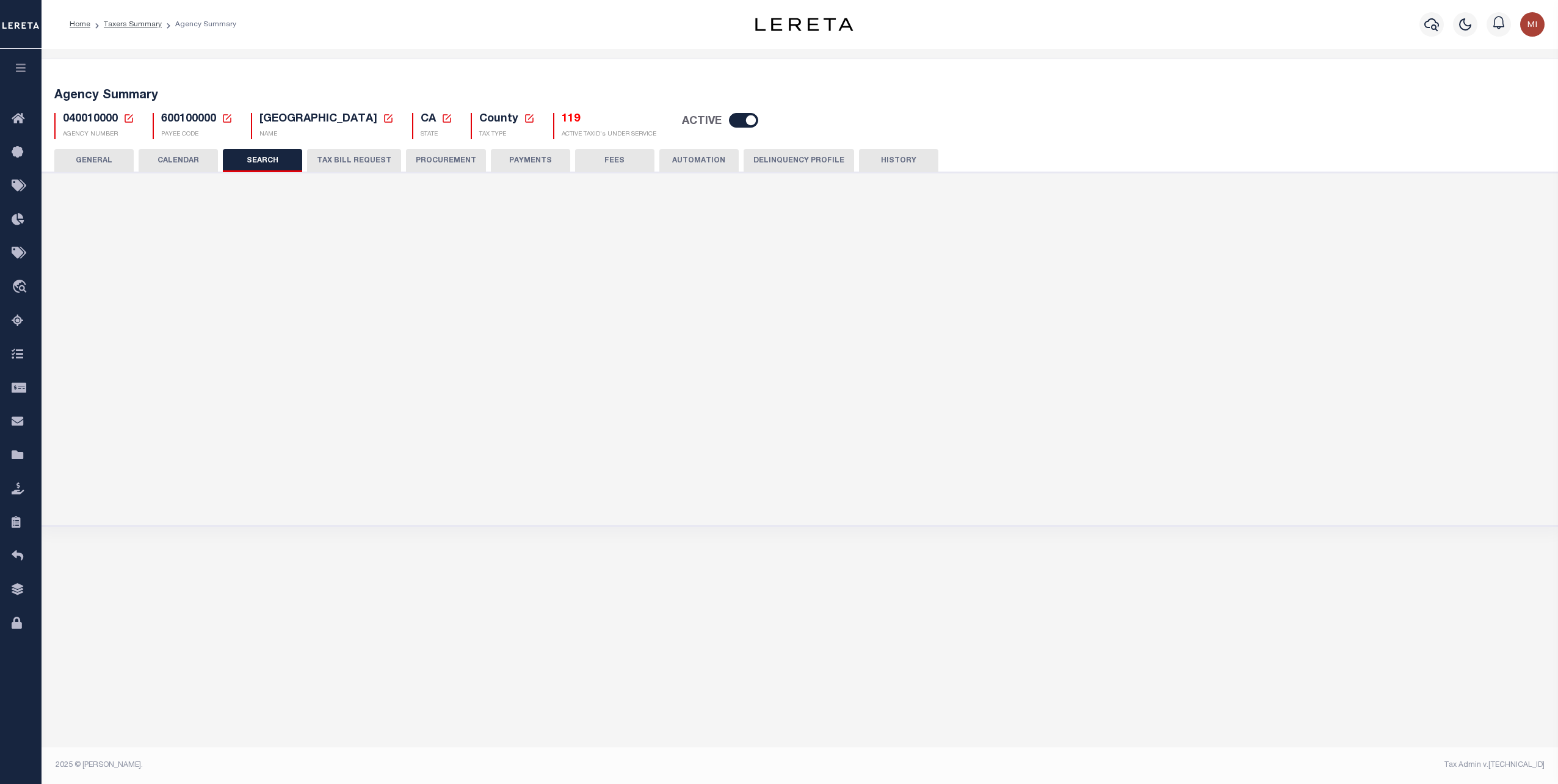
checkbox input "false"
type input "15000"
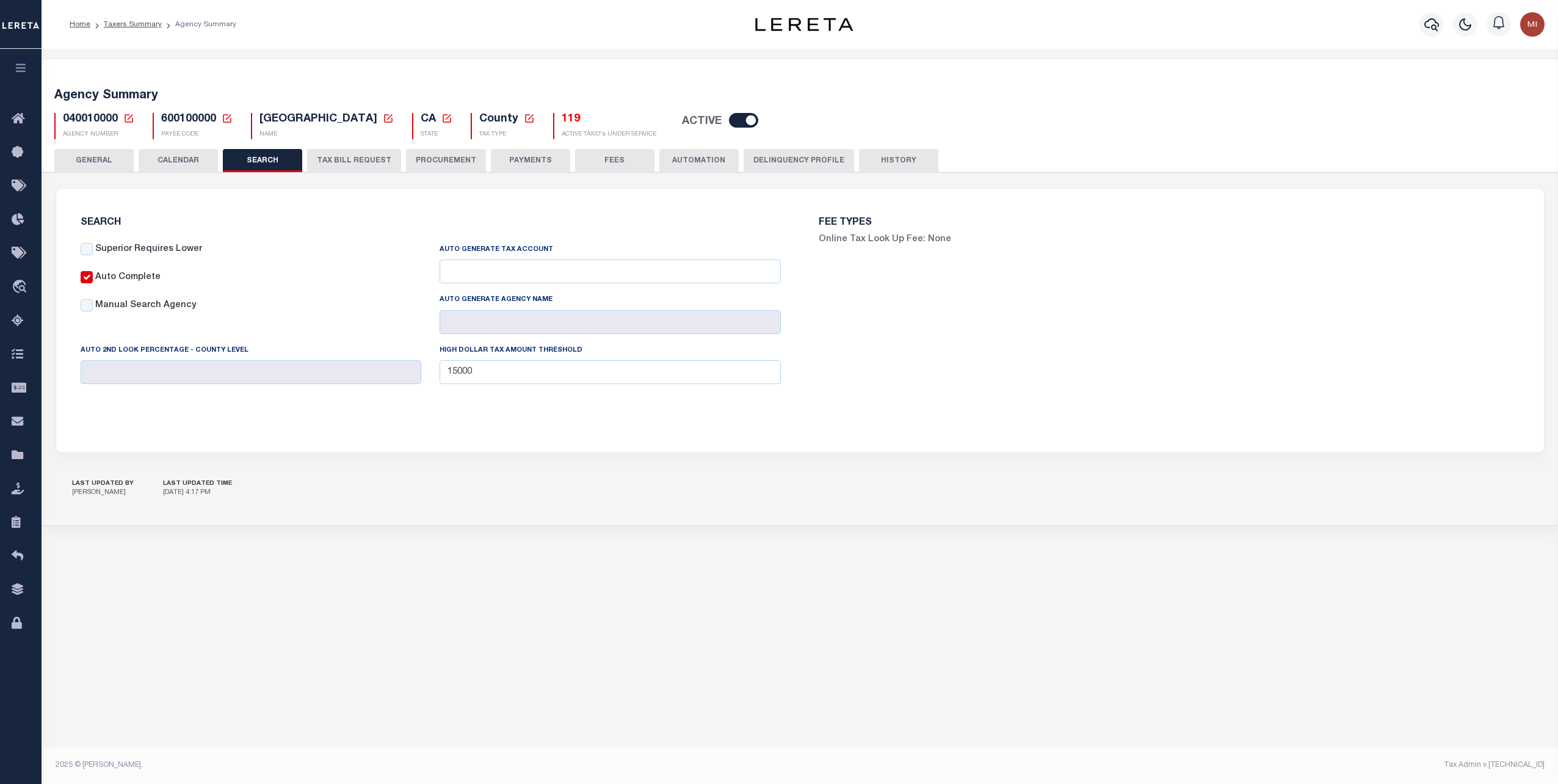
click at [355, 159] on button "TAX BILL REQUEST" at bounding box center [354, 160] width 94 height 23
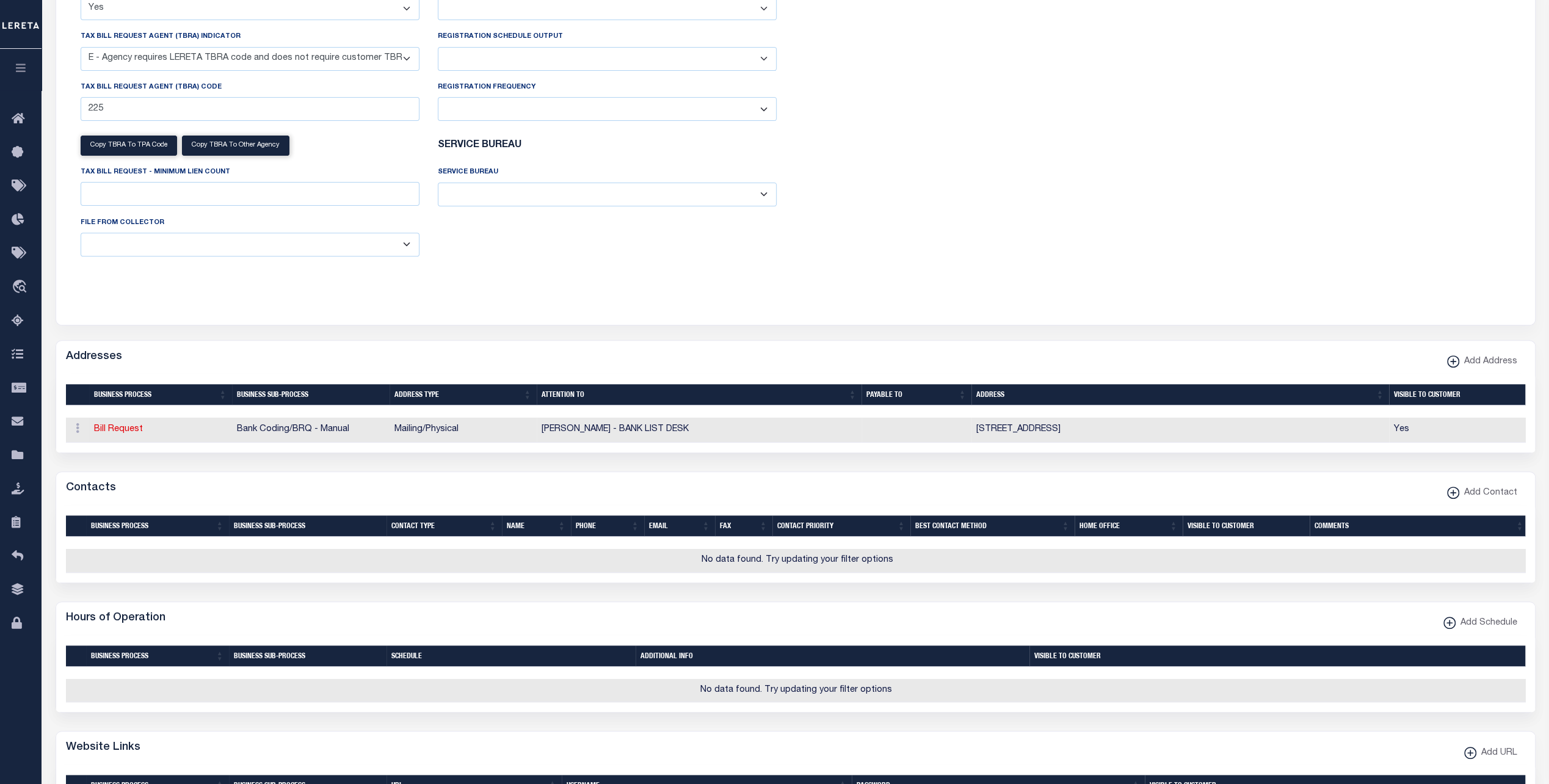
scroll to position [672, 0]
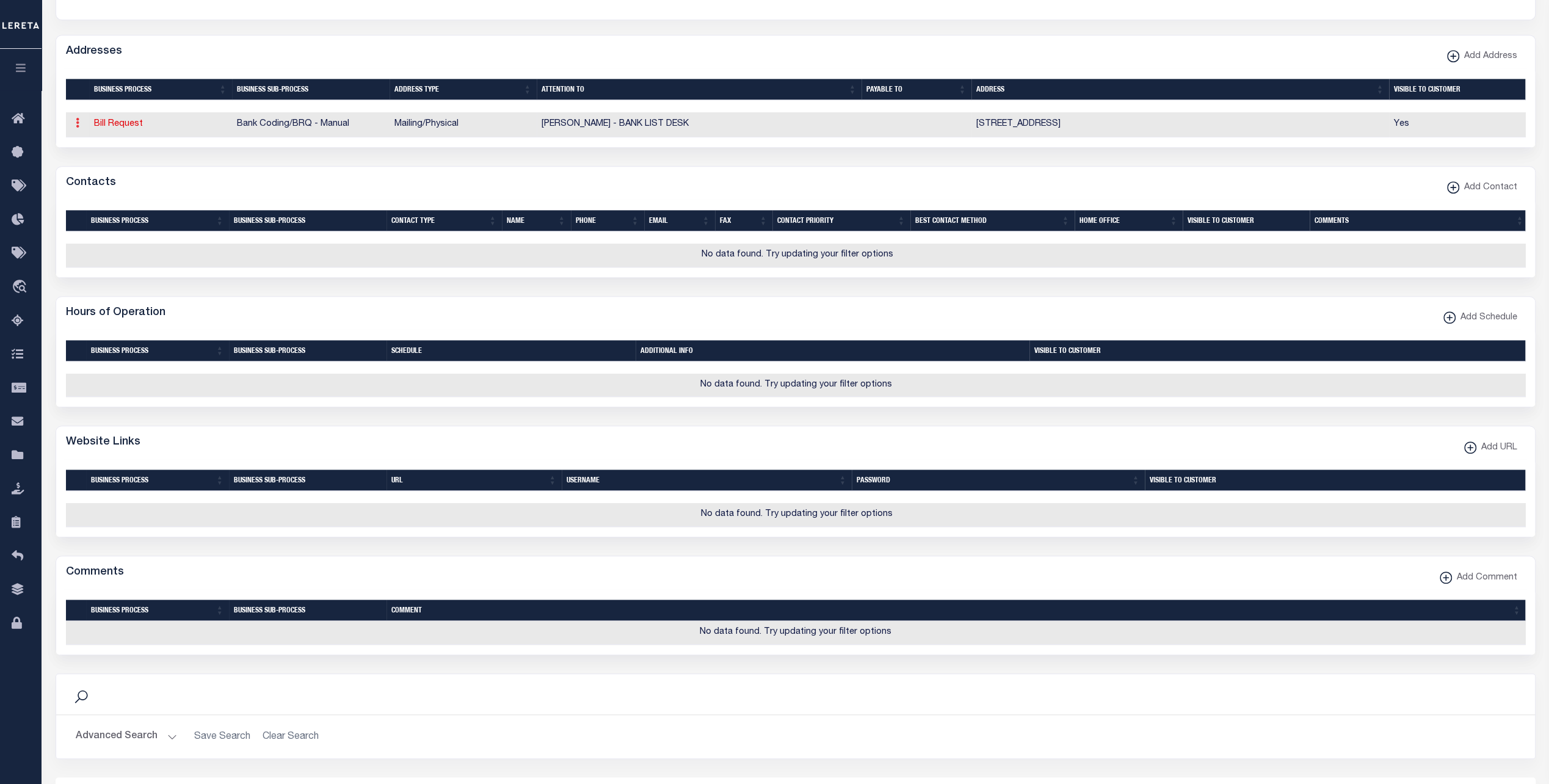
click at [77, 125] on icon at bounding box center [77, 123] width 4 height 10
click at [417, 306] on div "Hours of Operation Add Schedule" at bounding box center [795, 313] width 1479 height 34
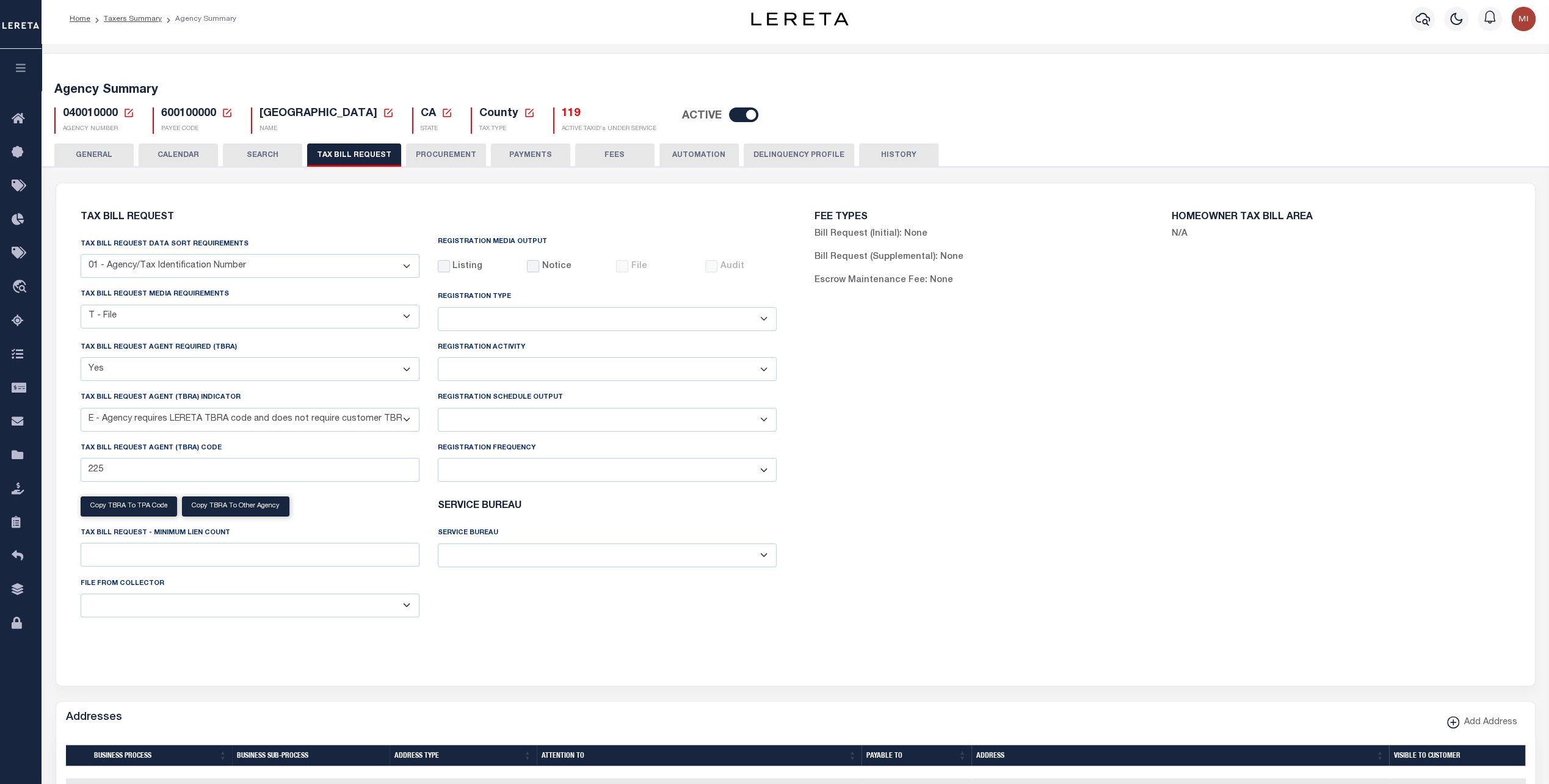
scroll to position [0, 0]
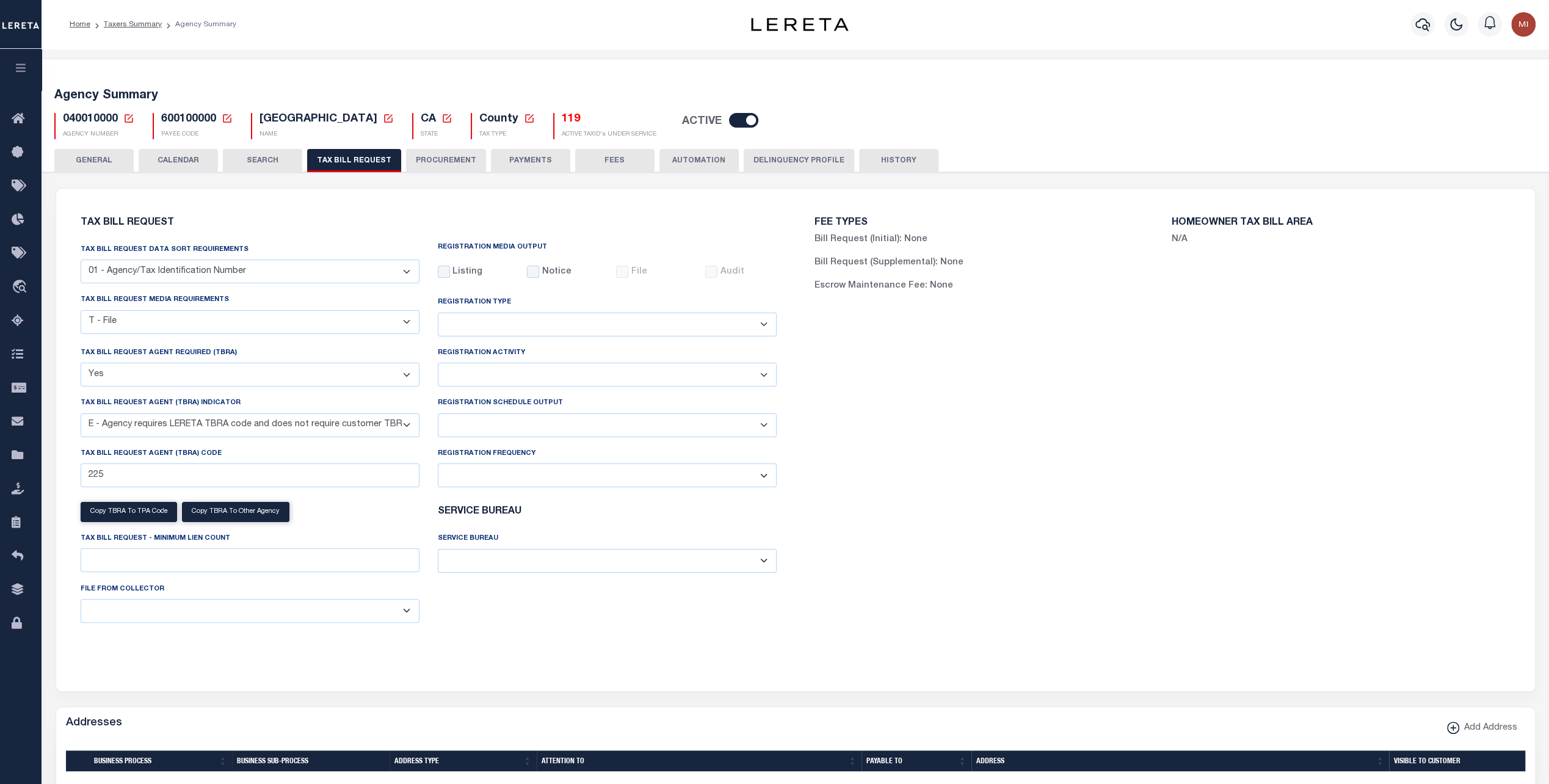
drag, startPoint x: 534, startPoint y: 163, endPoint x: 998, endPoint y: 298, distance: 483.2
click at [533, 163] on button "PAYMENTS" at bounding box center [531, 160] width 79 height 23
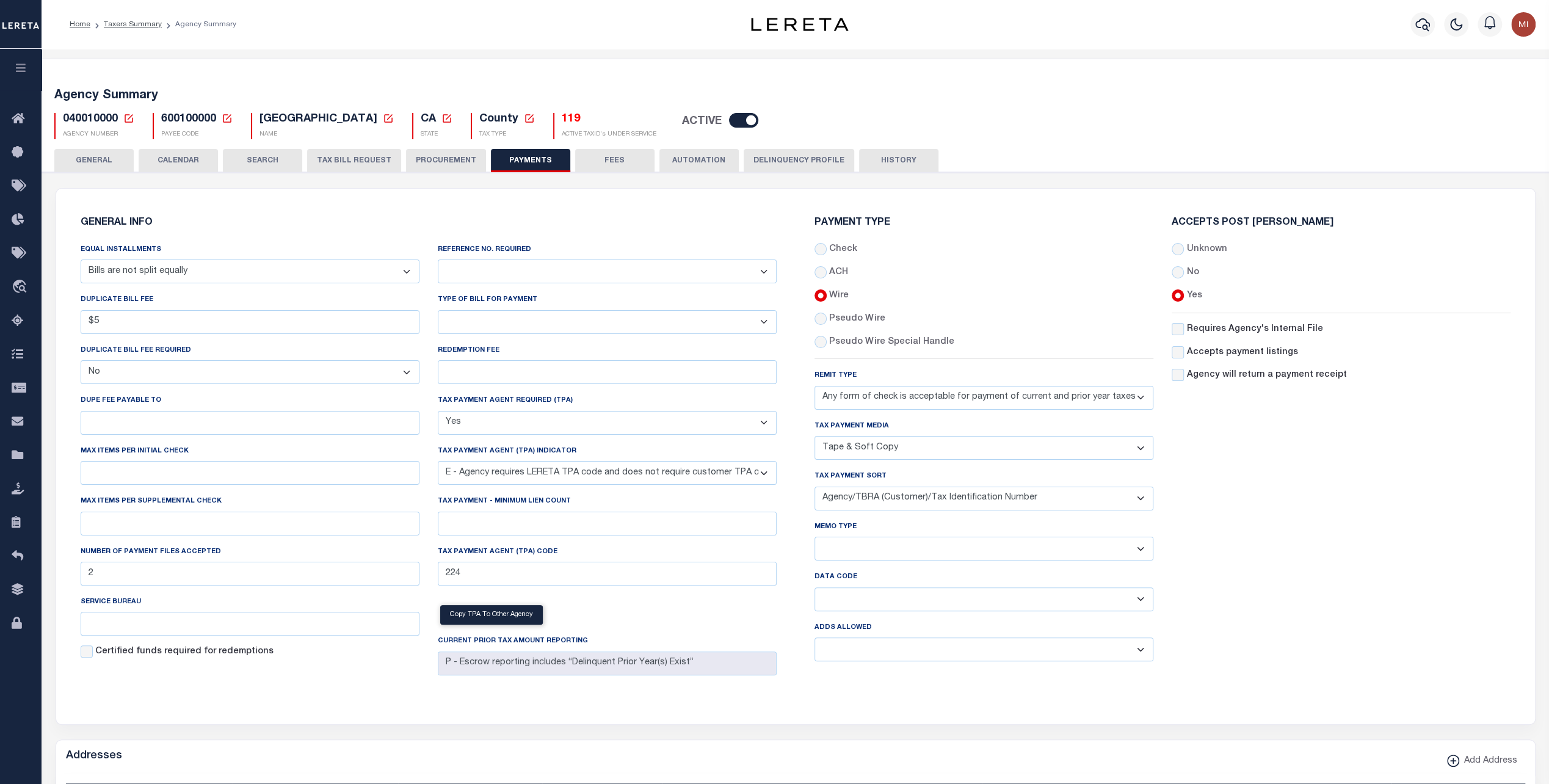
drag, startPoint x: 442, startPoint y: 164, endPoint x: 454, endPoint y: 218, distance: 55.3
click at [442, 164] on button "PROCUREMENT" at bounding box center [446, 160] width 80 height 23
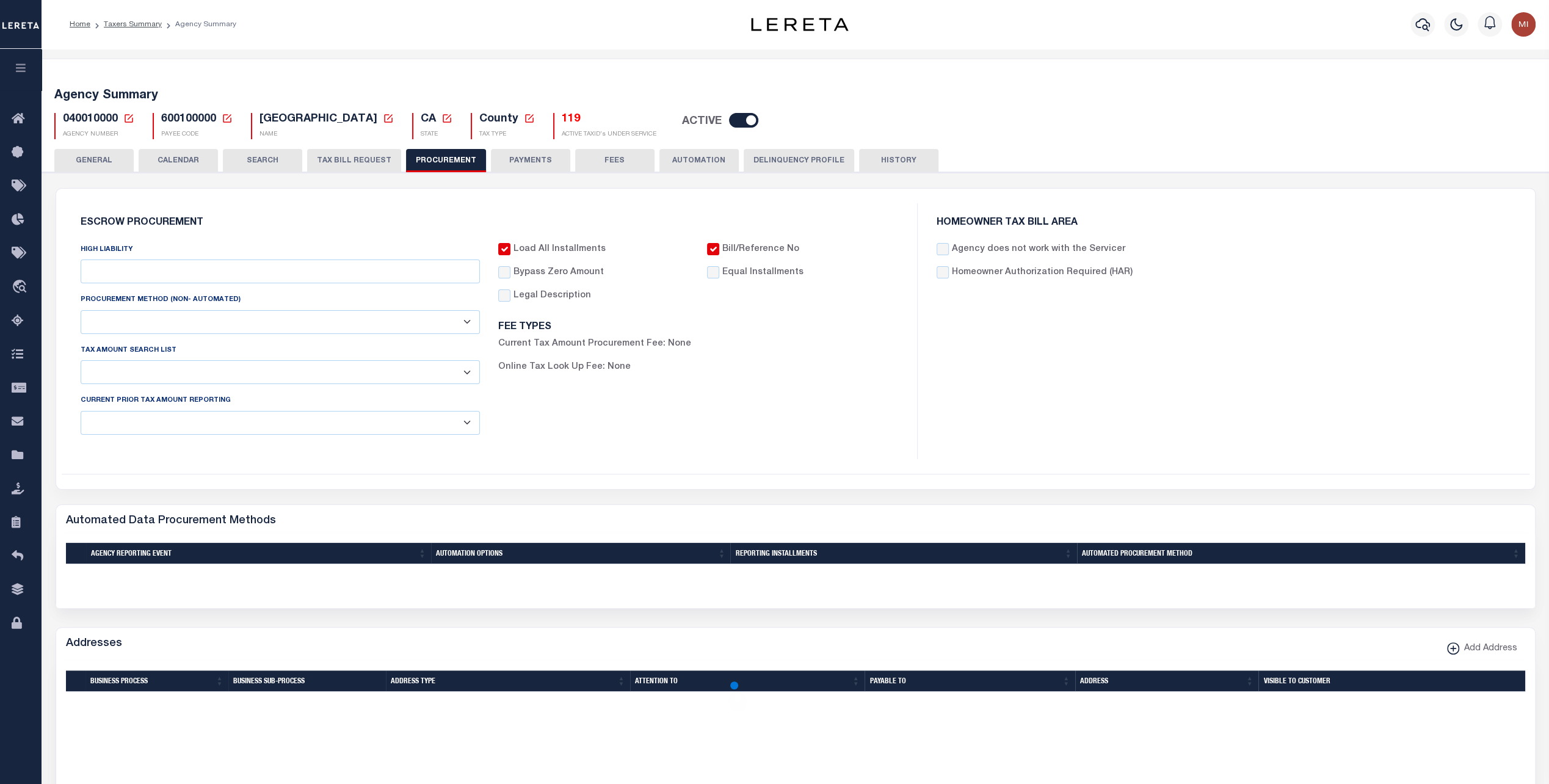
type input "$15,000"
select select "1"
select select "2"
checkbox input "true"
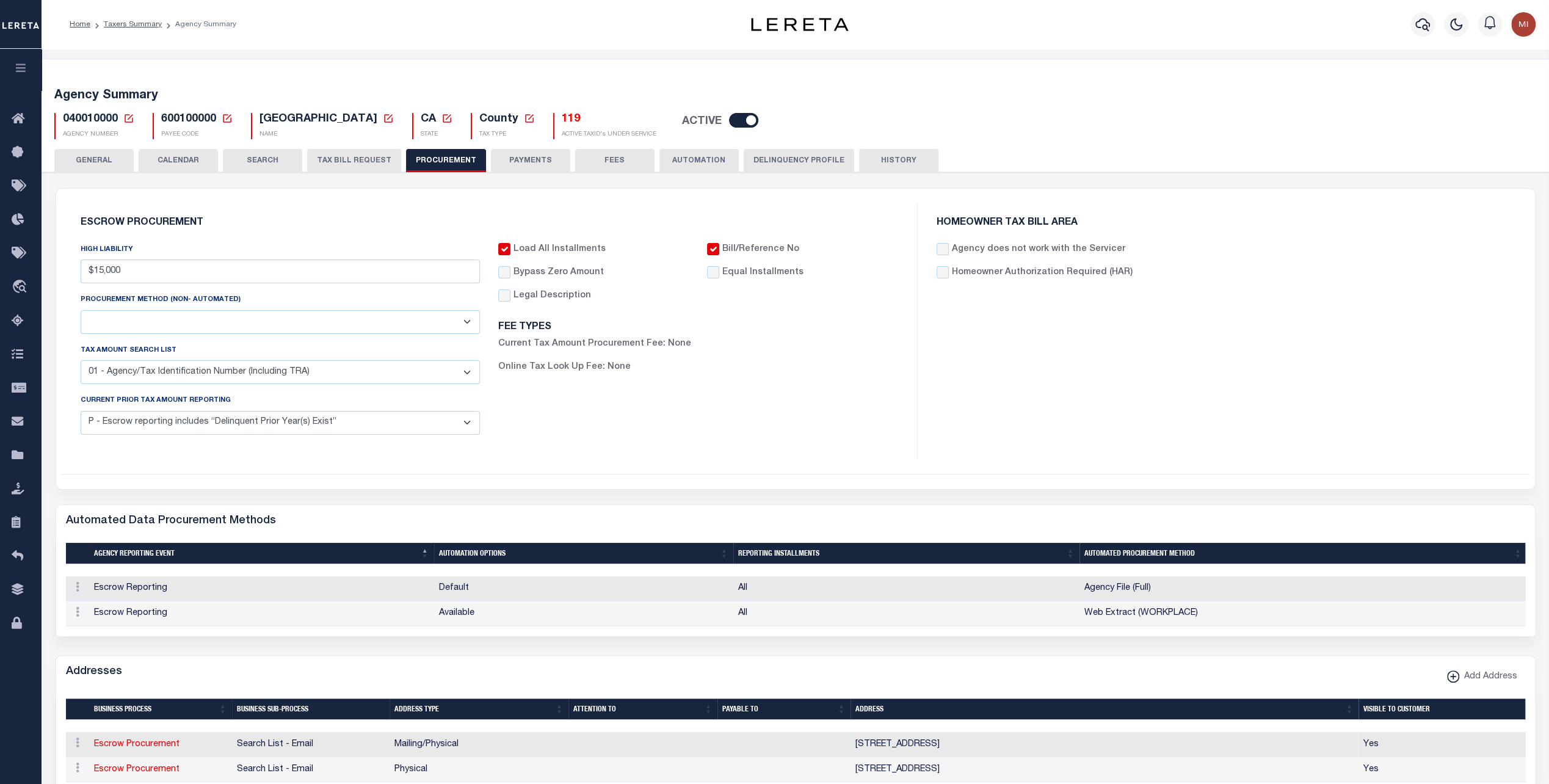
click at [528, 158] on button "PAYMENTS" at bounding box center [531, 160] width 79 height 23
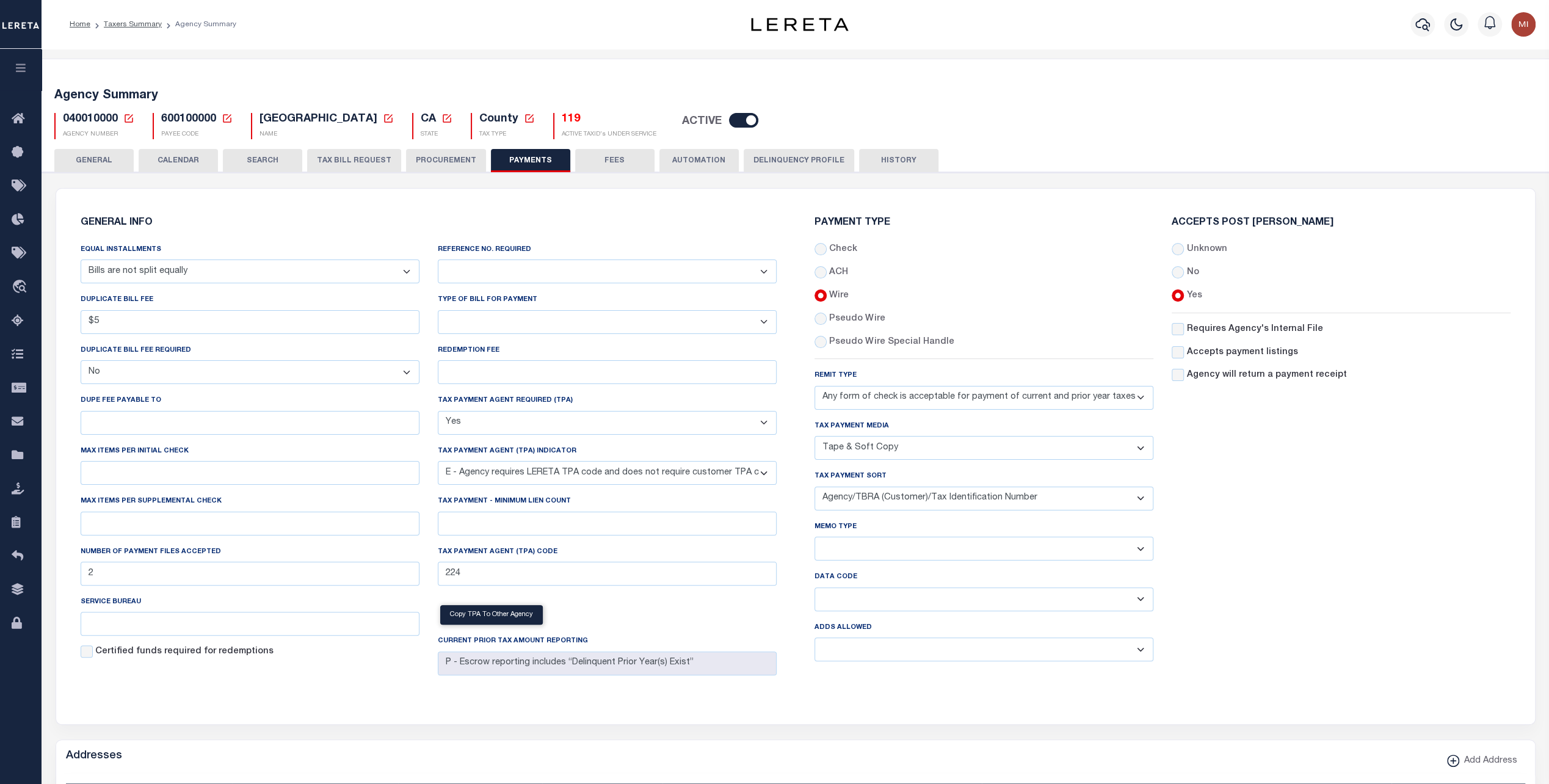
click at [617, 160] on button "FEES" at bounding box center [614, 160] width 79 height 23
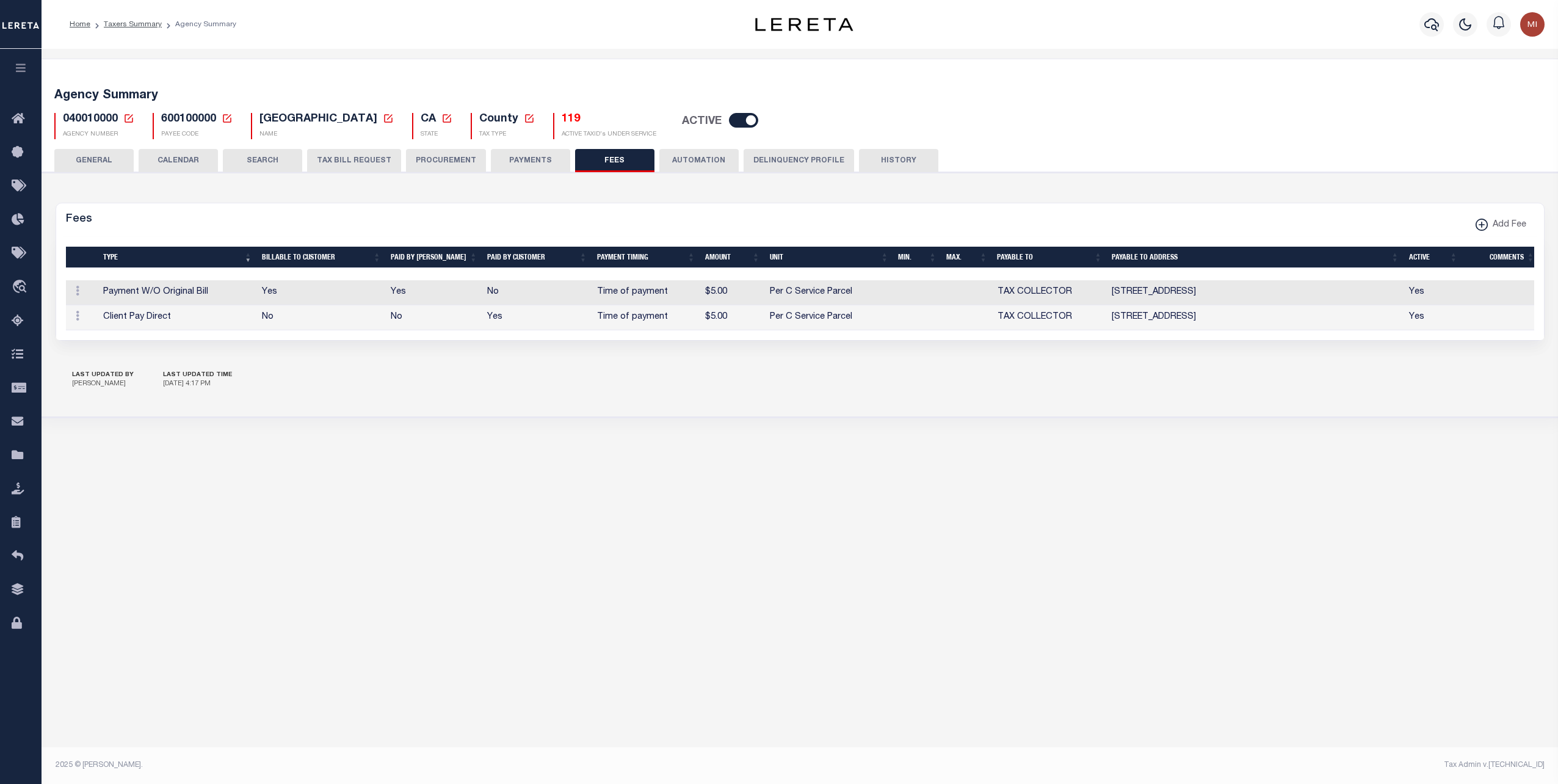
click at [682, 160] on button "AUTOMATION" at bounding box center [699, 160] width 79 height 23
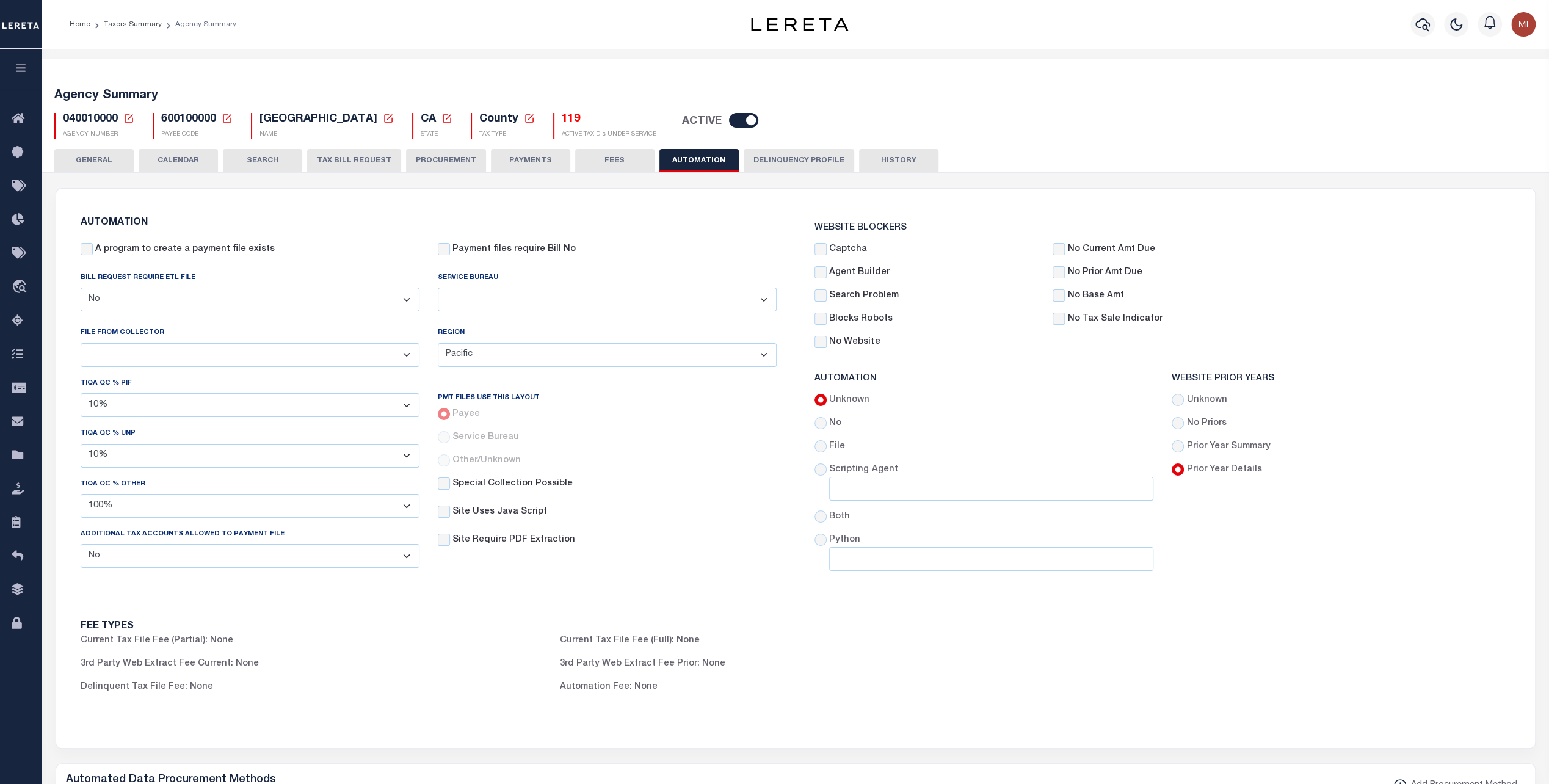
drag, startPoint x: 784, startPoint y: 158, endPoint x: 1546, endPoint y: 365, distance: 789.6
click at [784, 158] on button "Delinquency Profile" at bounding box center [799, 160] width 110 height 23
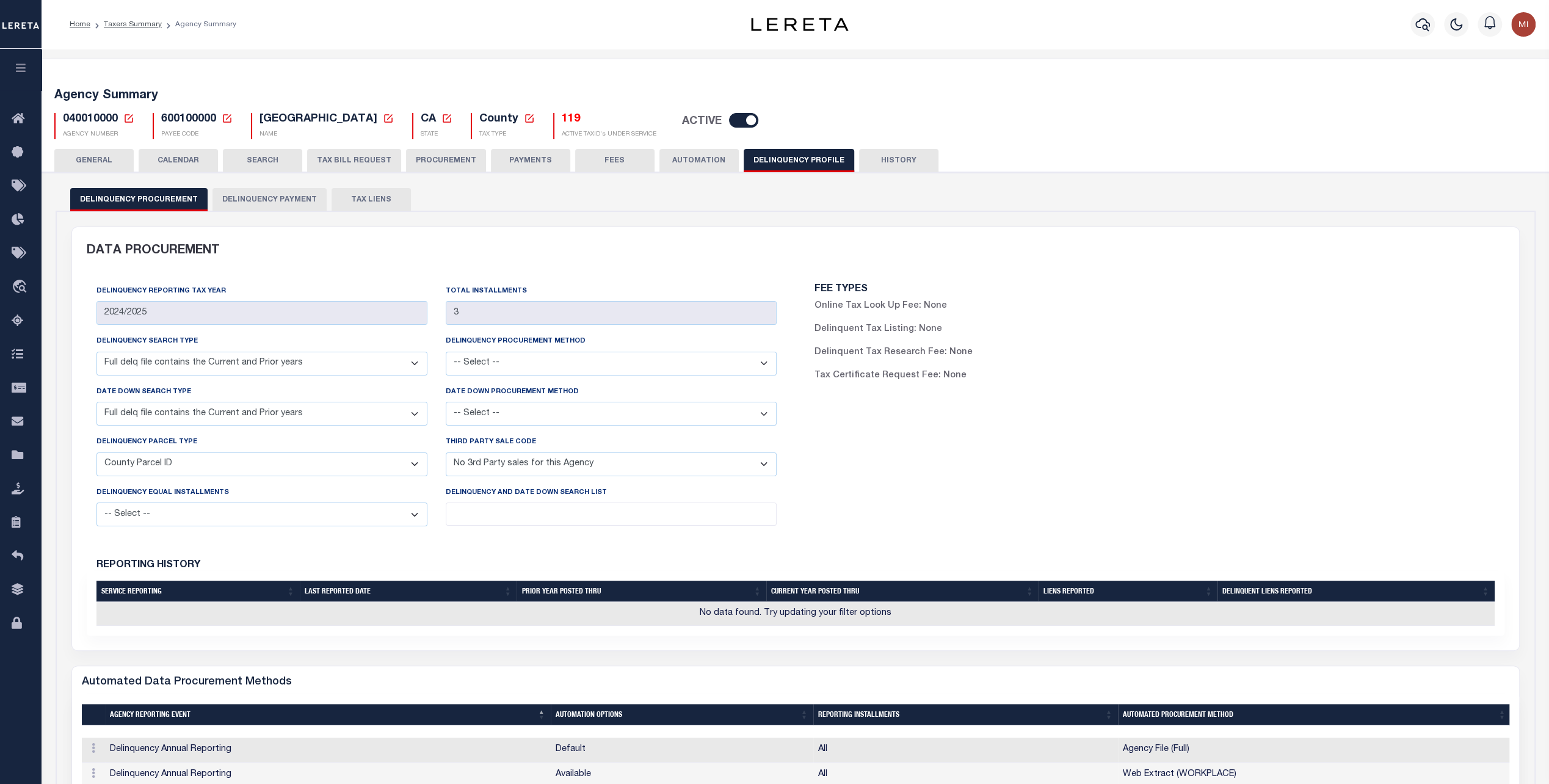
click at [265, 195] on button "Delinquency Payment" at bounding box center [269, 200] width 114 height 23
